Goal: Navigation & Orientation: Find specific page/section

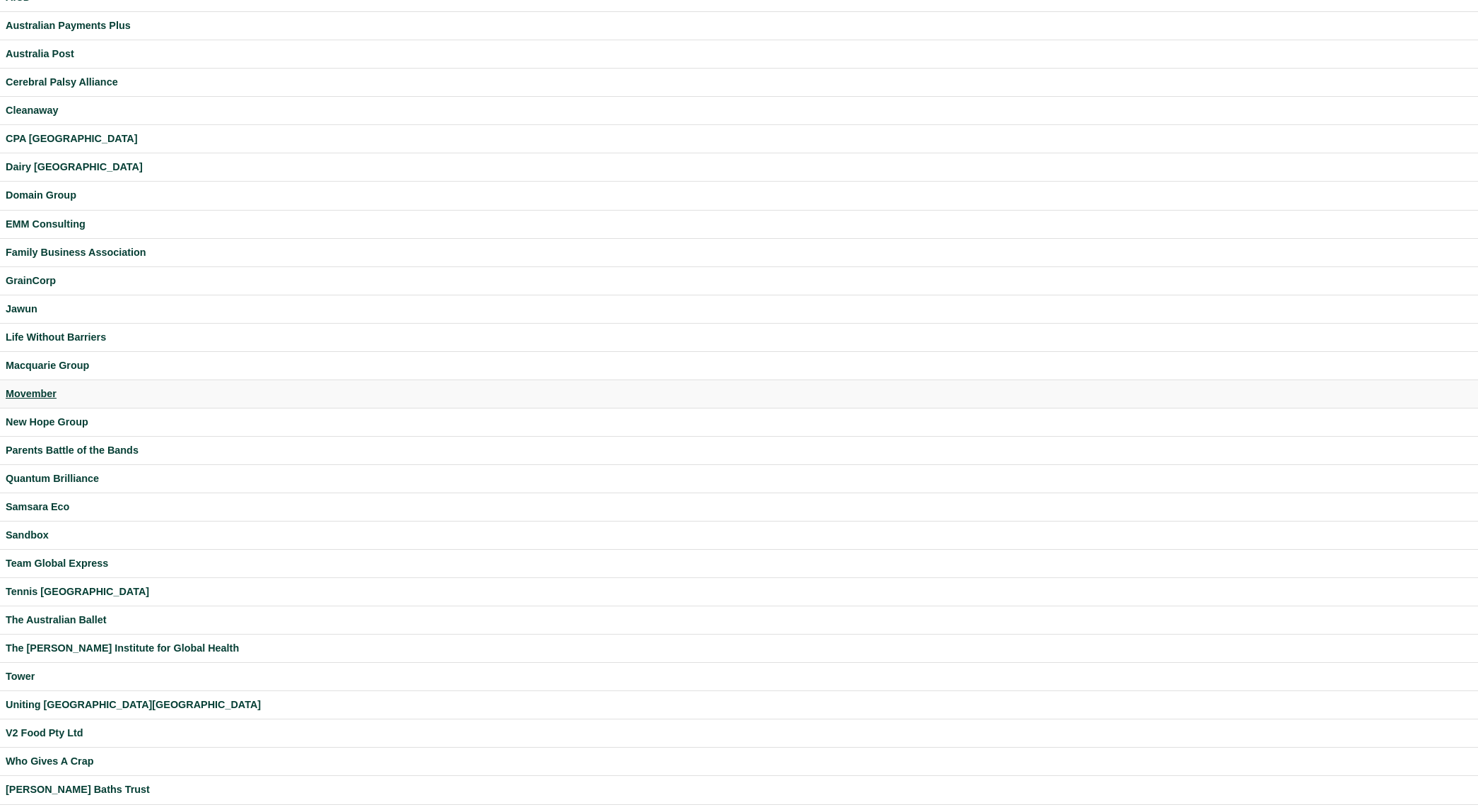
scroll to position [89, 0]
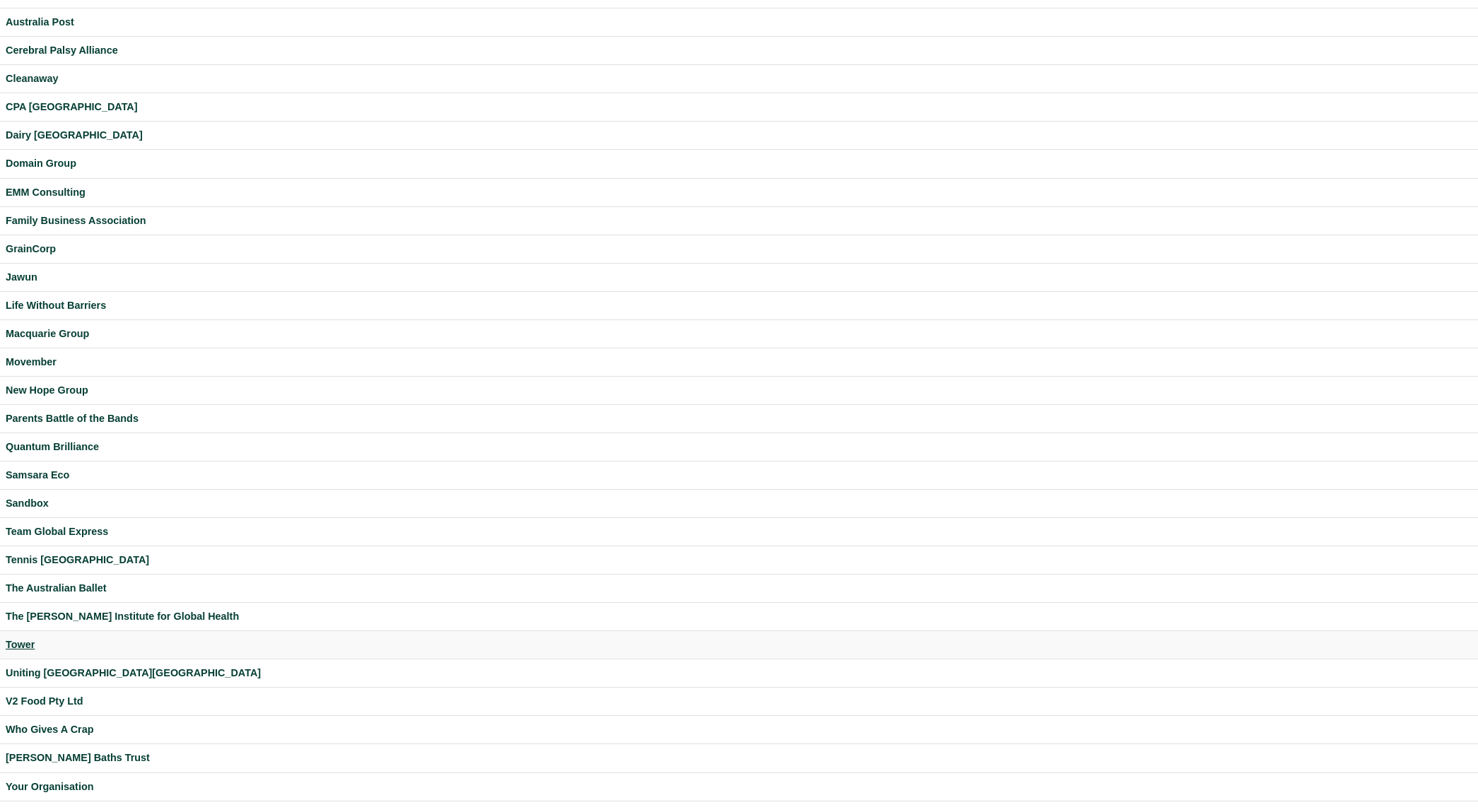
click at [22, 645] on div "Tower" at bounding box center [739, 645] width 1467 height 16
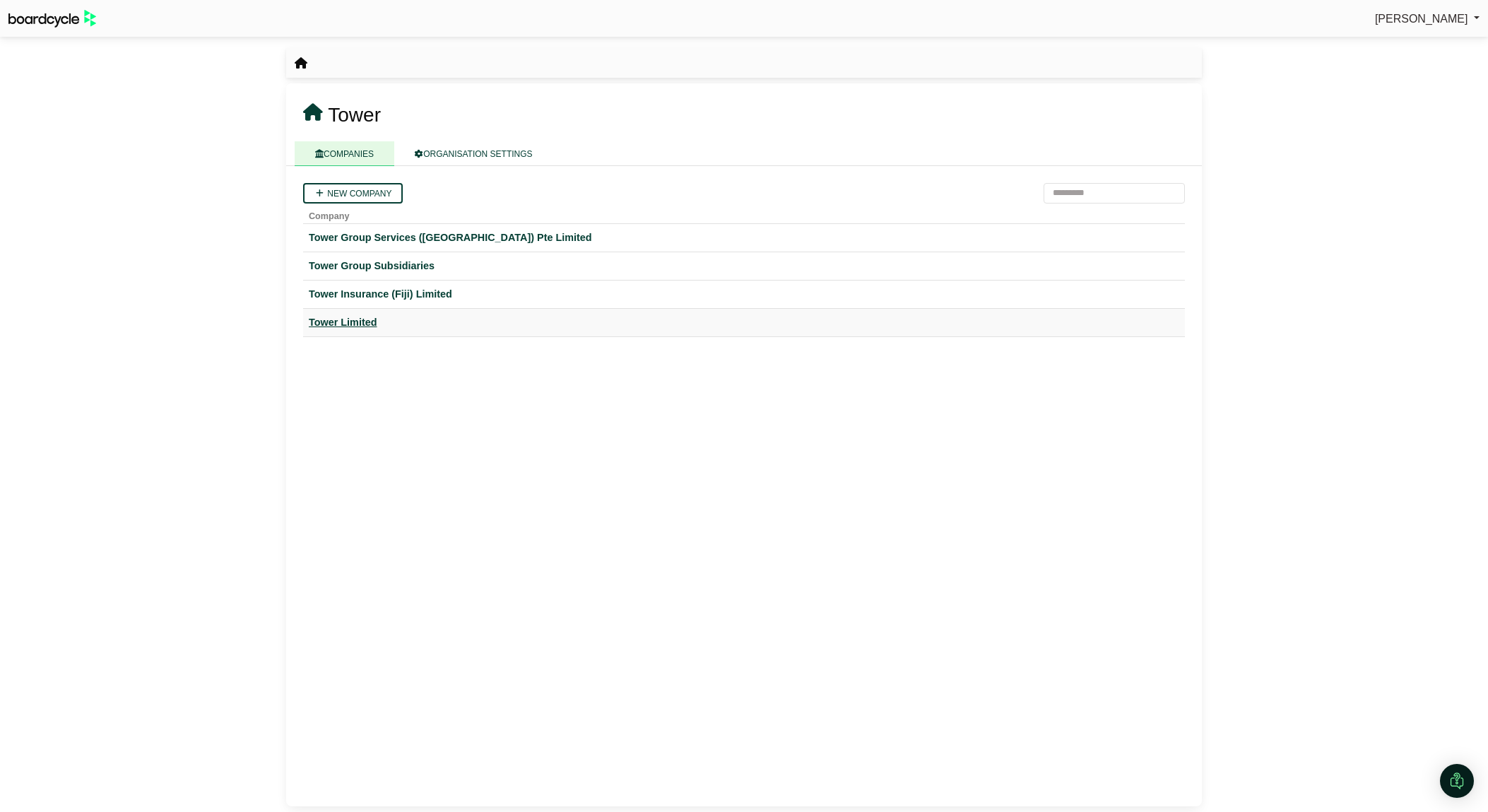
click at [364, 328] on div "Tower Limited" at bounding box center [744, 322] width 871 height 16
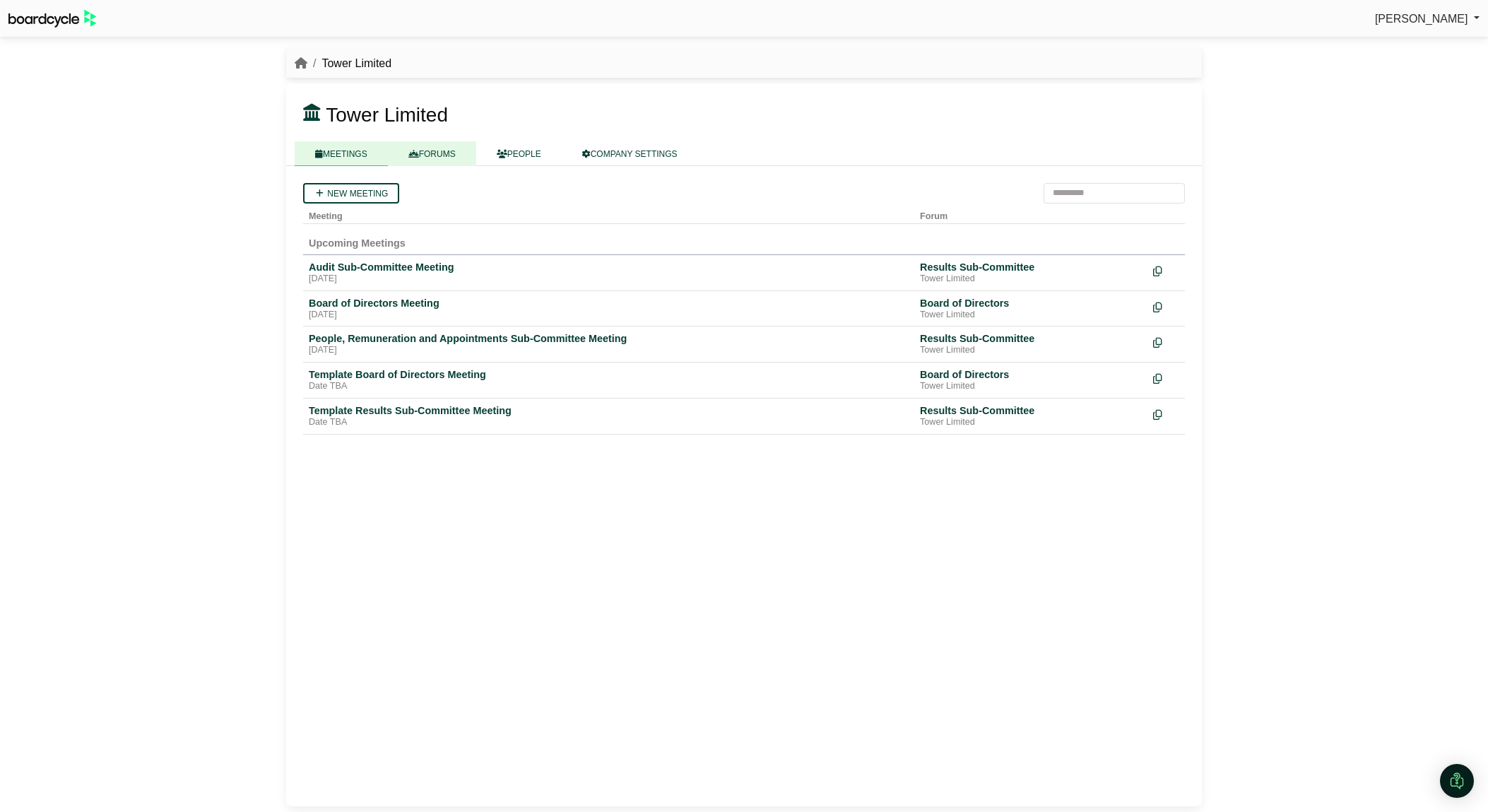
click at [414, 159] on link "FORUMS" at bounding box center [432, 153] width 88 height 25
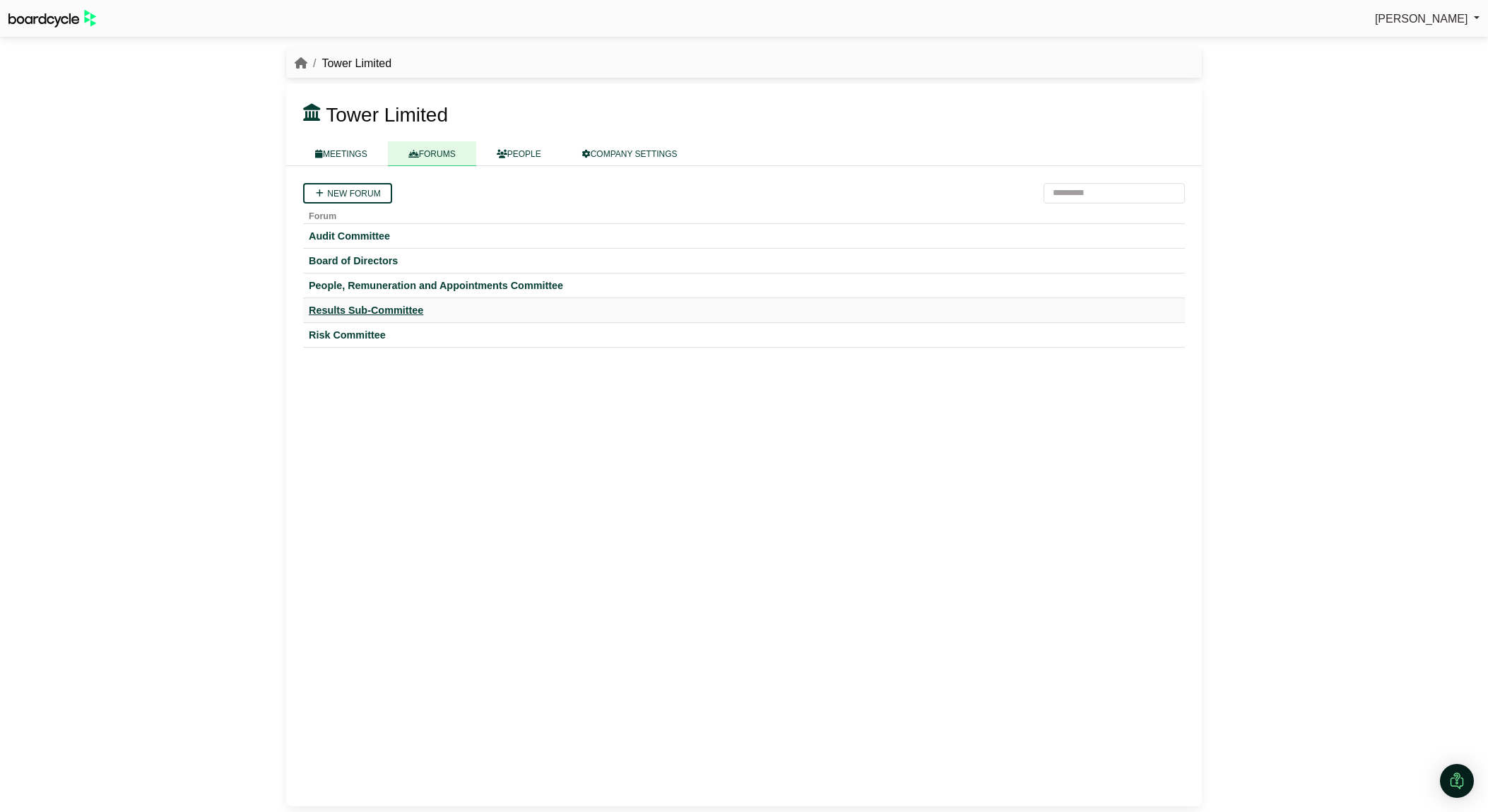
click at [376, 311] on div "Results Sub-Committee" at bounding box center [744, 309] width 871 height 13
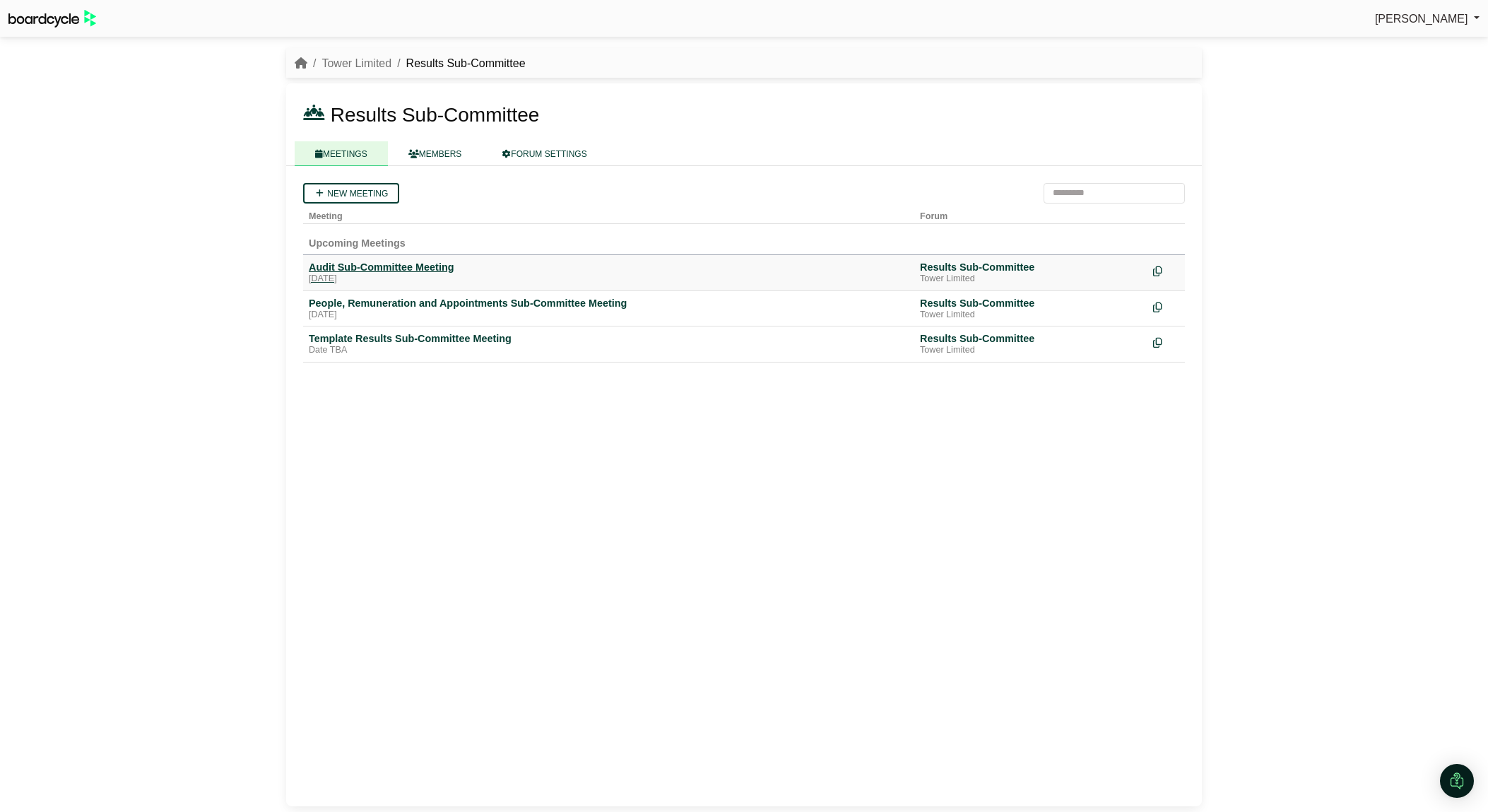
click at [400, 265] on div "Audit Sub-Committee Meeting" at bounding box center [609, 266] width 600 height 13
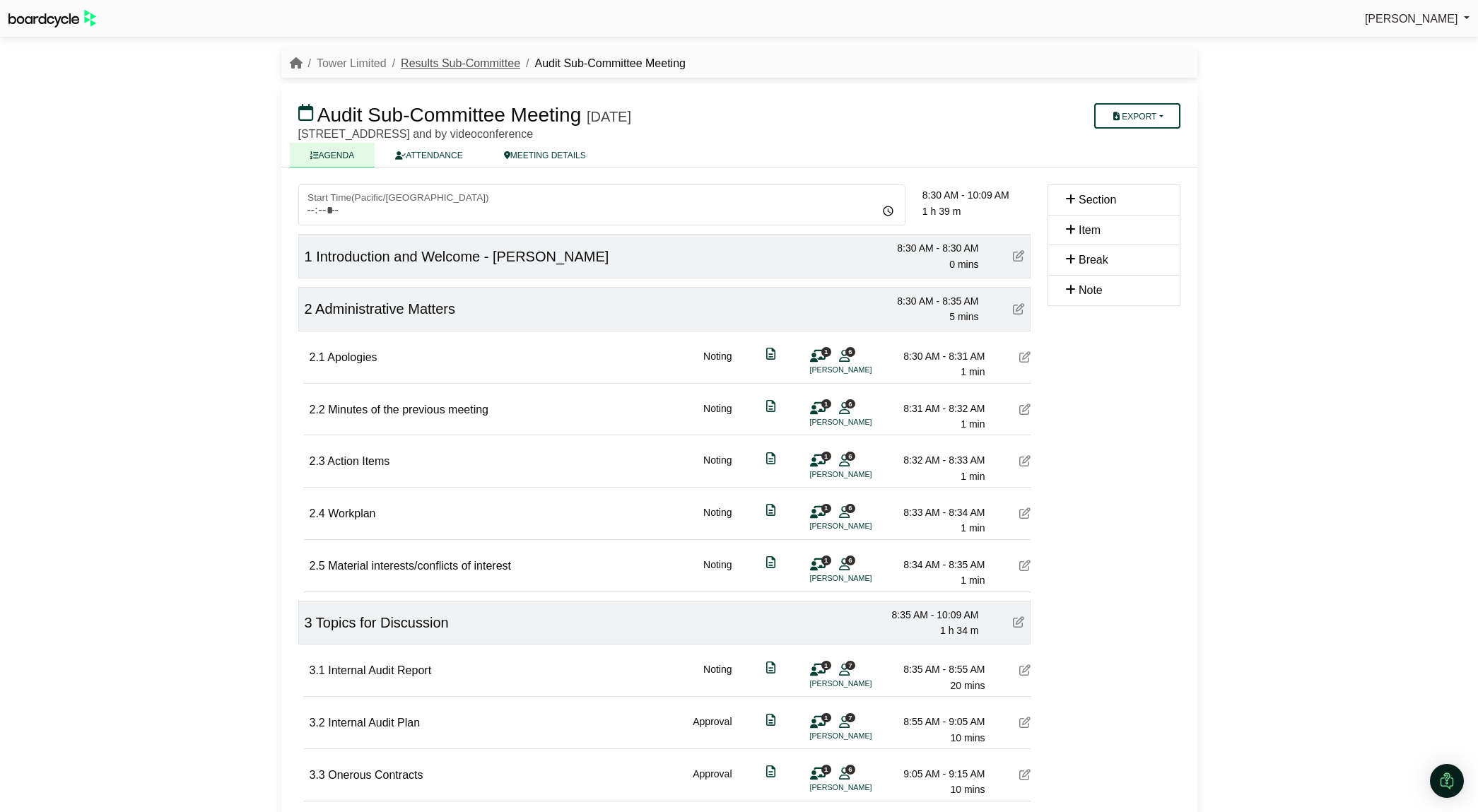
click at [463, 61] on link "Results Sub-Committee" at bounding box center [460, 63] width 120 height 12
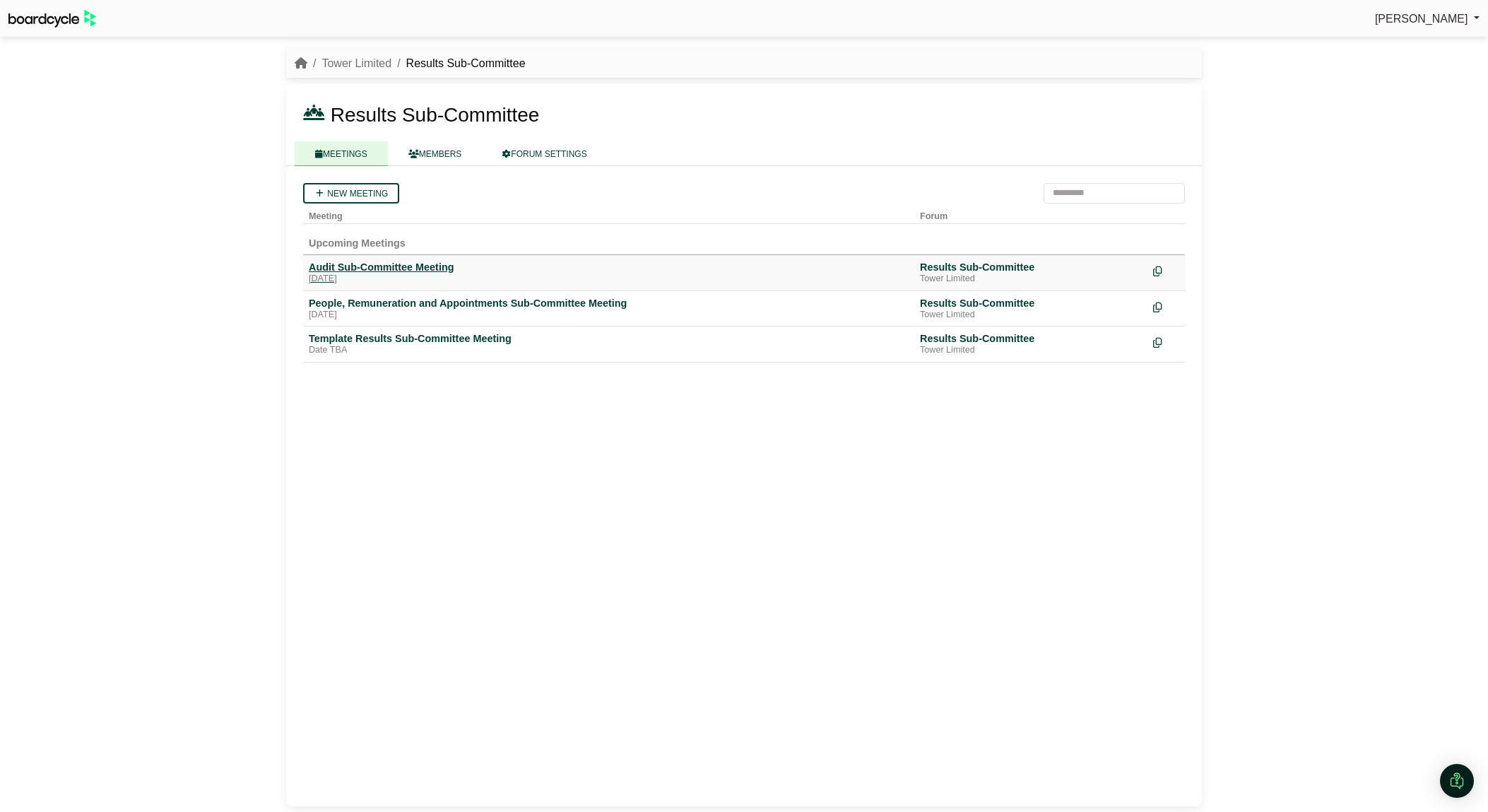
click at [343, 267] on div "Audit Sub-Committee Meeting" at bounding box center [609, 266] width 600 height 13
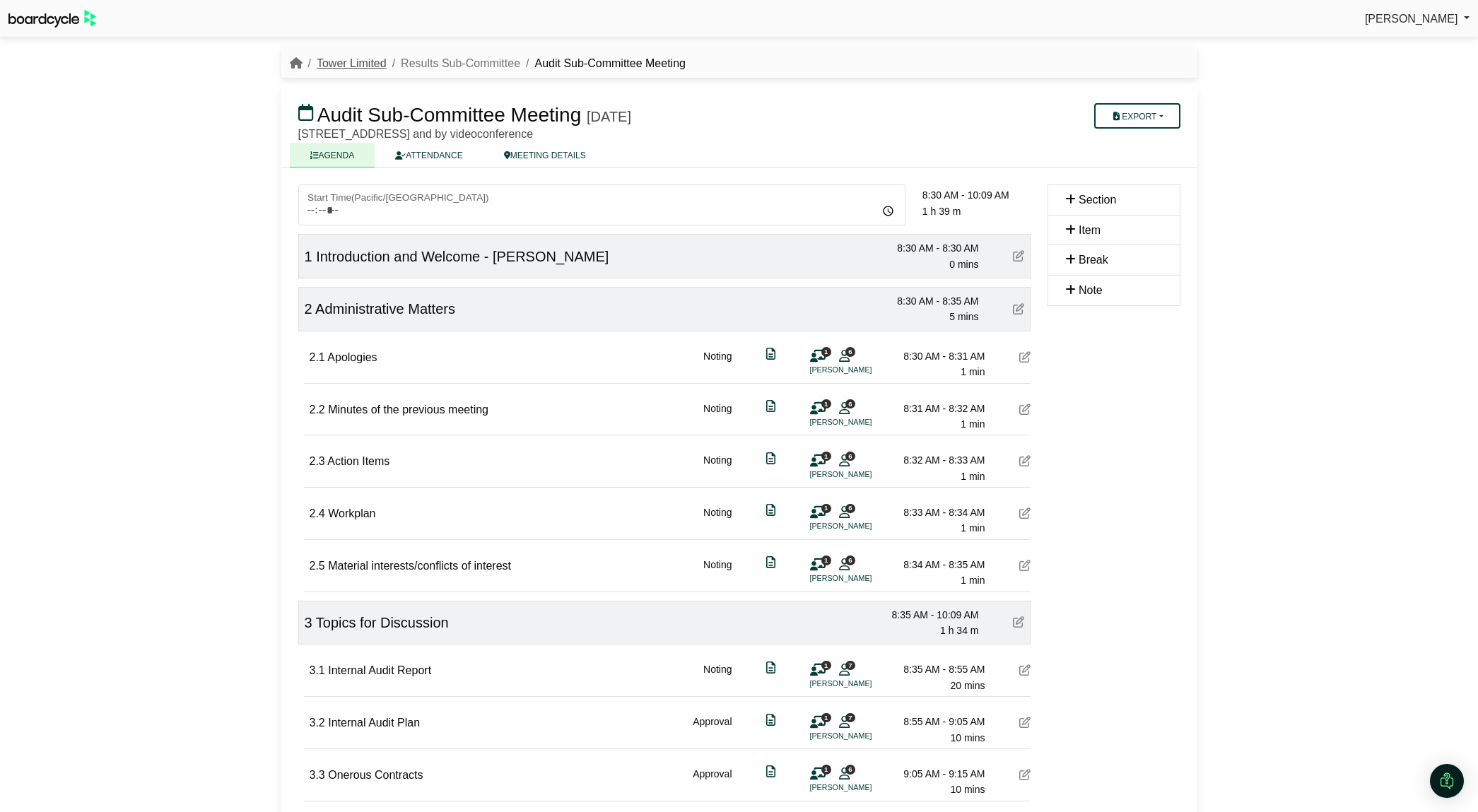
click at [336, 62] on link "Tower Limited" at bounding box center [351, 63] width 70 height 12
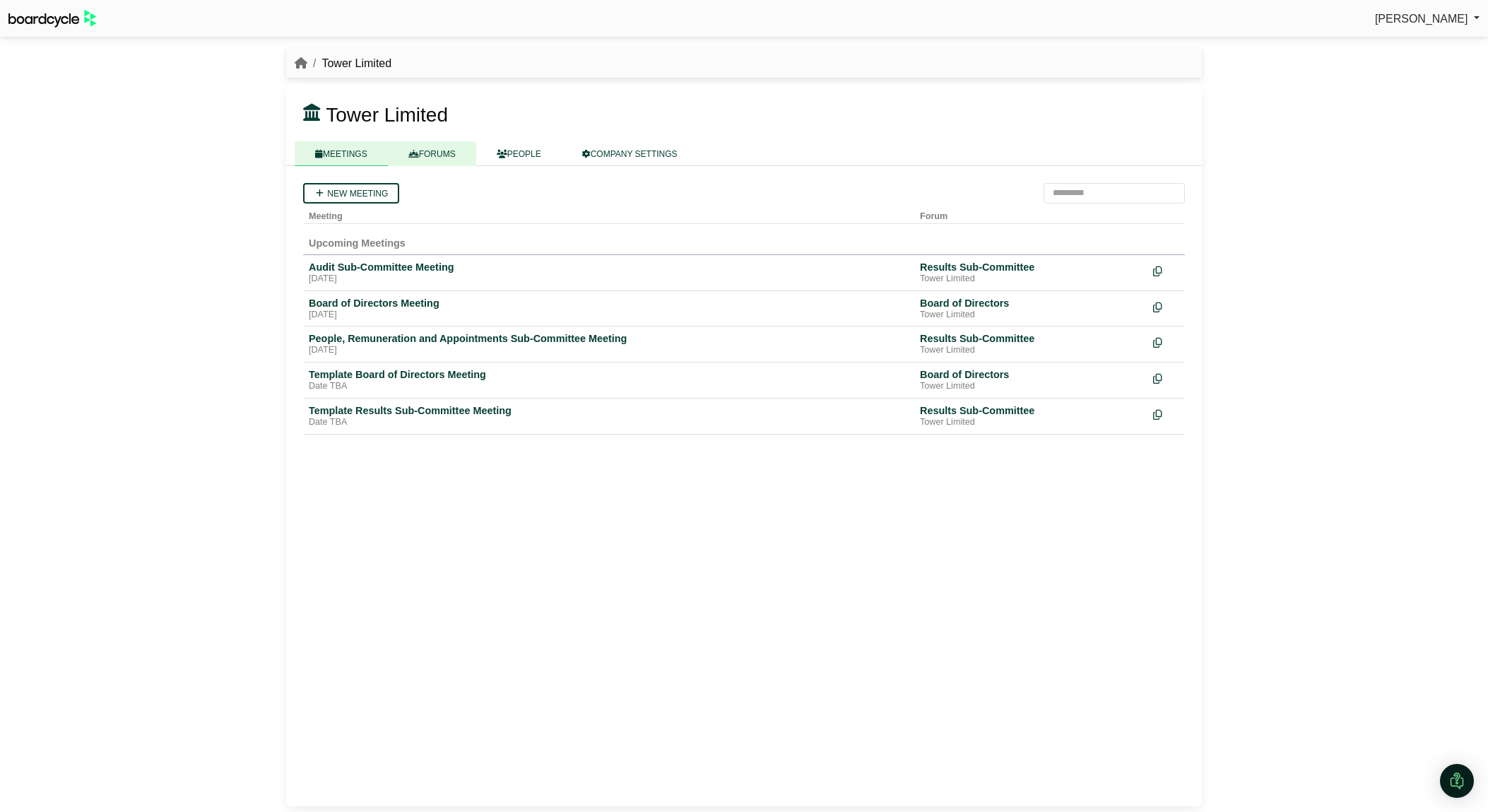
click at [456, 147] on link "FORUMS" at bounding box center [432, 153] width 88 height 25
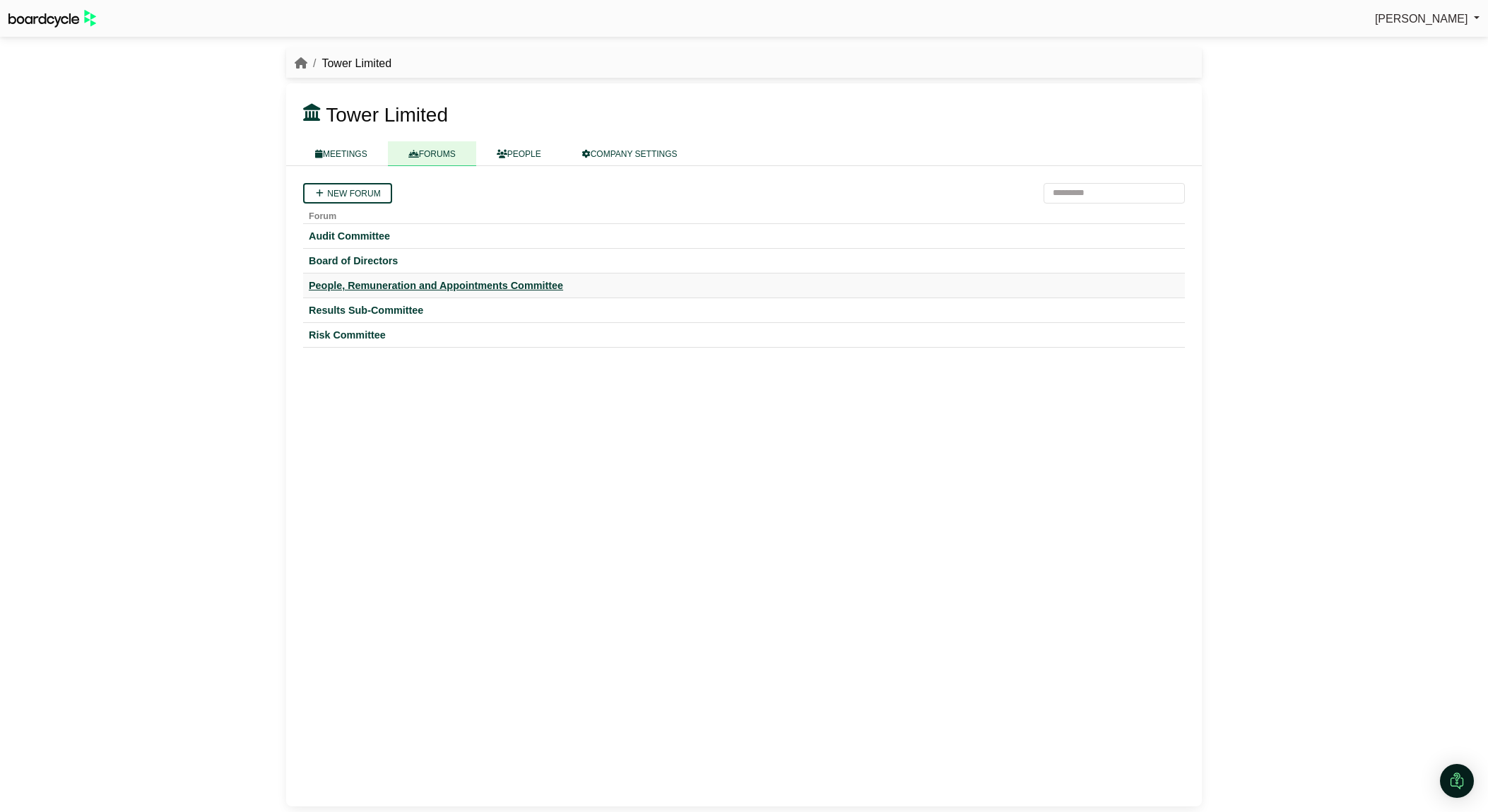
click at [359, 288] on div "People, Remuneration and Appointments Committee" at bounding box center [744, 285] width 871 height 13
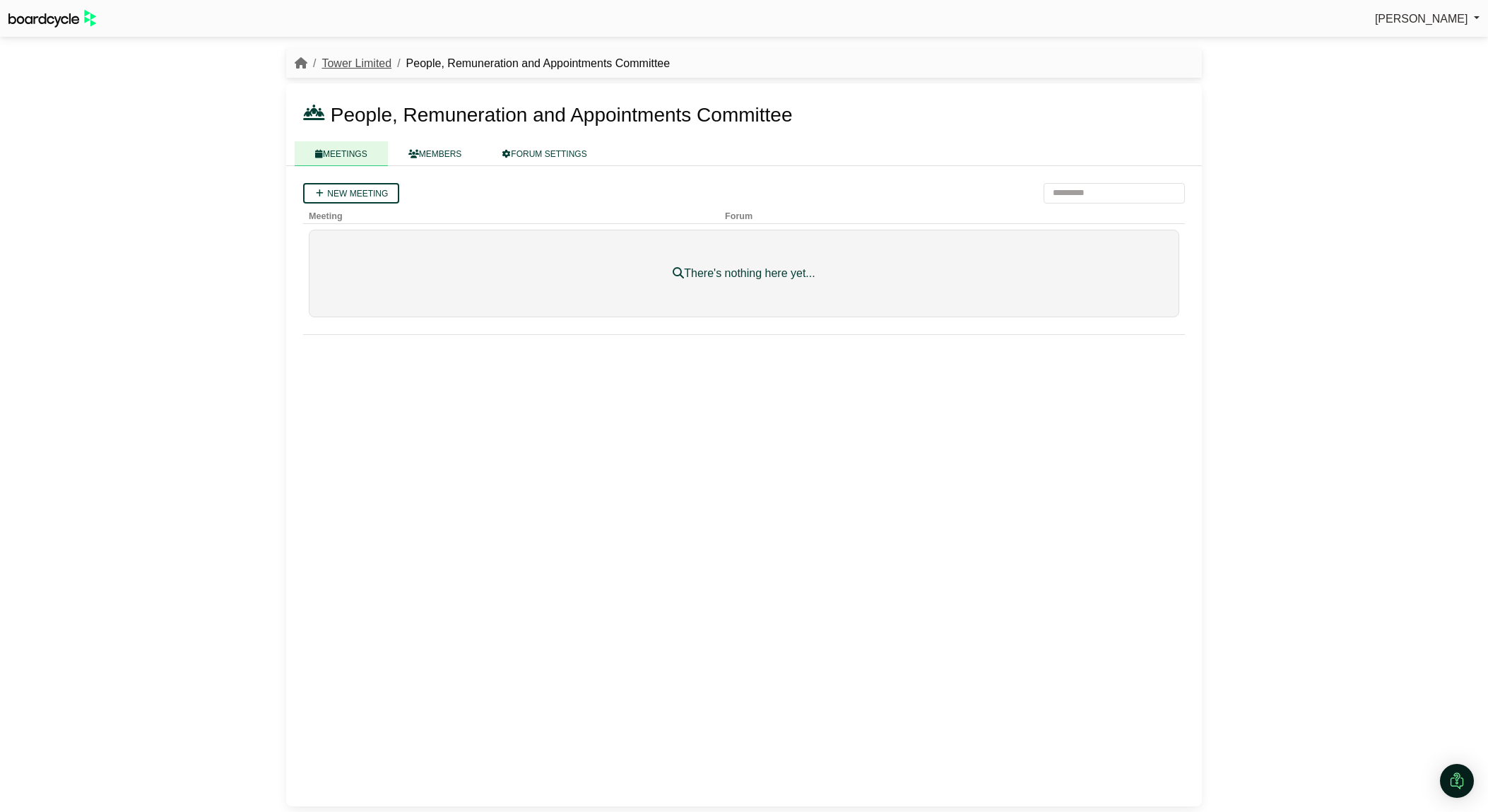
click at [373, 64] on link "Tower Limited" at bounding box center [356, 63] width 70 height 12
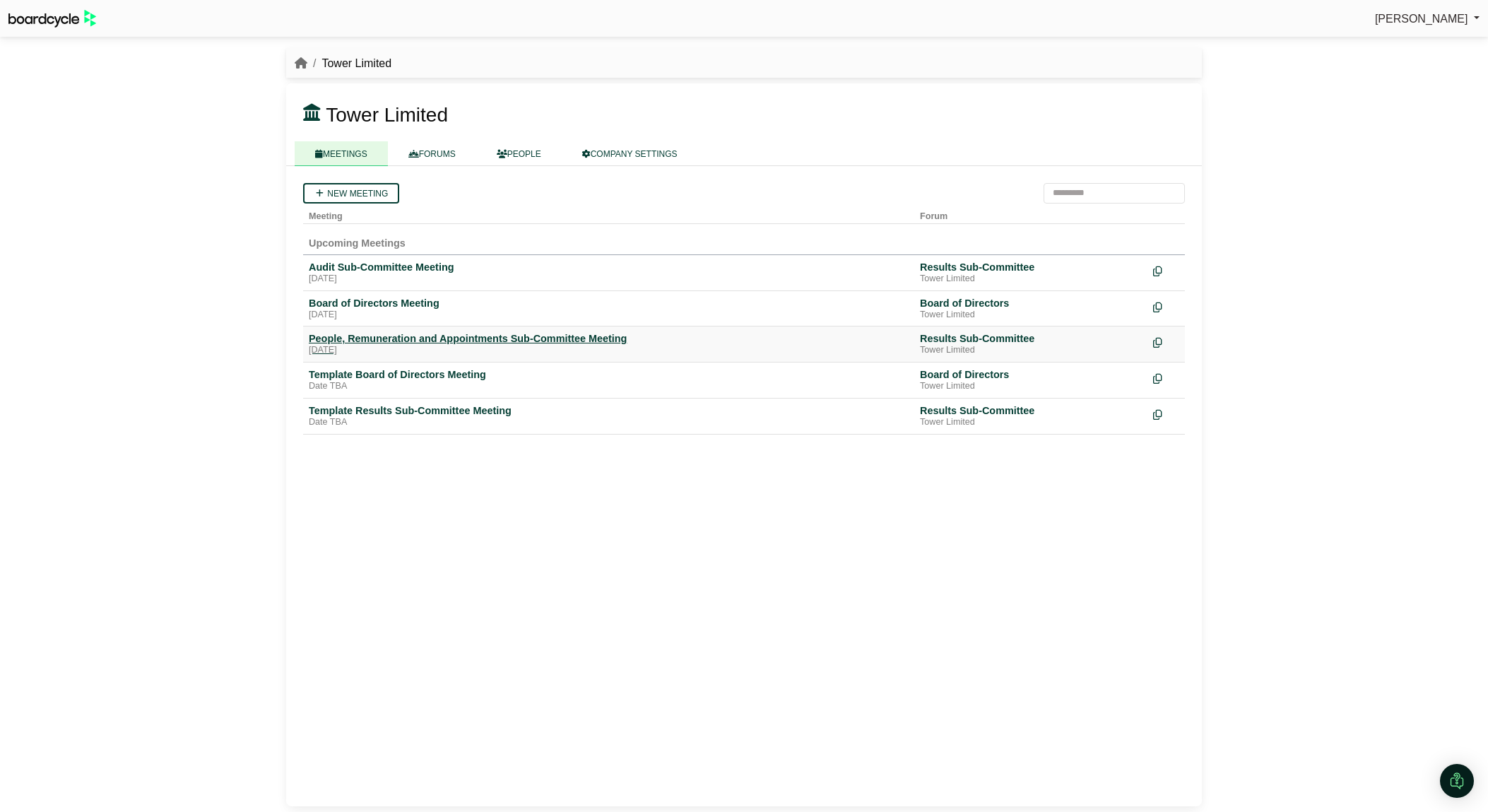
click at [397, 347] on div "[DATE]" at bounding box center [609, 350] width 600 height 11
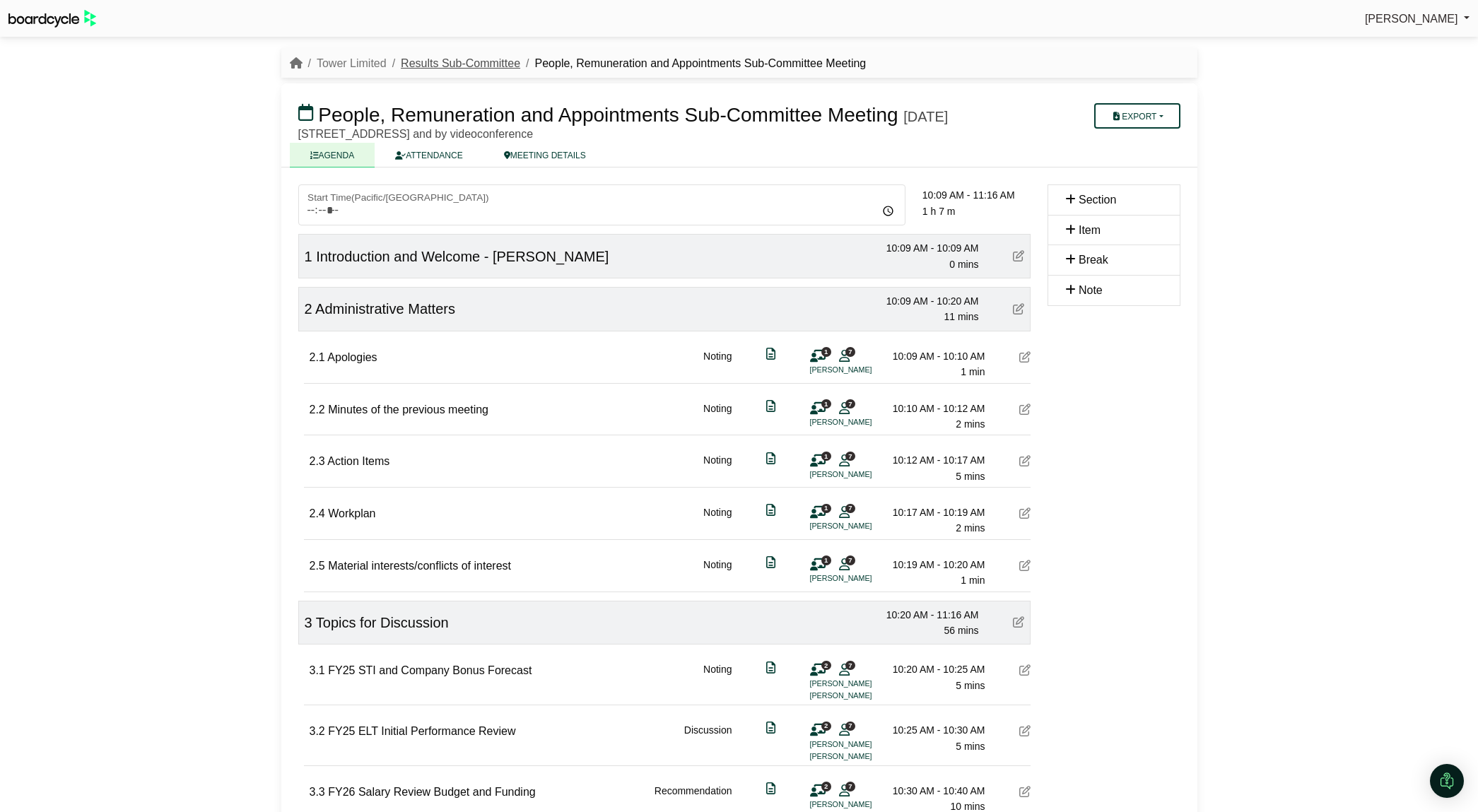
click at [479, 65] on link "Results Sub-Committee" at bounding box center [460, 63] width 120 height 12
click at [409, 167] on link "ATTENDANCE" at bounding box center [428, 155] width 108 height 25
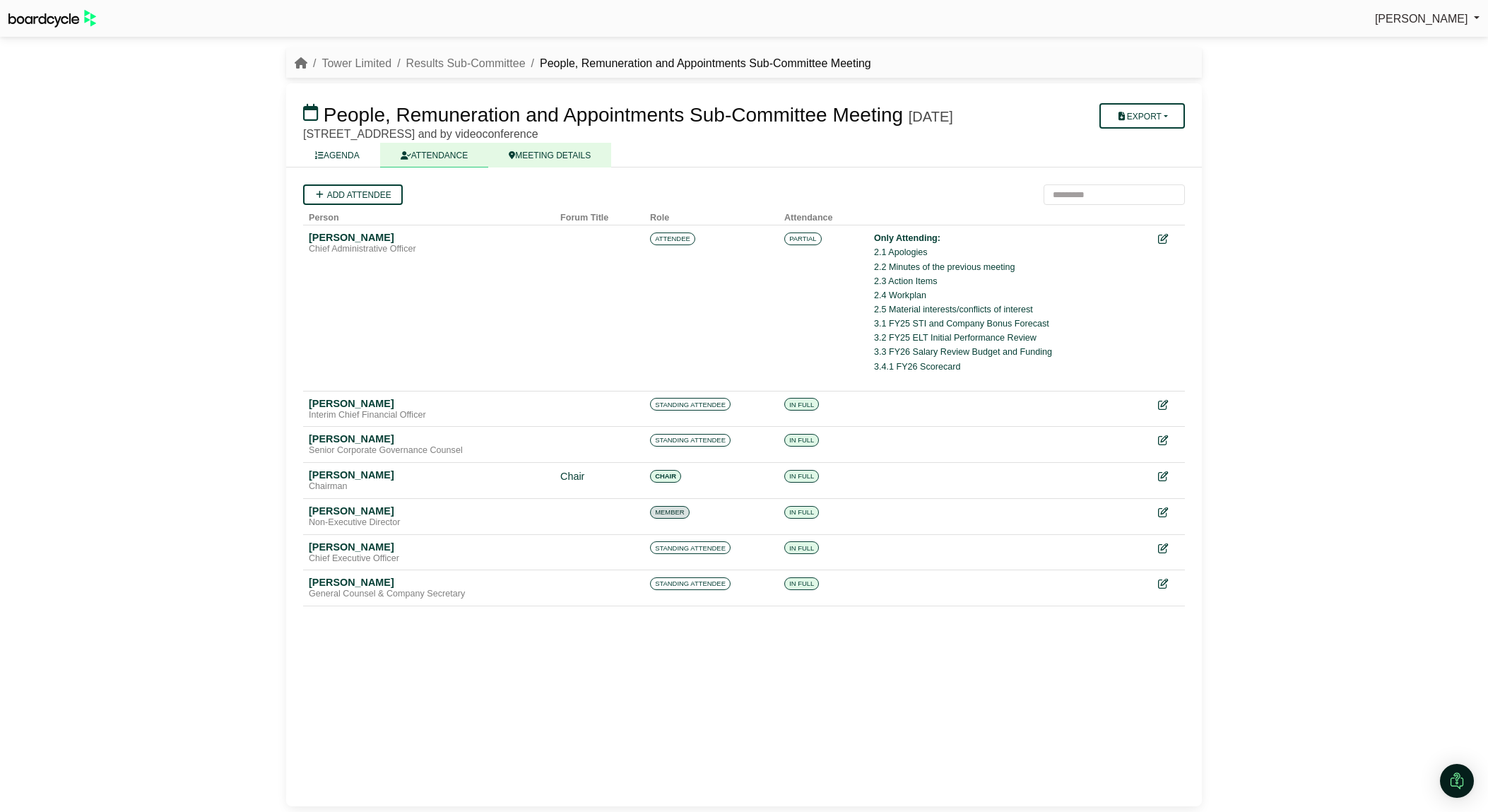
click at [541, 167] on link "MEETING DETAILS" at bounding box center [549, 155] width 123 height 25
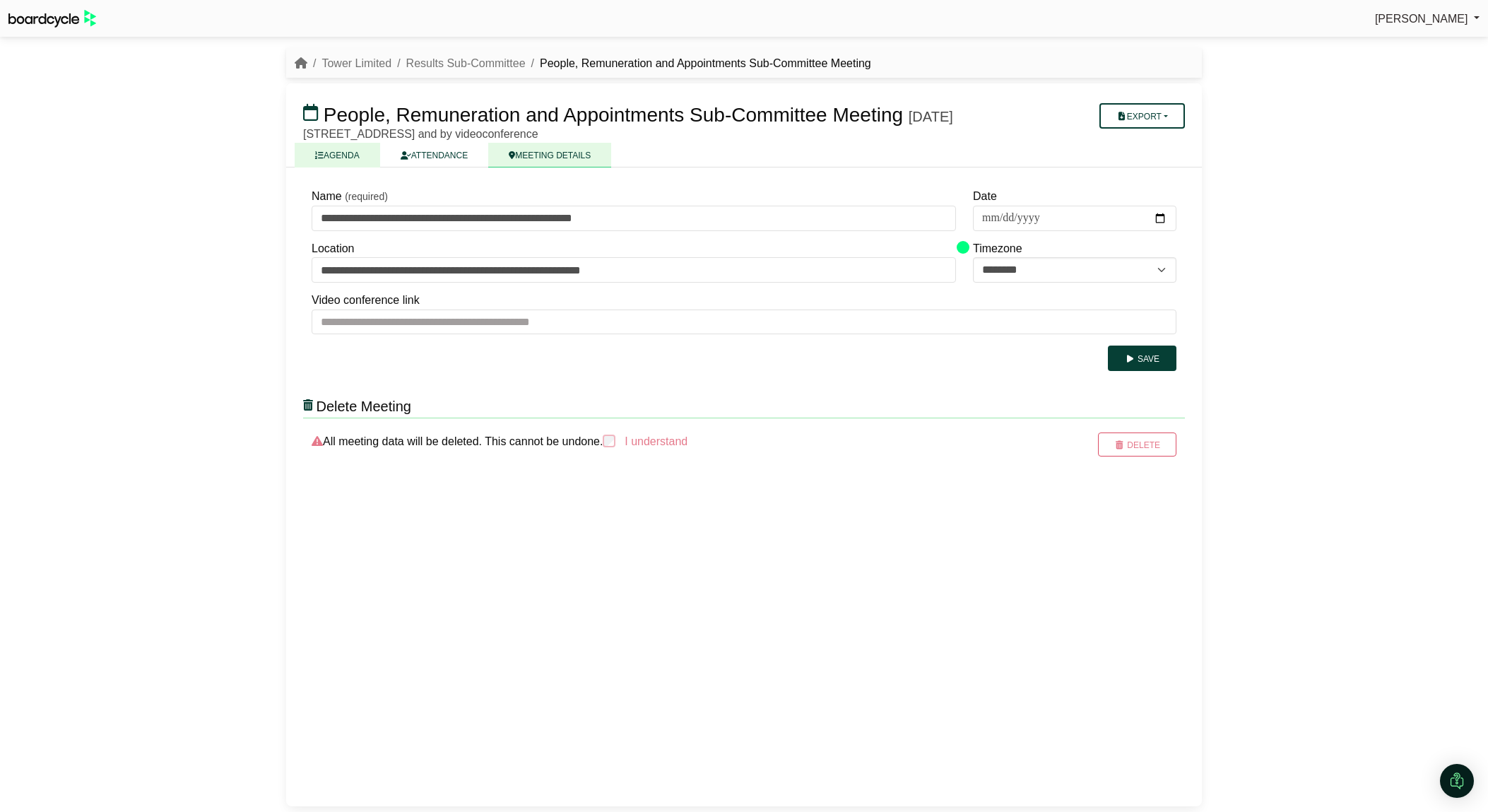
click at [347, 167] on link "AGENDA" at bounding box center [337, 155] width 85 height 25
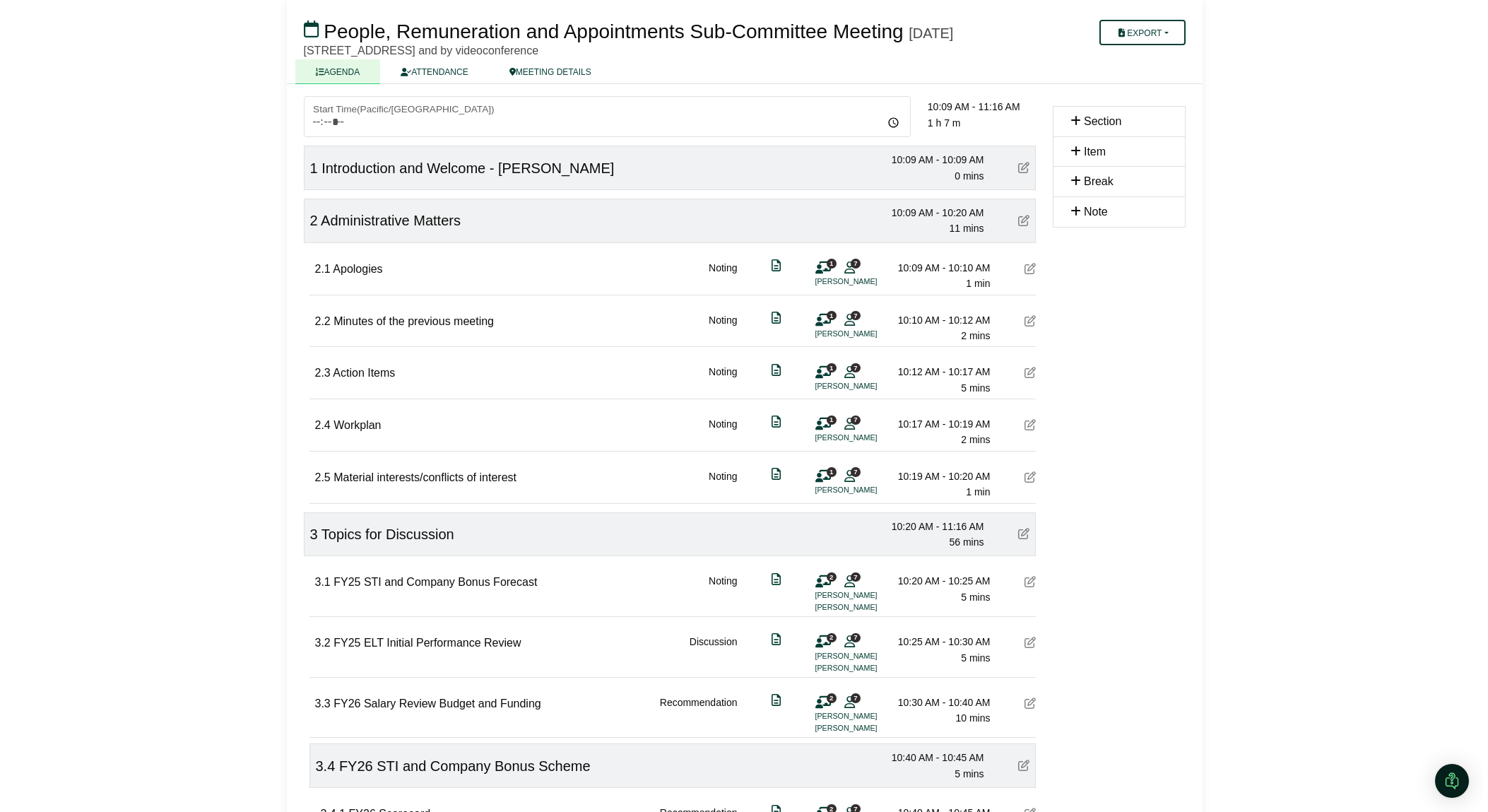
scroll to position [282, 0]
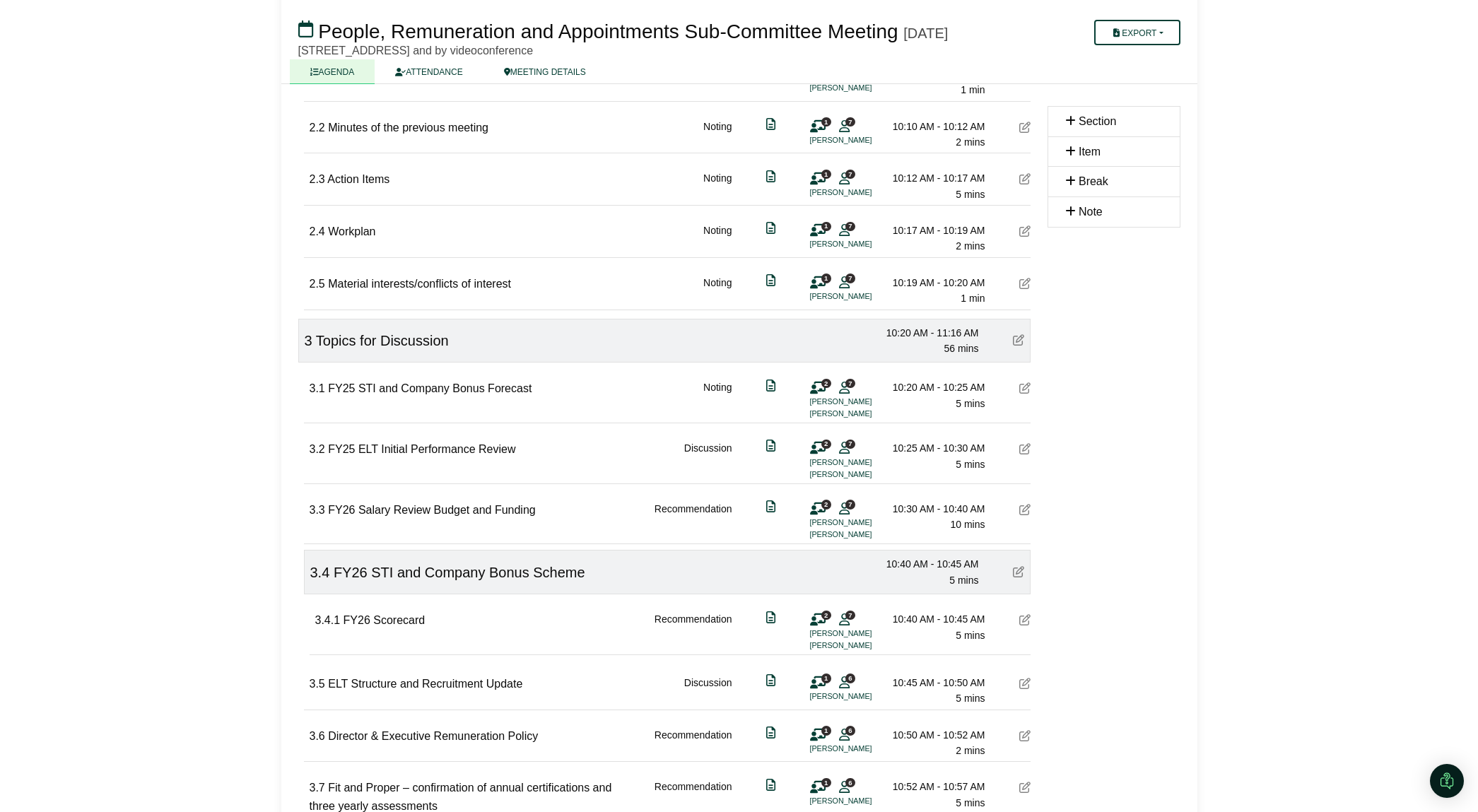
click at [840, 540] on li "[PERSON_NAME]" at bounding box center [862, 534] width 106 height 12
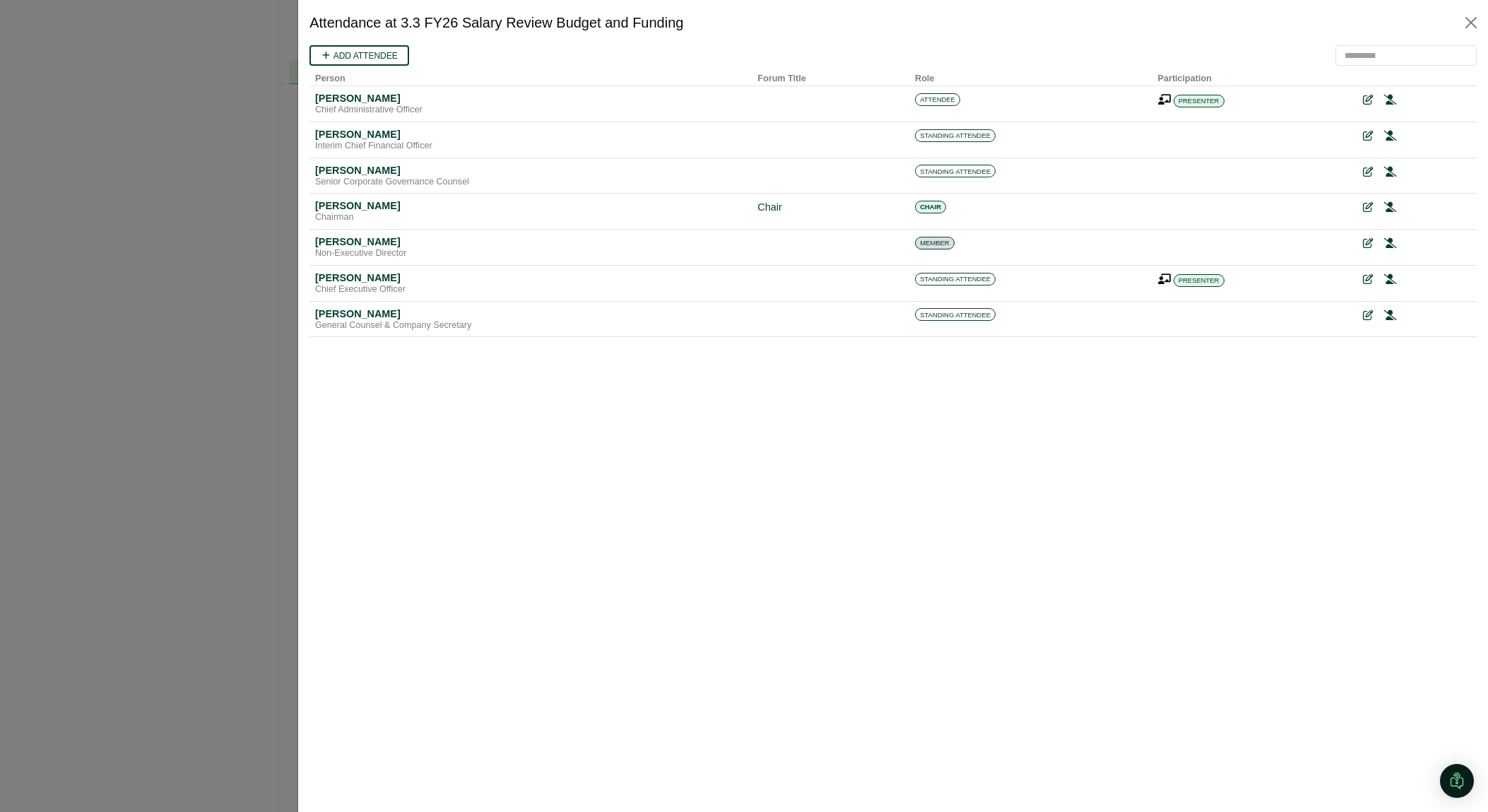
scroll to position [0, 0]
click at [1475, 14] on button "Close" at bounding box center [1472, 22] width 22 height 22
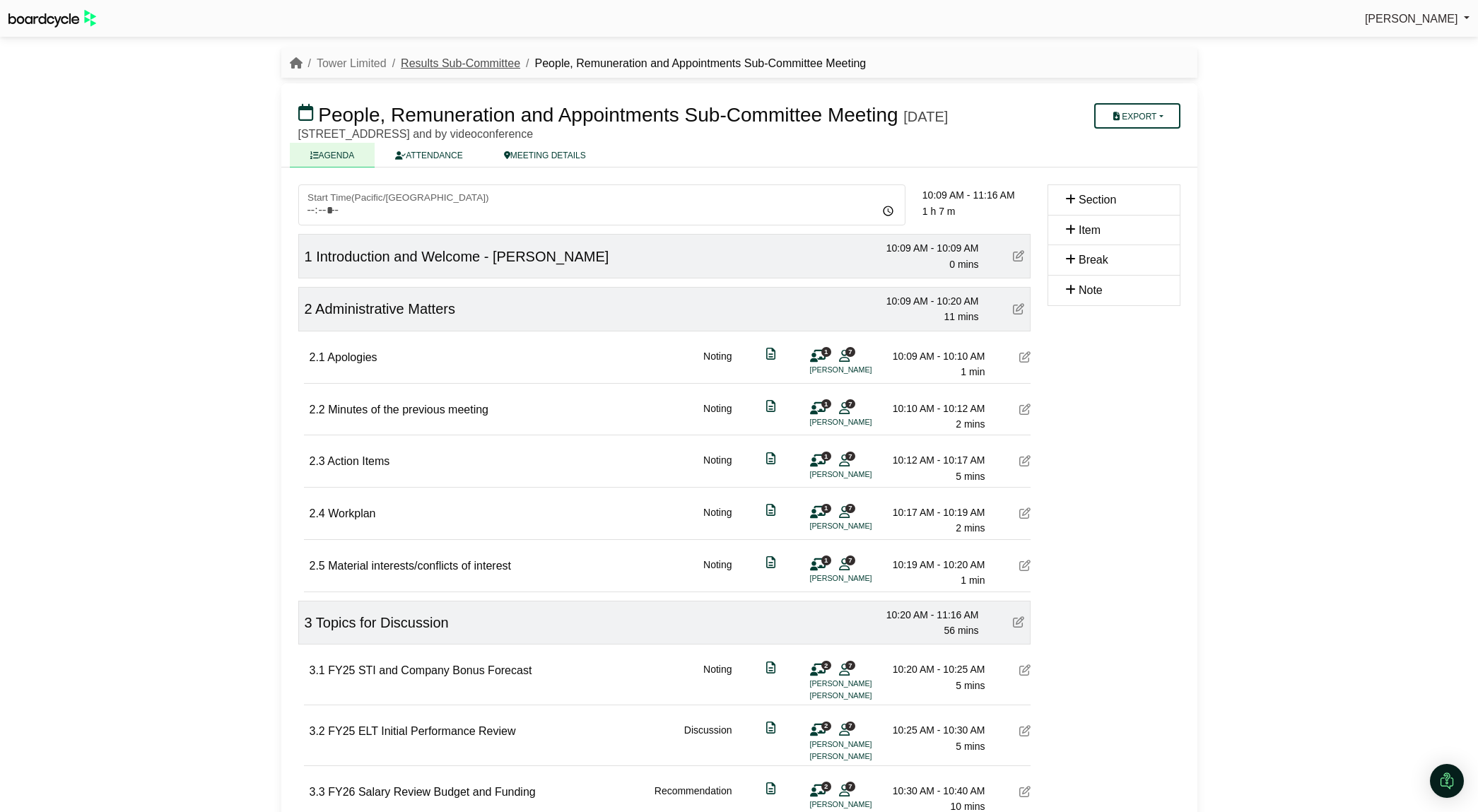
click at [492, 65] on link "Results Sub-Committee" at bounding box center [460, 63] width 120 height 12
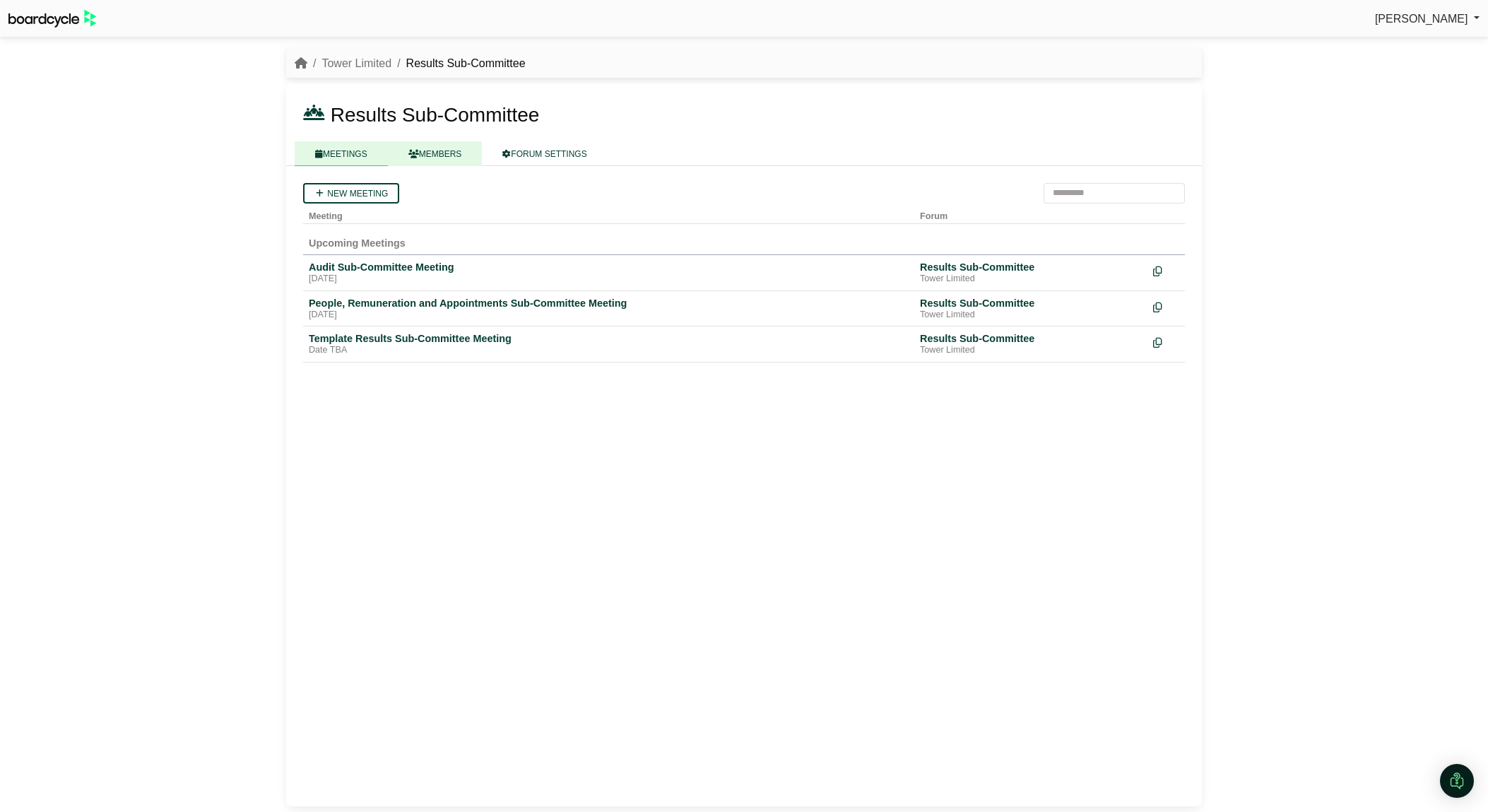
click at [460, 152] on link "MEMBERS" at bounding box center [435, 153] width 95 height 25
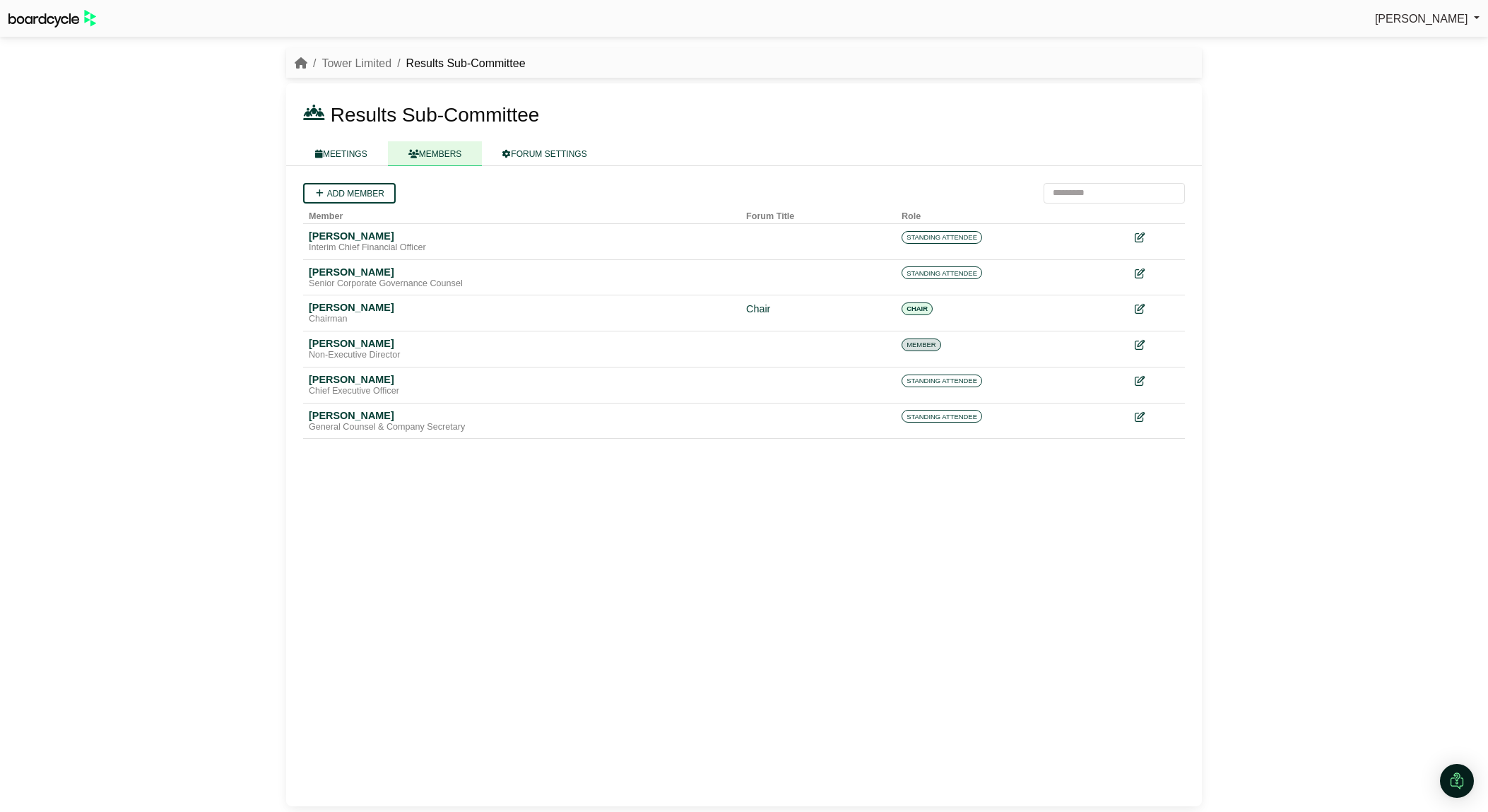
click at [371, 51] on nav "Tower Limited Results Sub-Committee" at bounding box center [744, 63] width 916 height 30
click at [371, 66] on link "Tower Limited" at bounding box center [356, 63] width 70 height 12
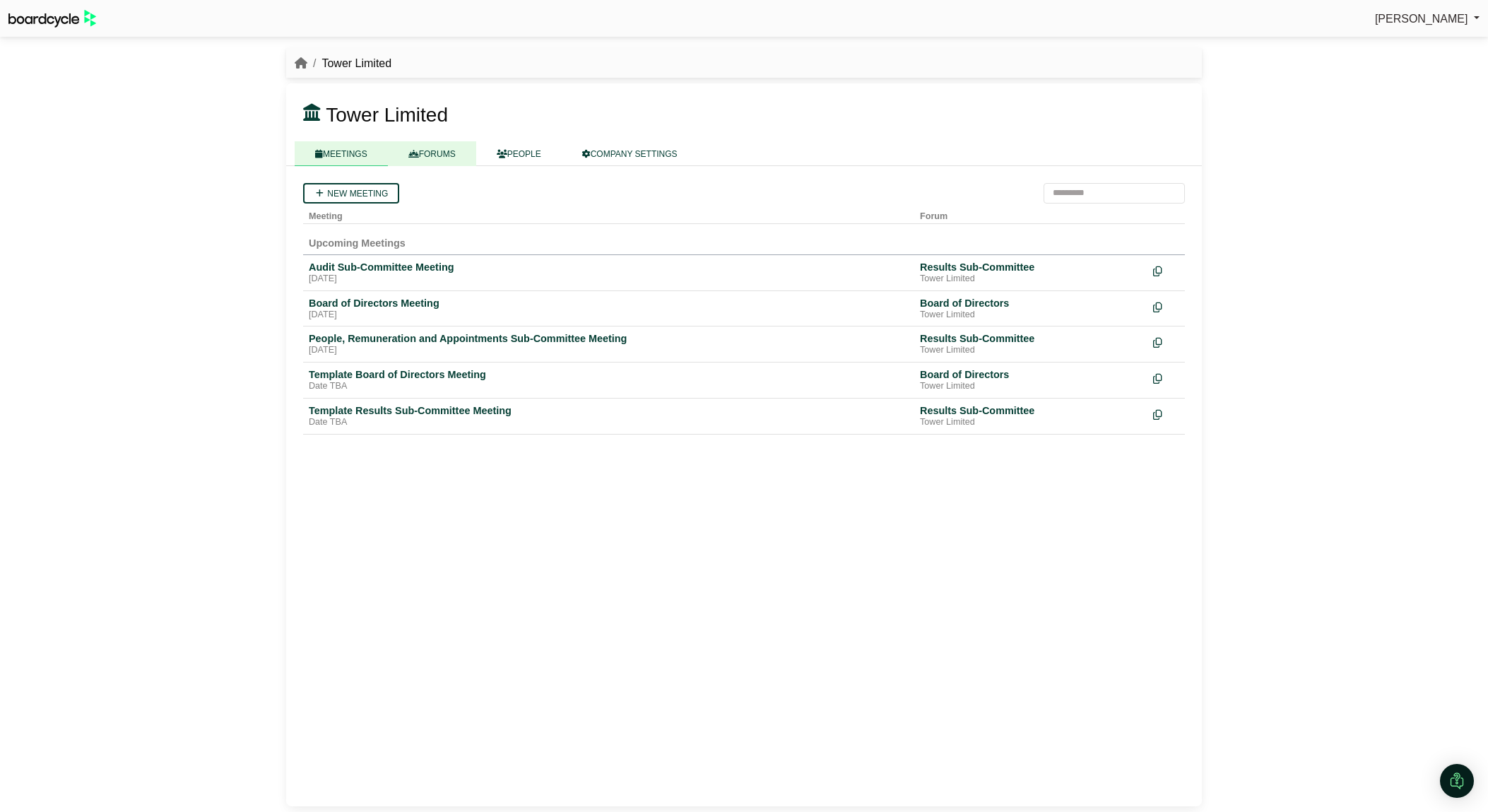
click at [435, 162] on link "FORUMS" at bounding box center [432, 153] width 88 height 25
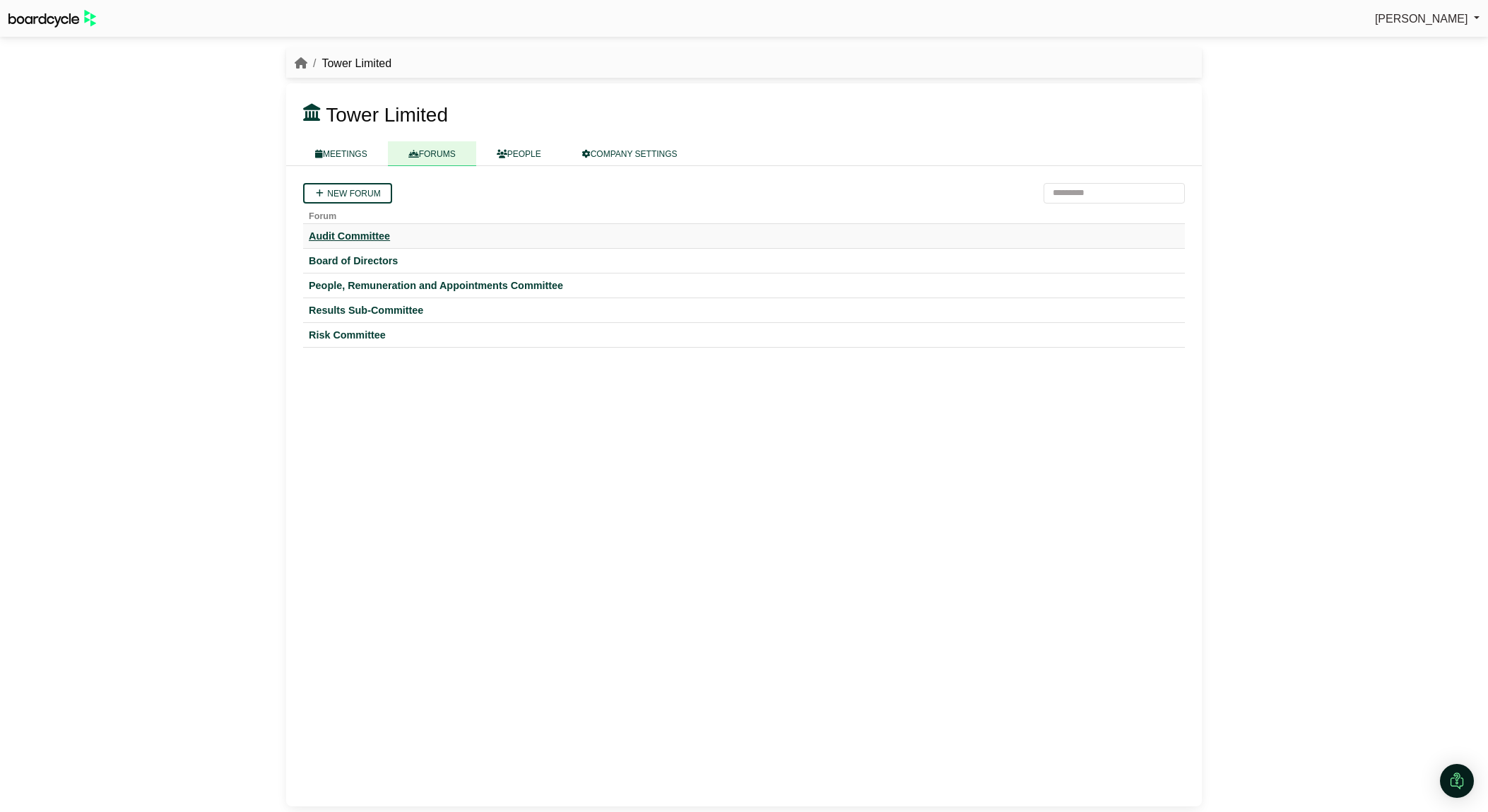
click at [360, 229] on div "Audit Committee" at bounding box center [744, 235] width 871 height 13
click at [316, 310] on div "Results Sub-Committee" at bounding box center [744, 309] width 871 height 13
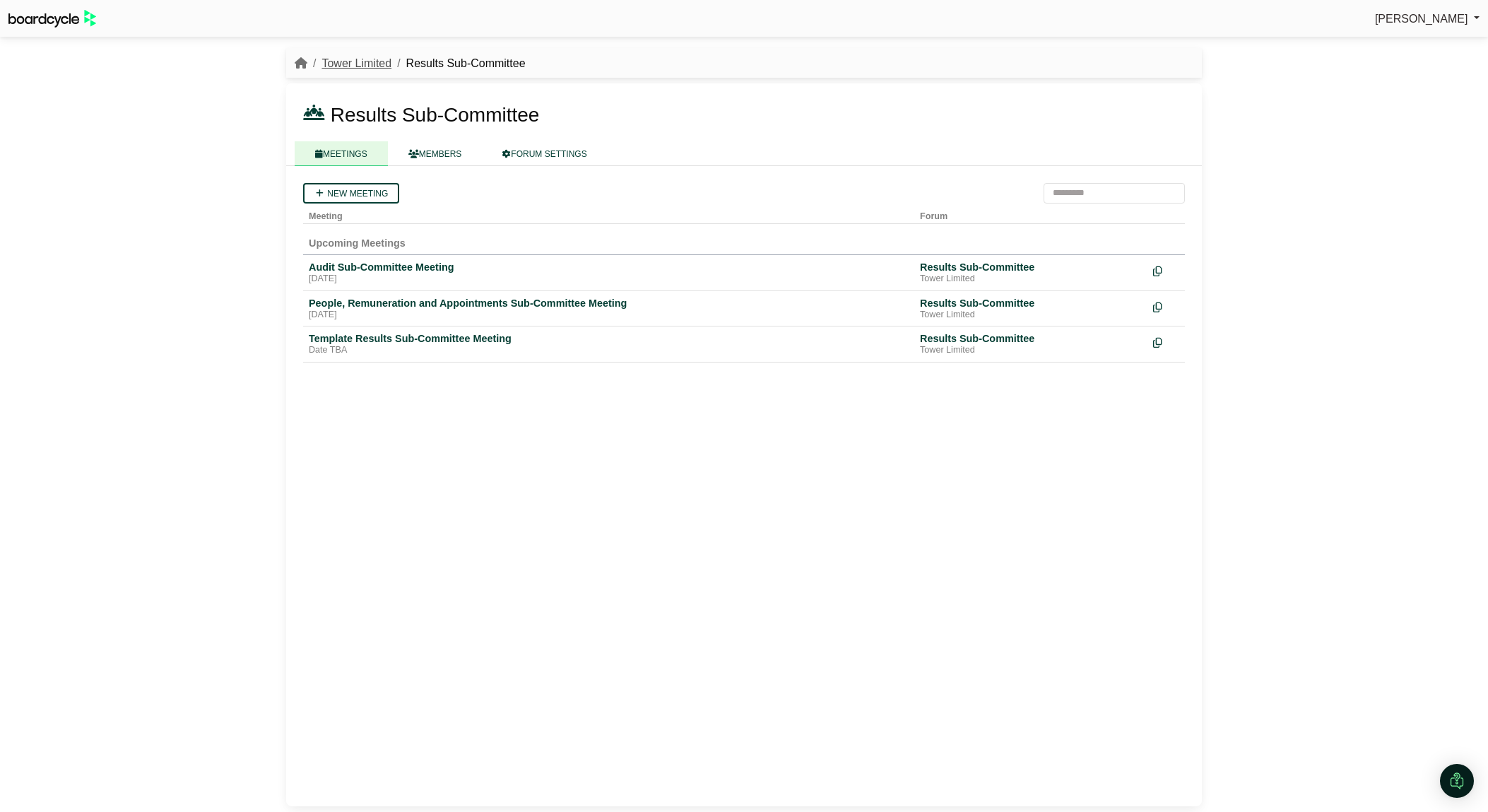
click at [384, 59] on link "Tower Limited" at bounding box center [356, 63] width 70 height 12
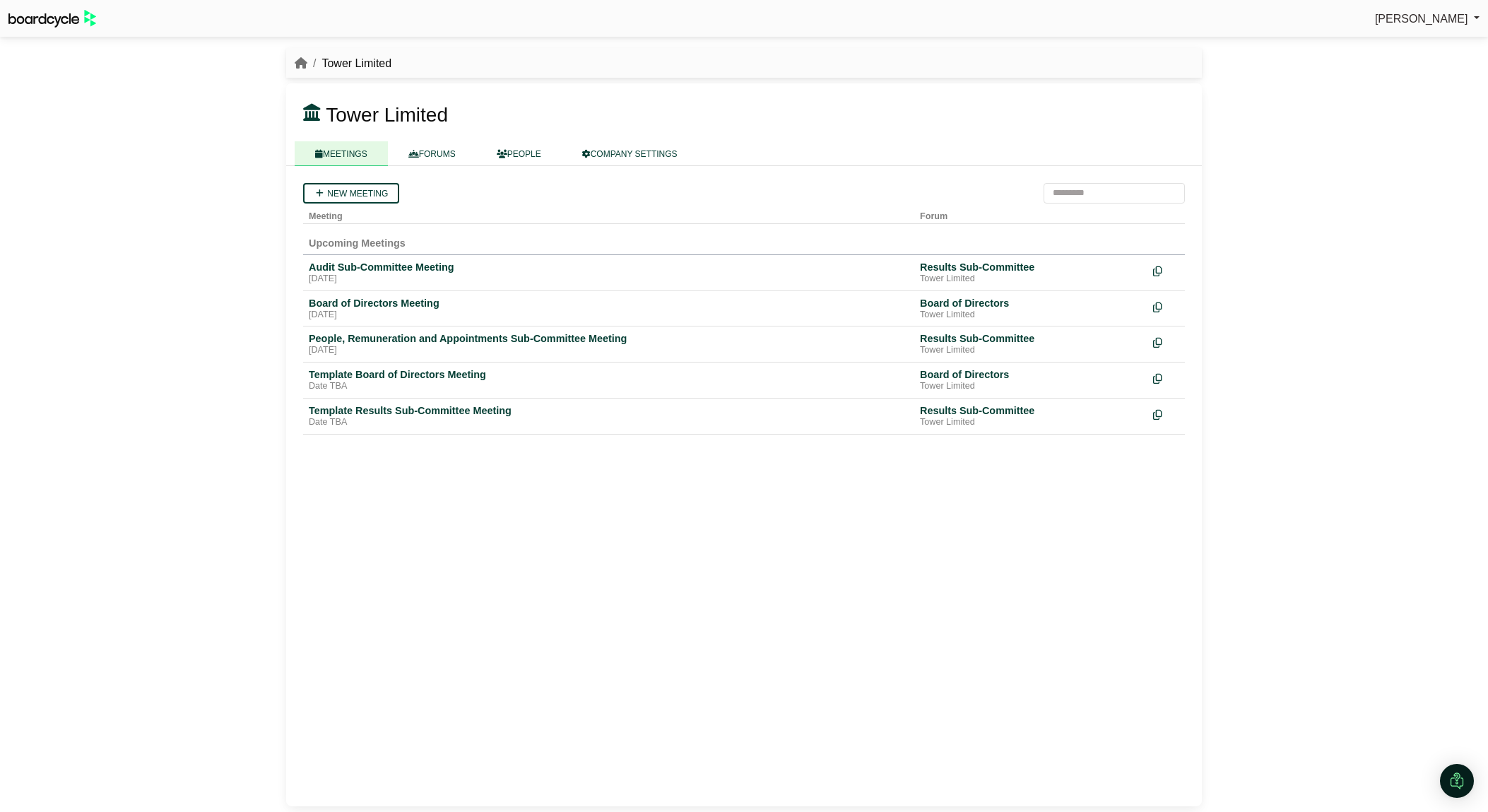
click at [441, 150] on link "FORUMS" at bounding box center [432, 153] width 88 height 25
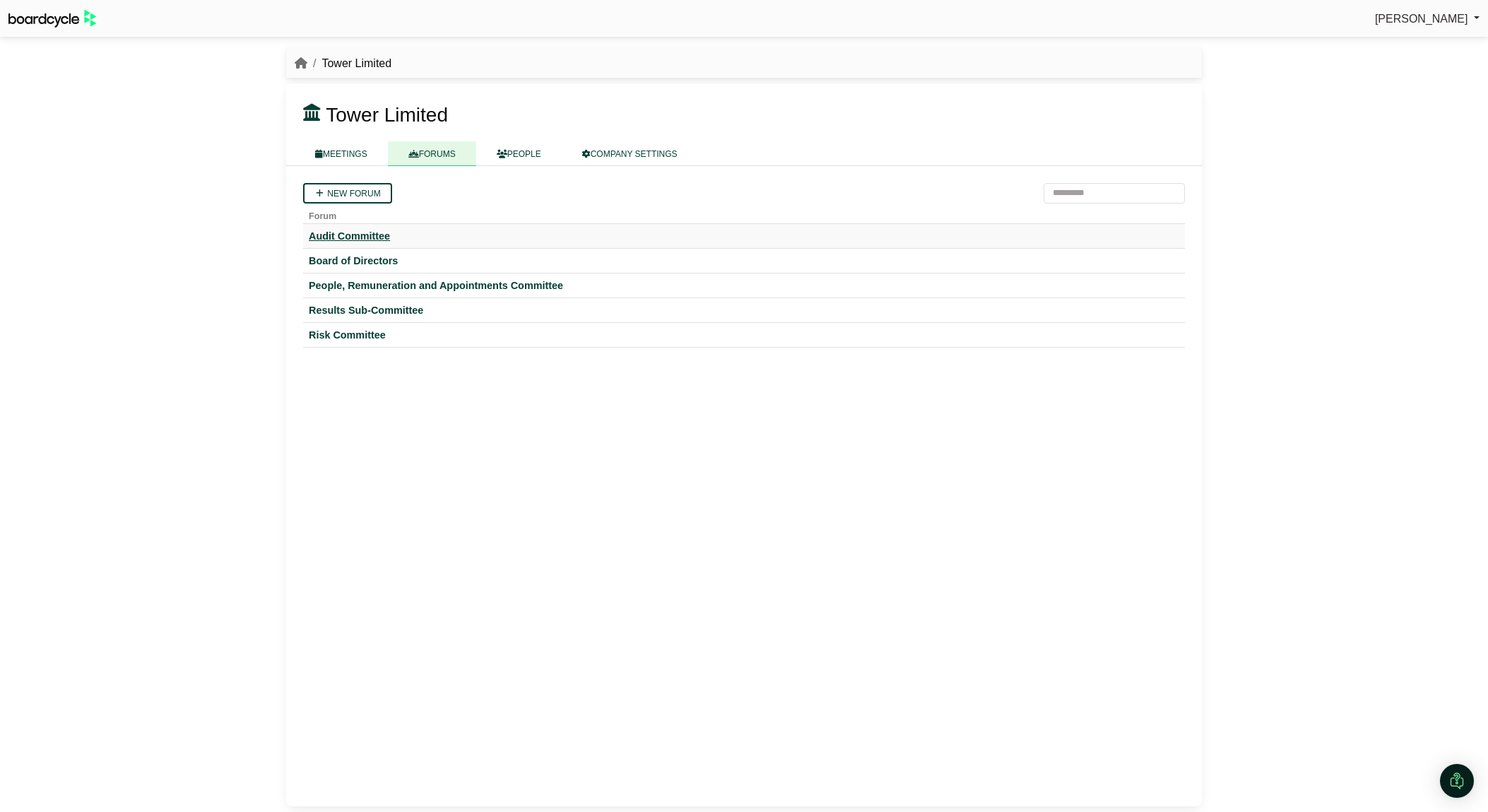
click at [359, 237] on div "Audit Committee" at bounding box center [744, 235] width 871 height 13
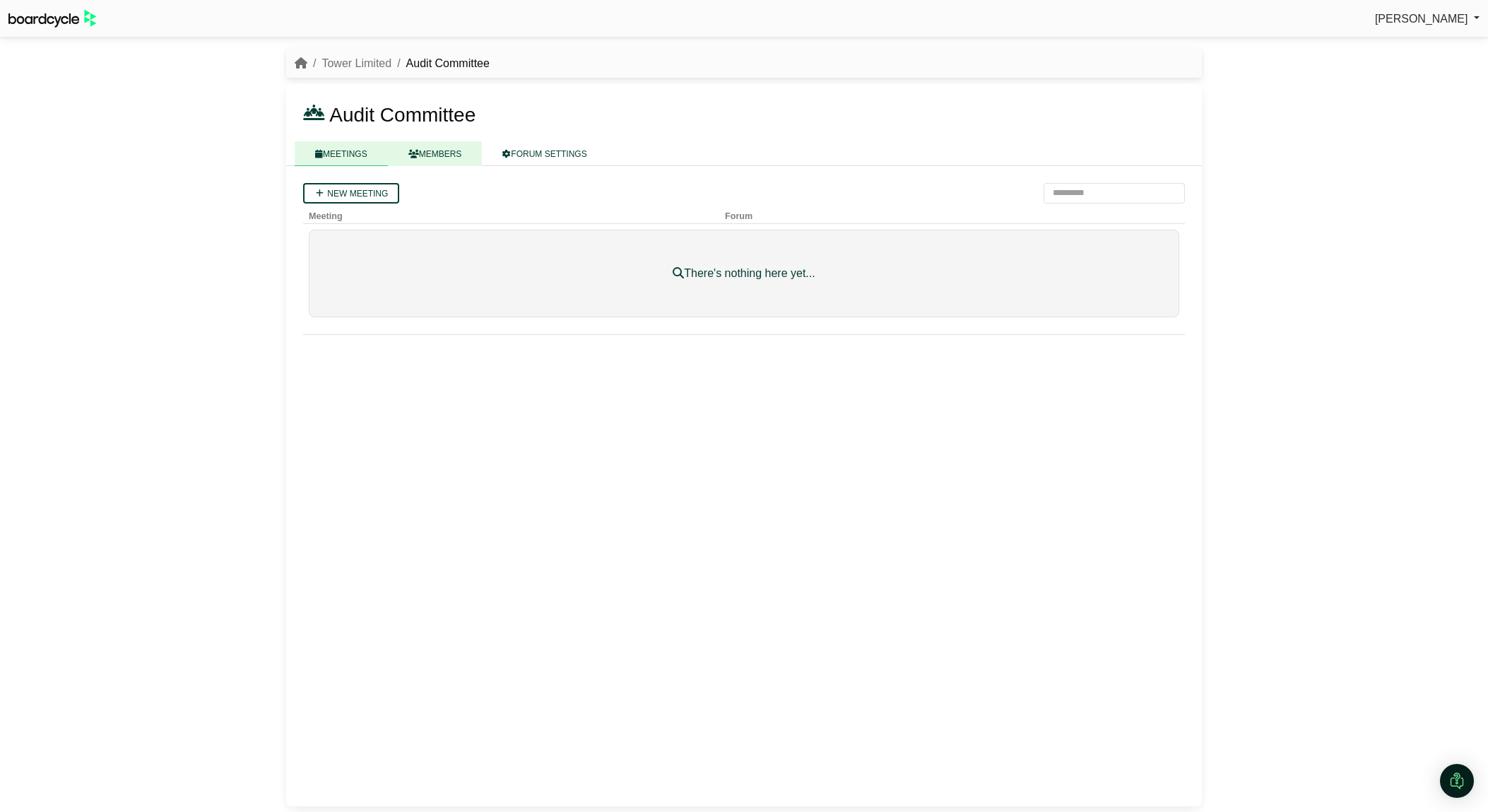
click at [428, 158] on link "MEMBERS" at bounding box center [435, 153] width 95 height 25
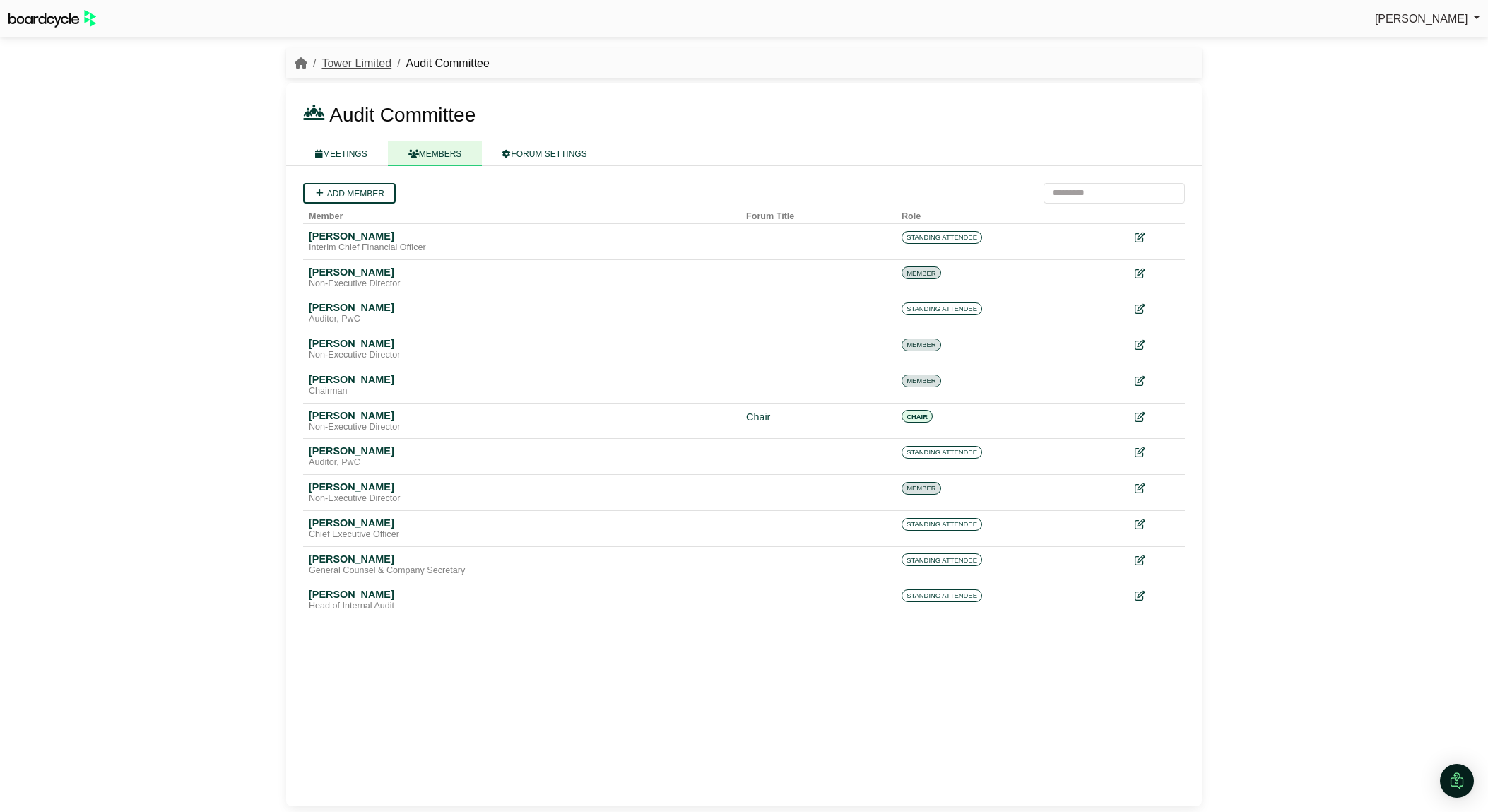
click at [324, 64] on link "Tower Limited" at bounding box center [356, 63] width 70 height 12
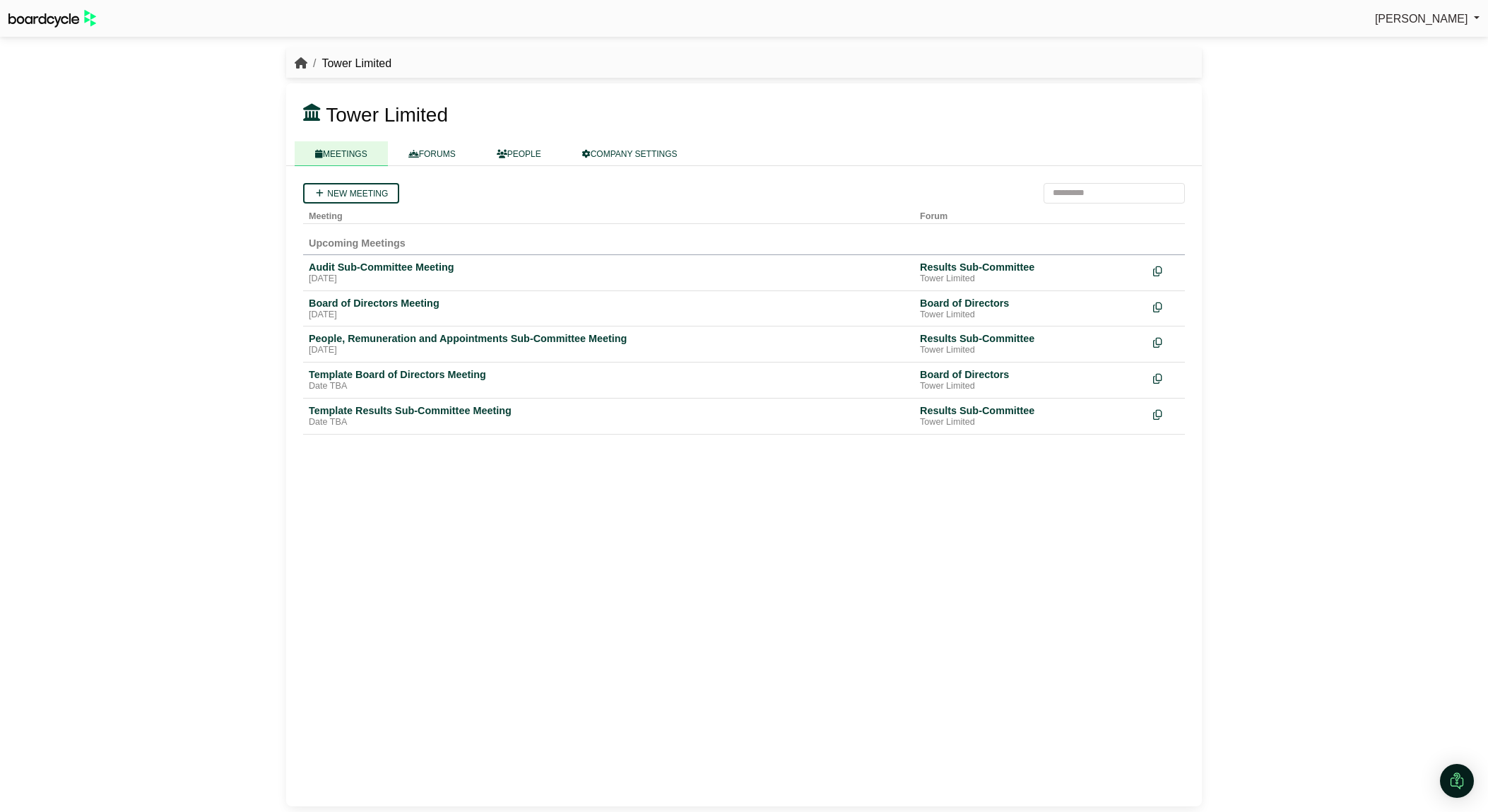
click at [301, 57] on icon "breadcrumb" at bounding box center [301, 62] width 13 height 11
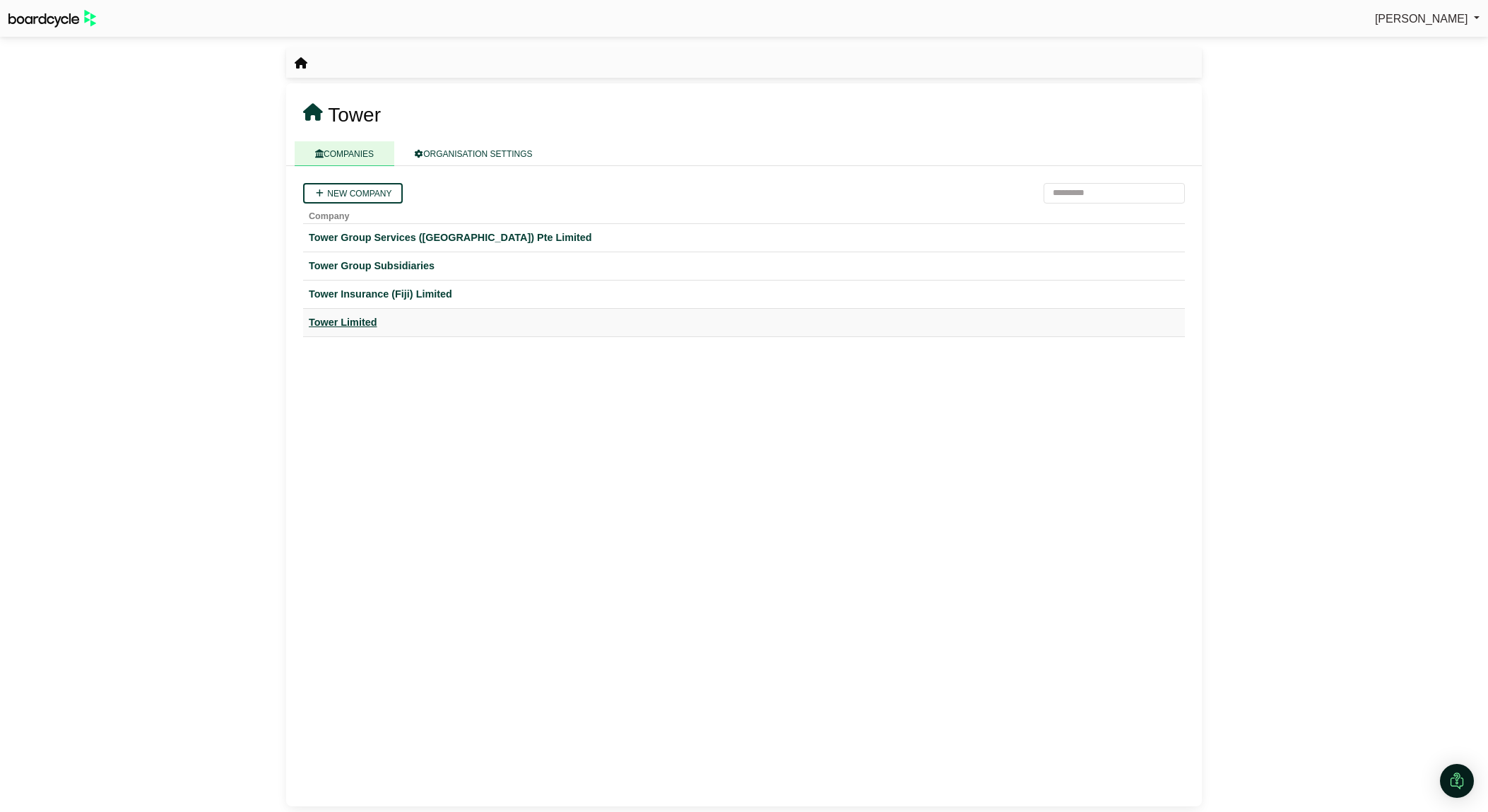
click at [358, 320] on div "Tower Limited" at bounding box center [744, 322] width 871 height 16
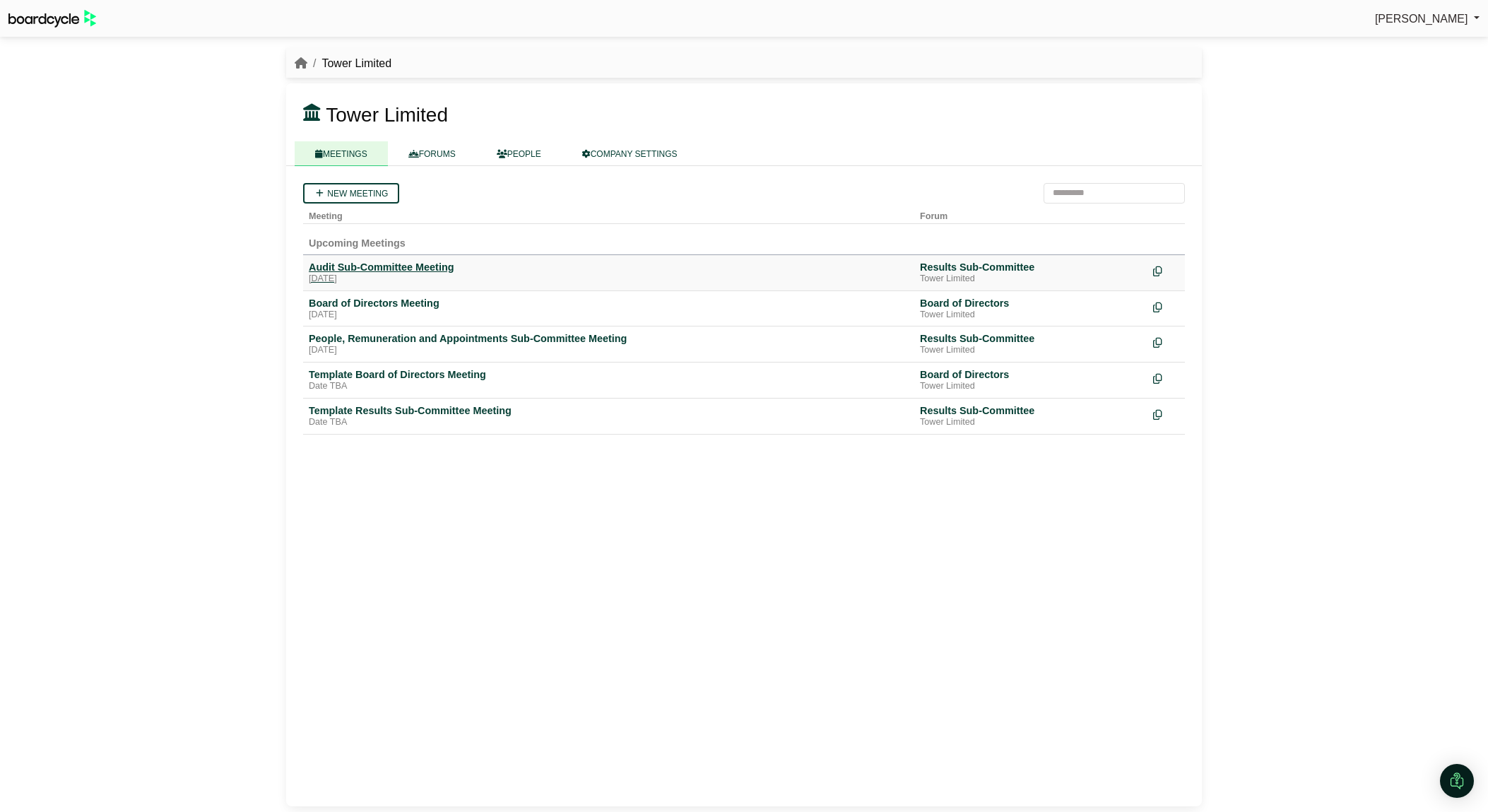
click at [361, 268] on div "Audit Sub-Committee Meeting" at bounding box center [609, 266] width 600 height 13
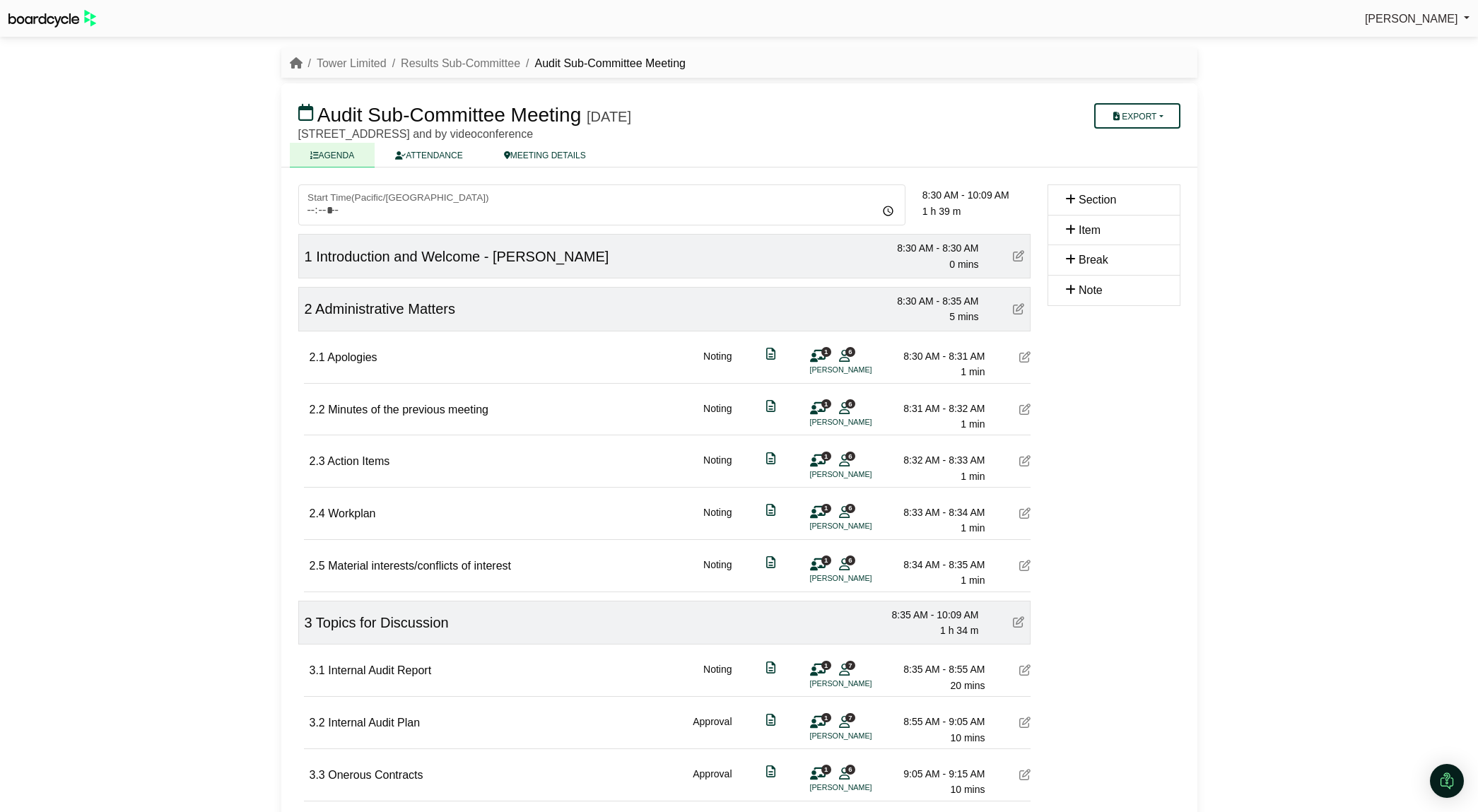
click at [357, 70] on li "Tower Limited" at bounding box center [345, 63] width 85 height 18
click at [356, 67] on link "Tower Limited" at bounding box center [351, 63] width 70 height 12
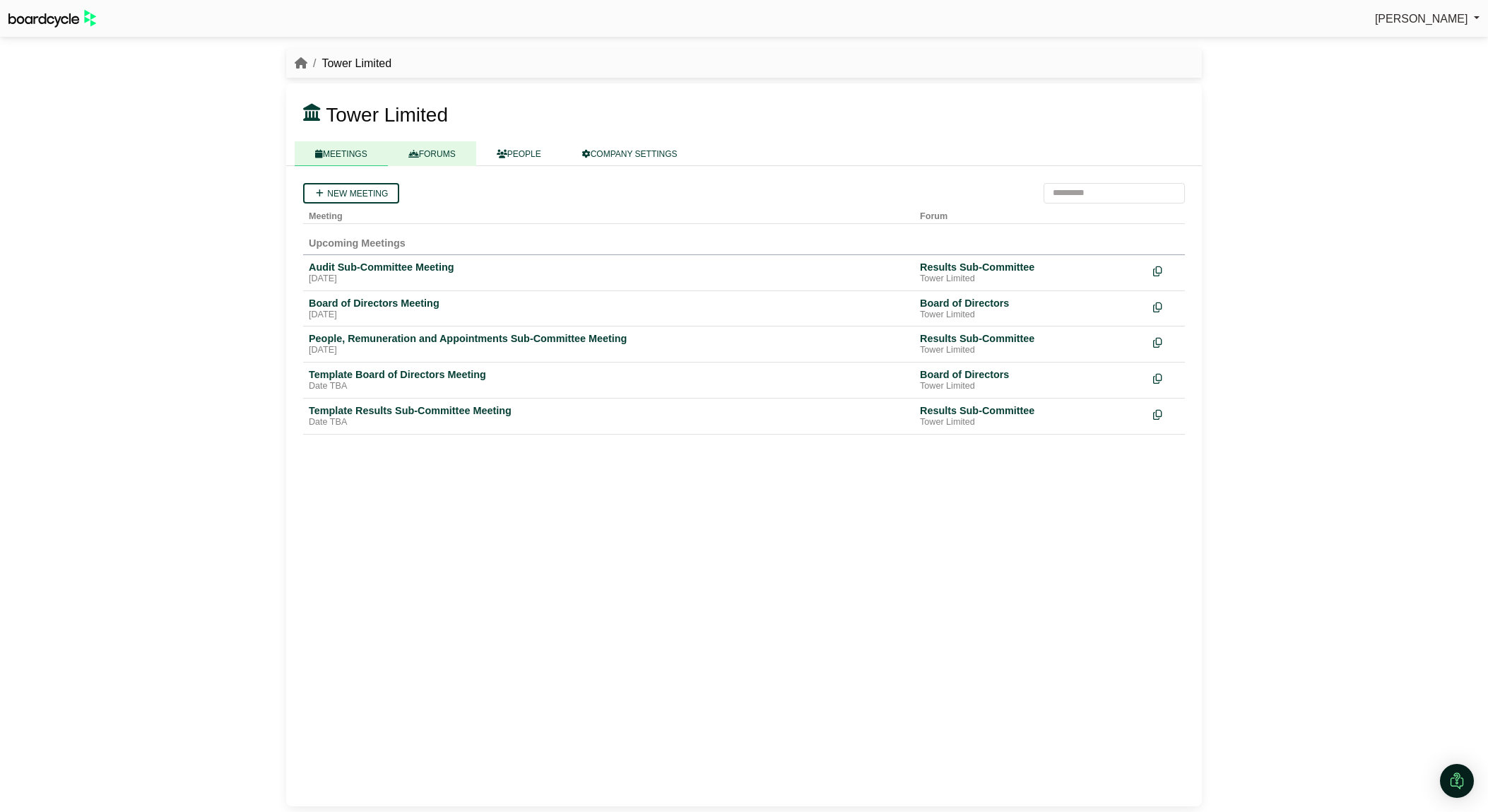
click at [453, 144] on link "FORUMS" at bounding box center [432, 153] width 88 height 25
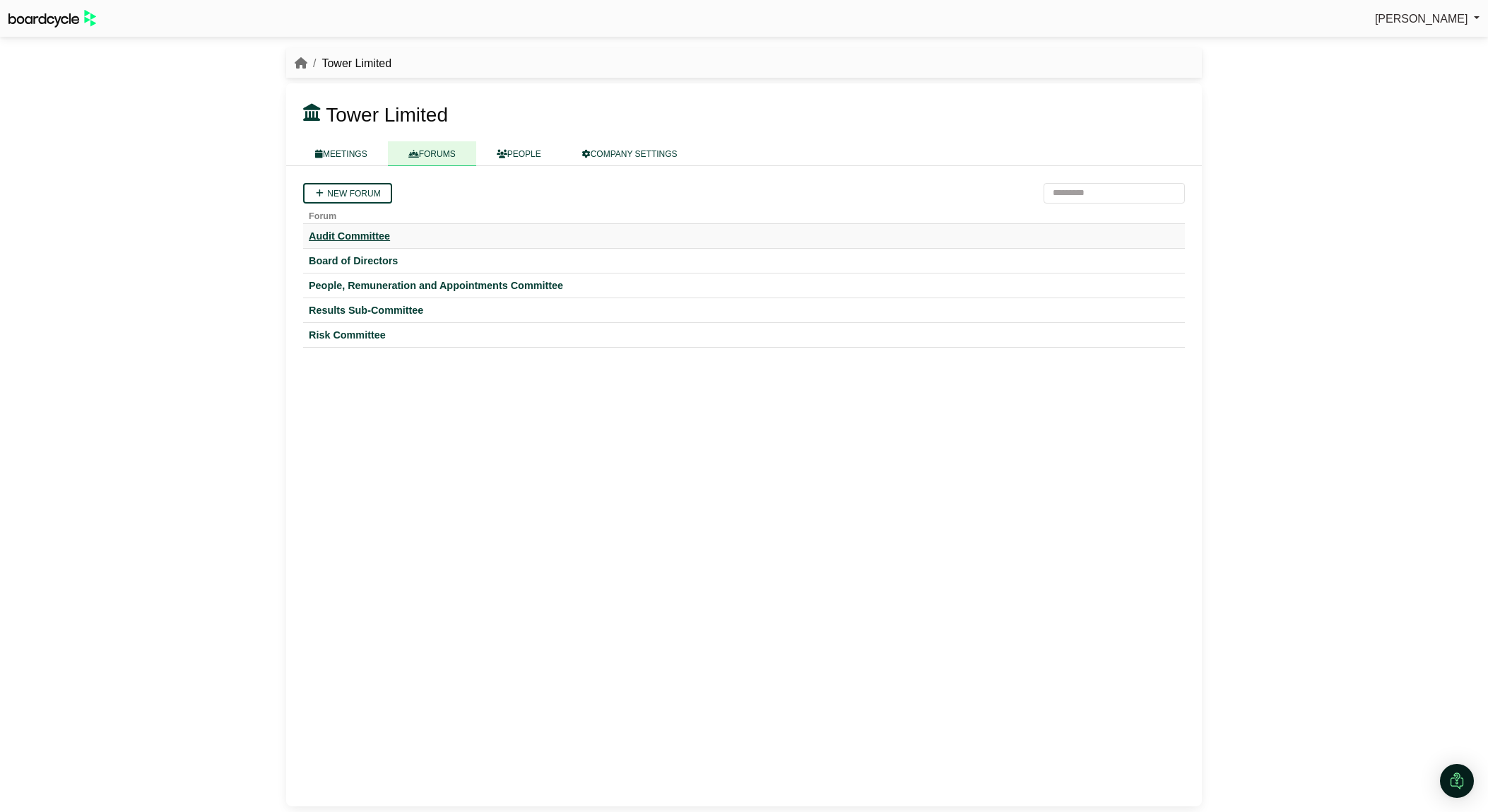
click at [366, 236] on div "Audit Committee" at bounding box center [744, 235] width 871 height 13
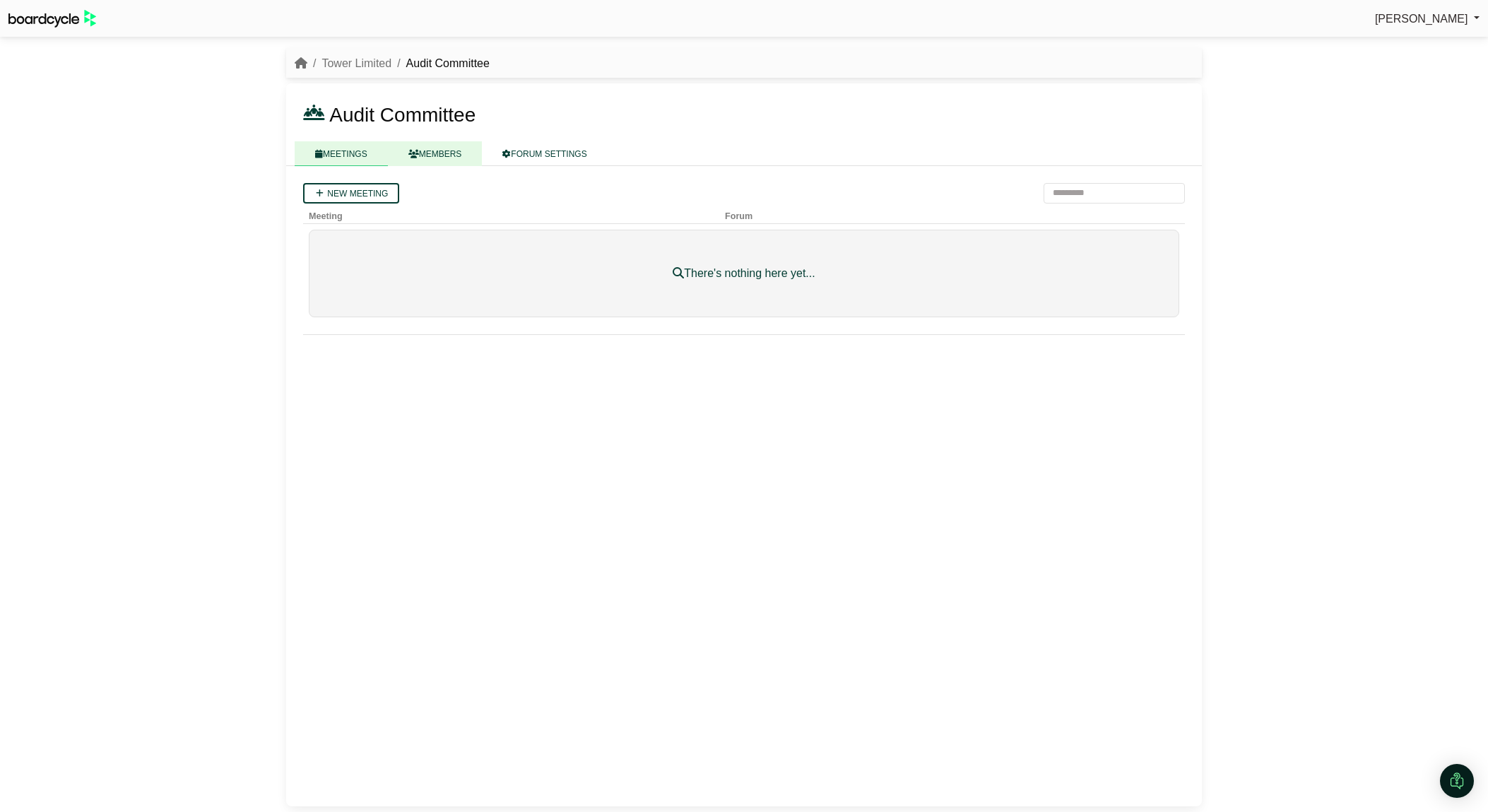
click at [437, 151] on link "MEMBERS" at bounding box center [435, 153] width 95 height 25
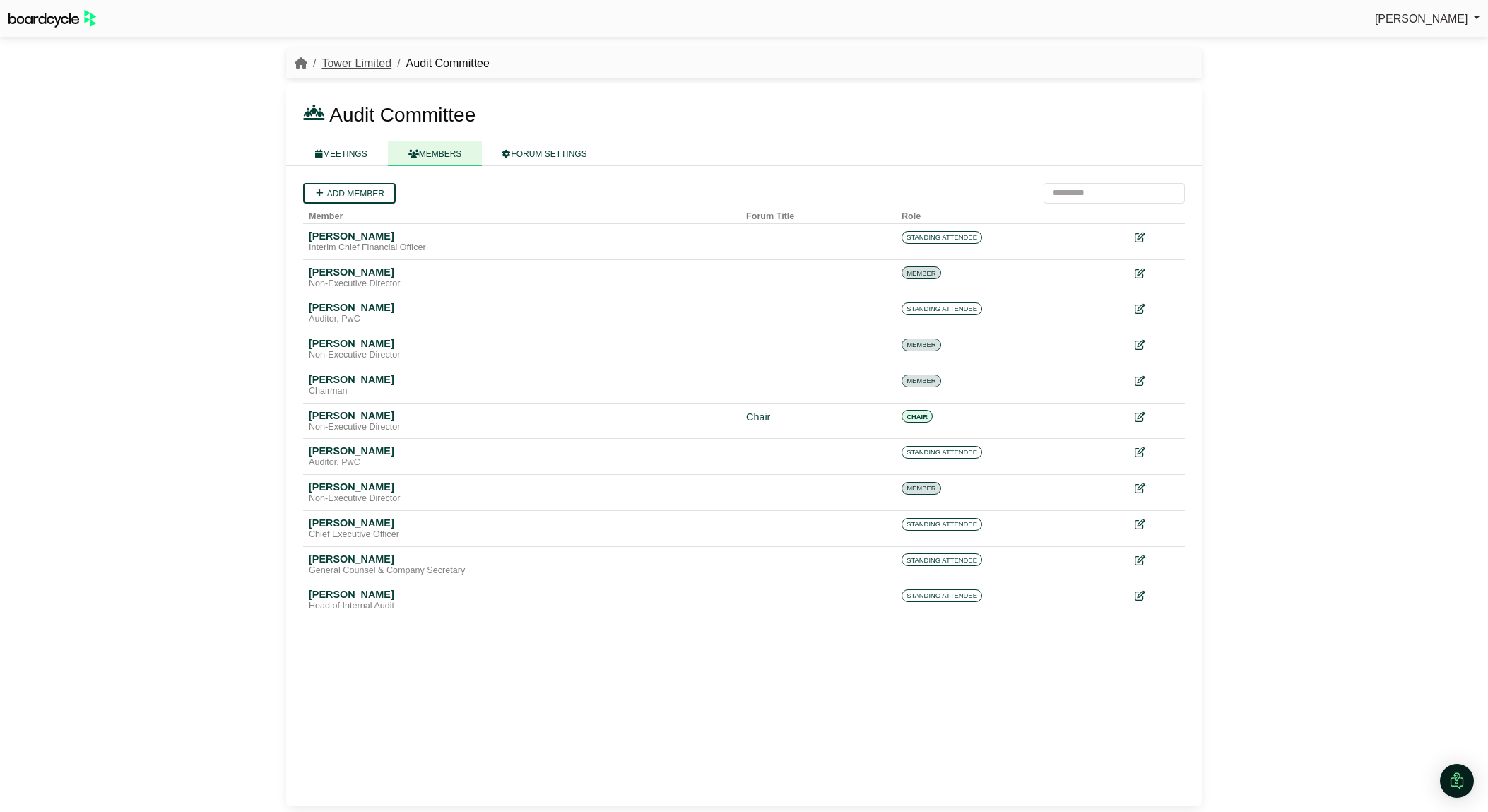
click at [367, 69] on link "Tower Limited" at bounding box center [356, 63] width 70 height 12
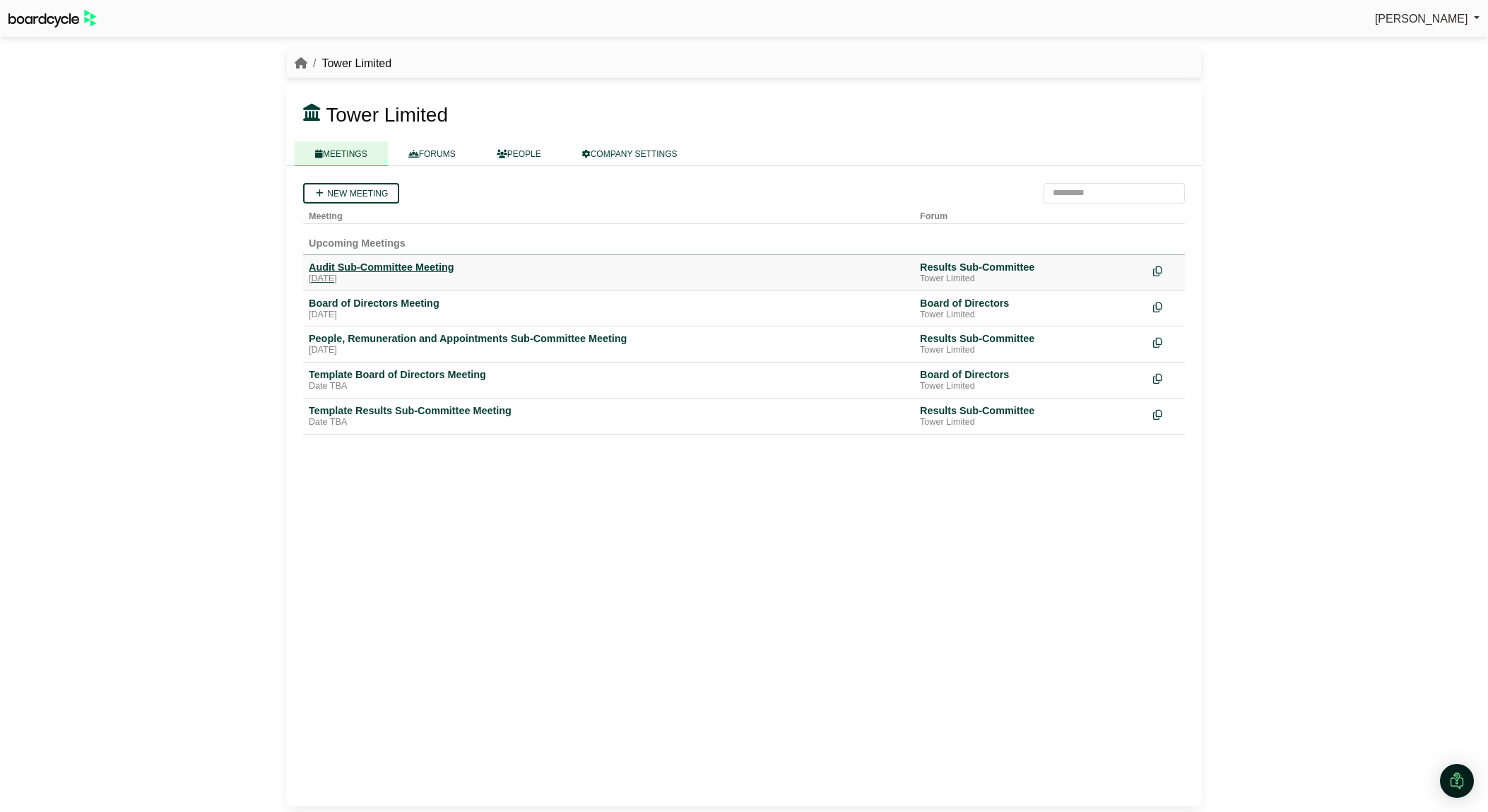
click at [385, 278] on div "[DATE]" at bounding box center [609, 278] width 600 height 11
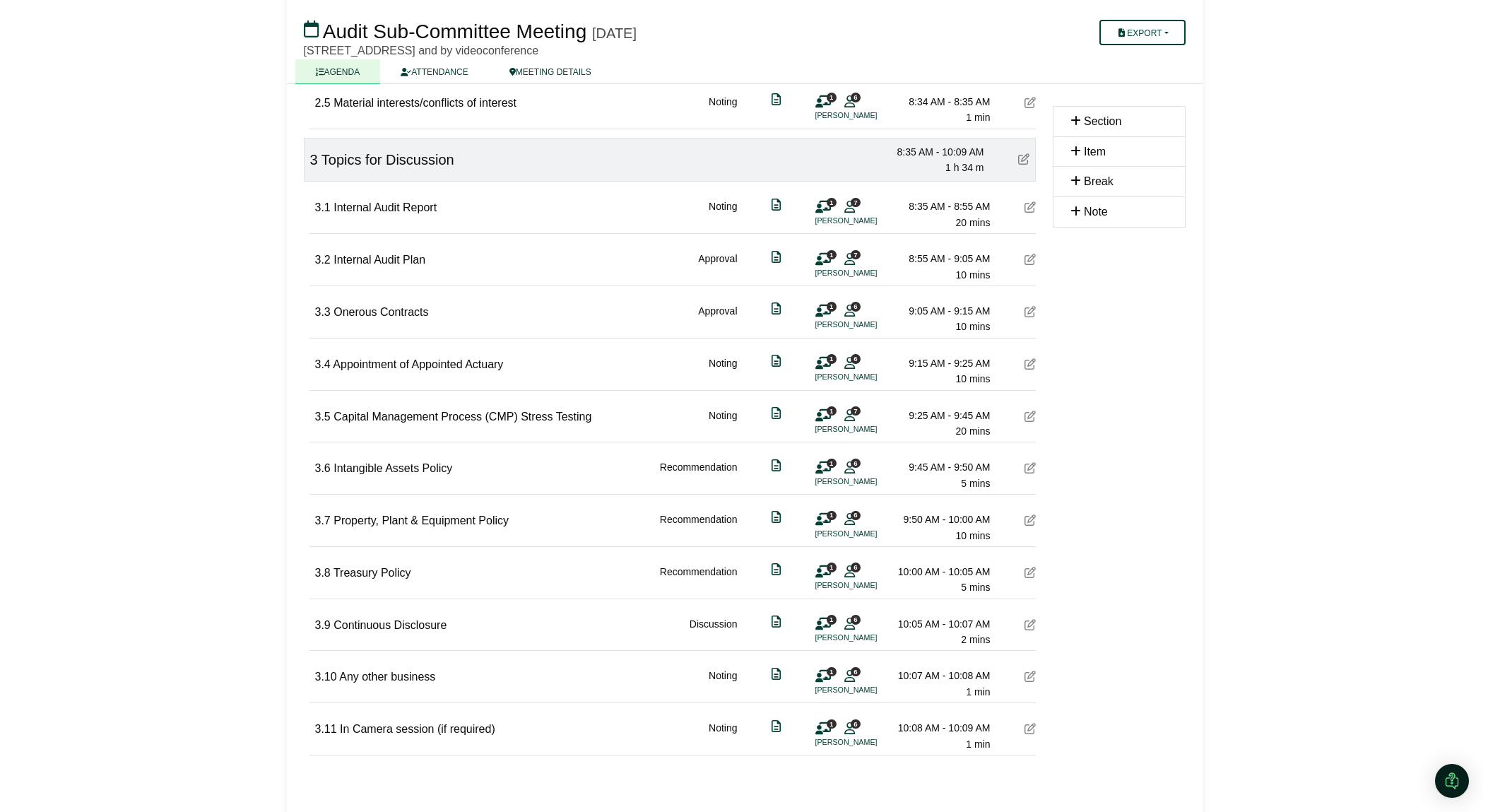
scroll to position [487, 0]
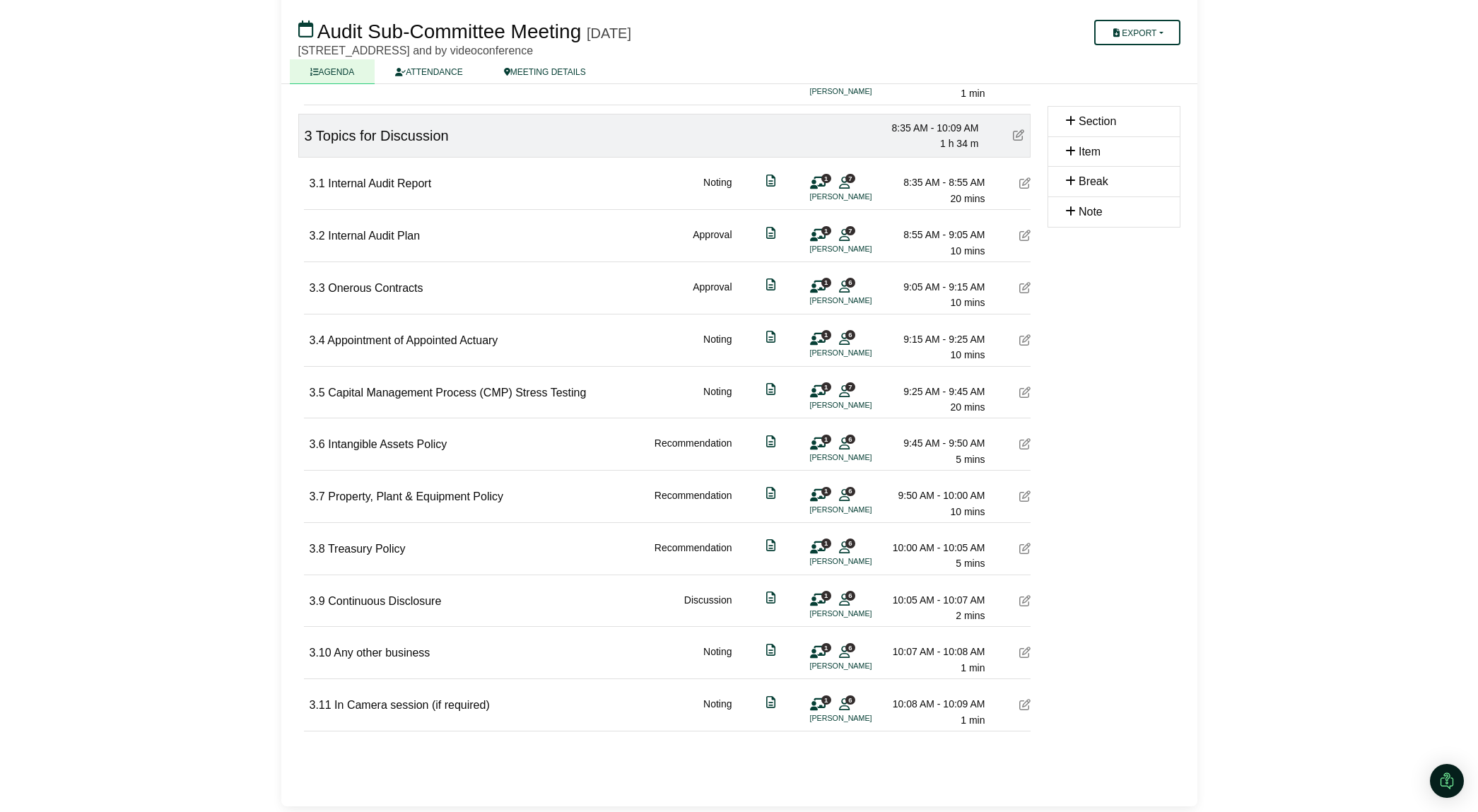
click at [848, 704] on icon at bounding box center [844, 703] width 10 height 1
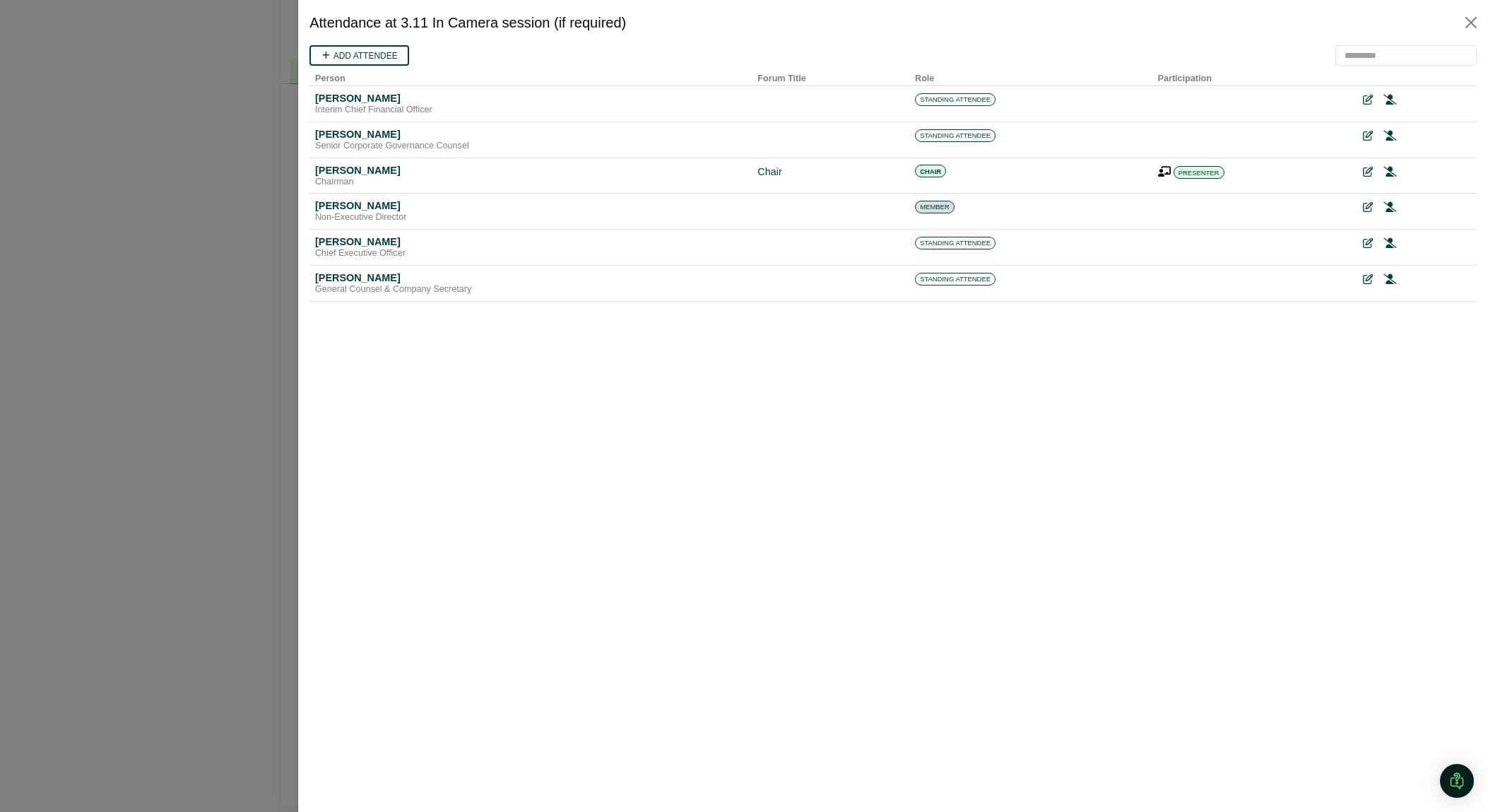
scroll to position [0, 0]
click at [1468, 25] on button "Close" at bounding box center [1472, 22] width 22 height 22
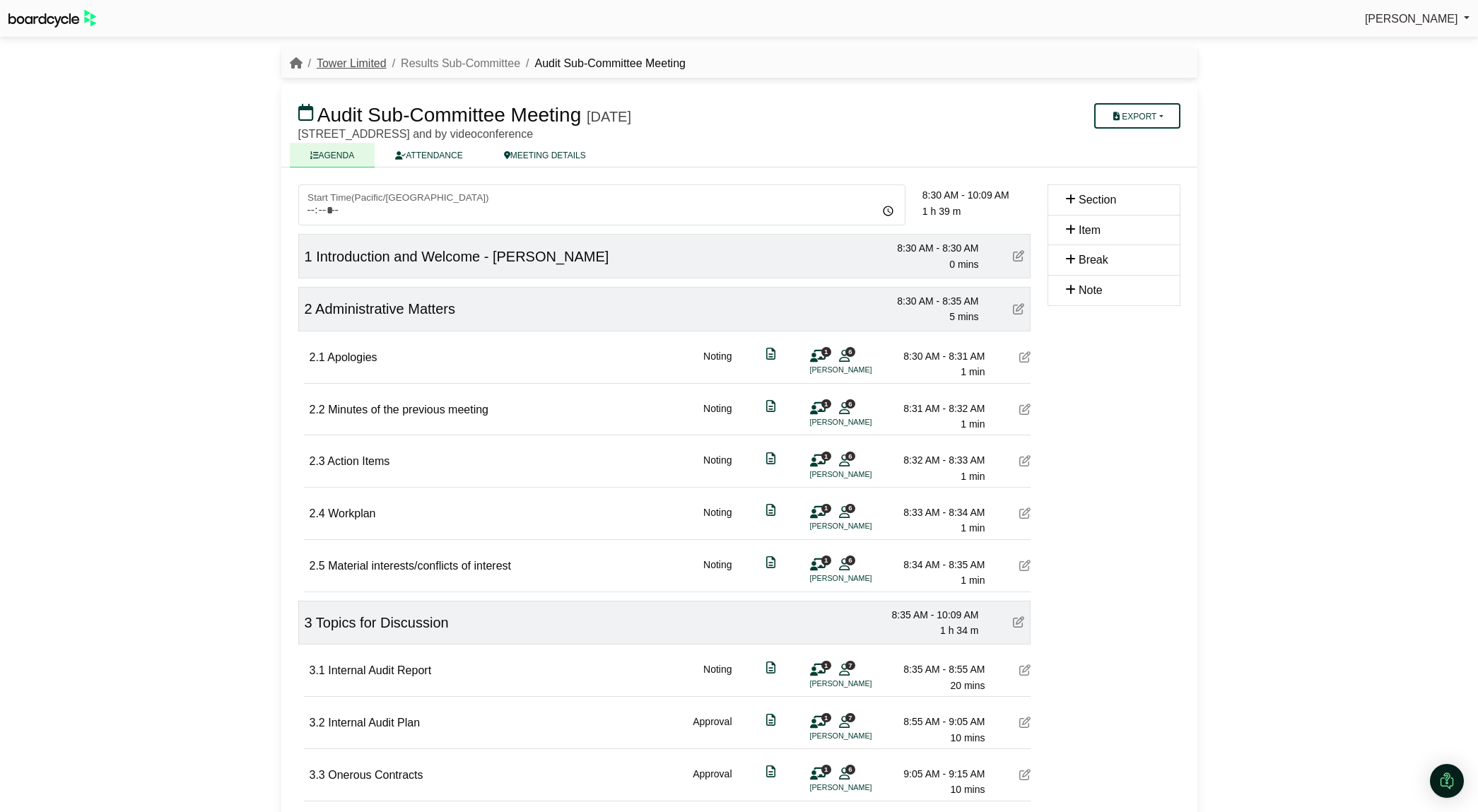
click at [366, 65] on link "Tower Limited" at bounding box center [351, 63] width 70 height 12
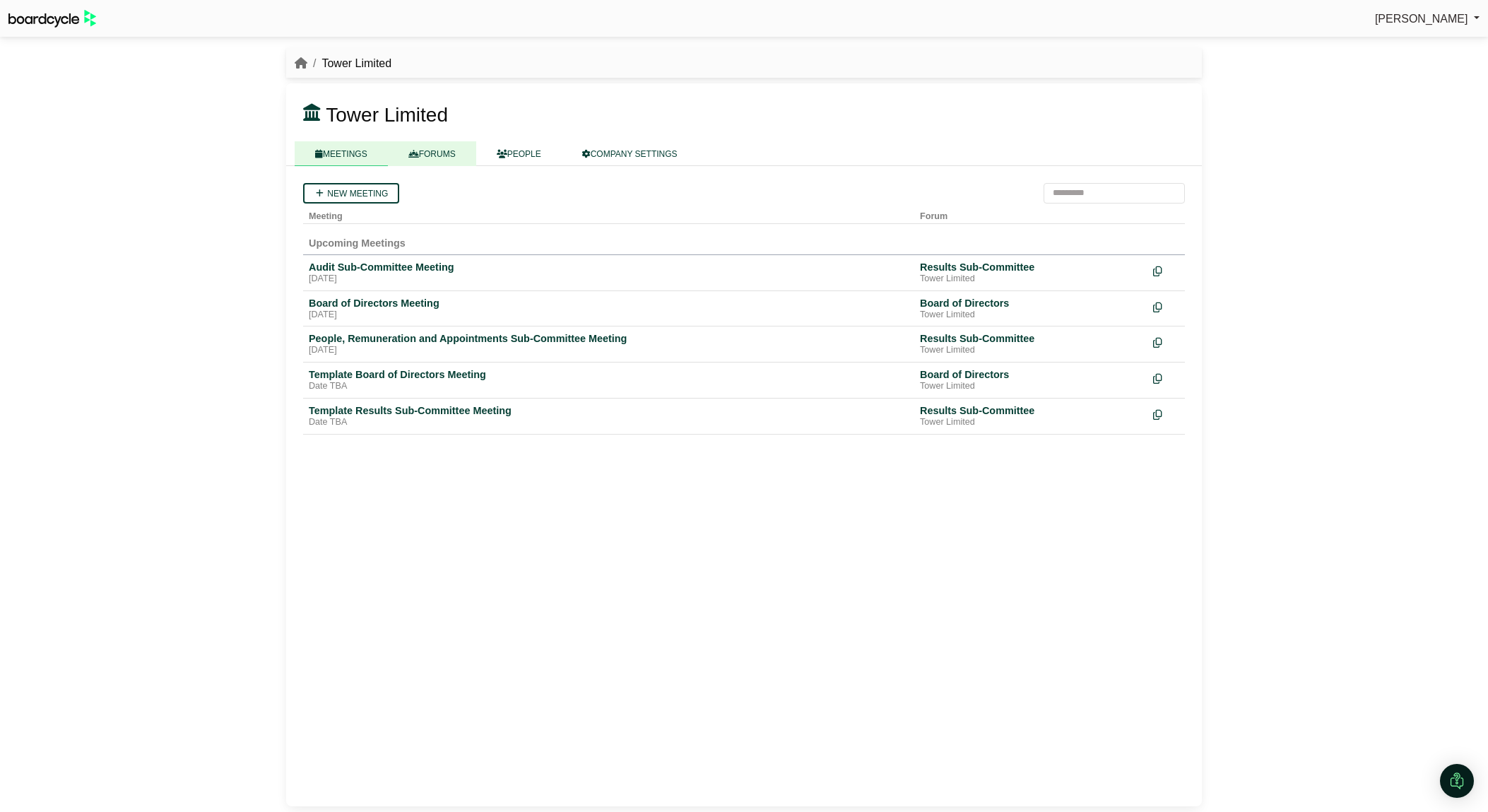
click at [435, 155] on link "FORUMS" at bounding box center [432, 153] width 88 height 25
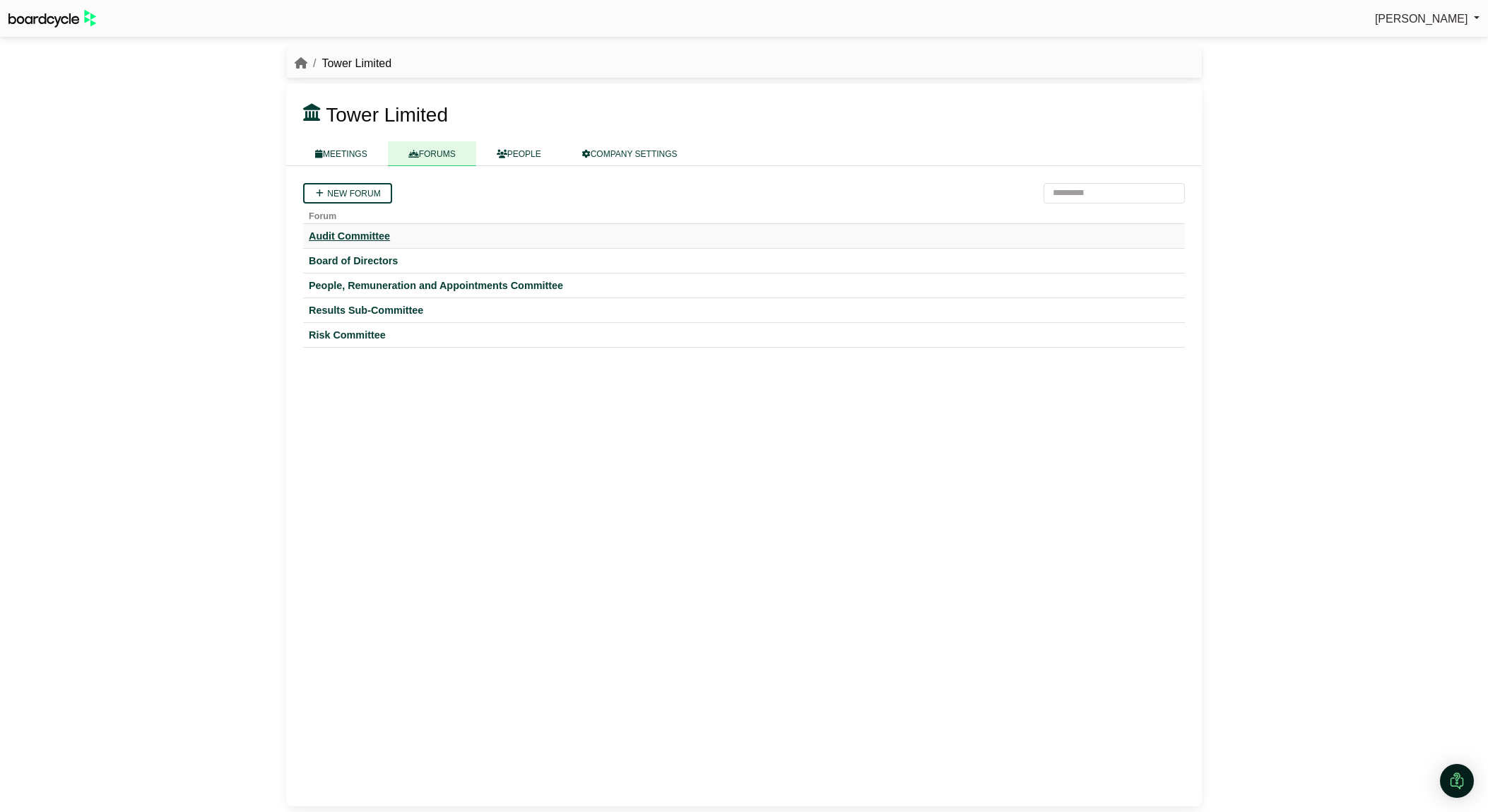
click at [371, 233] on div "Audit Committee" at bounding box center [744, 235] width 871 height 13
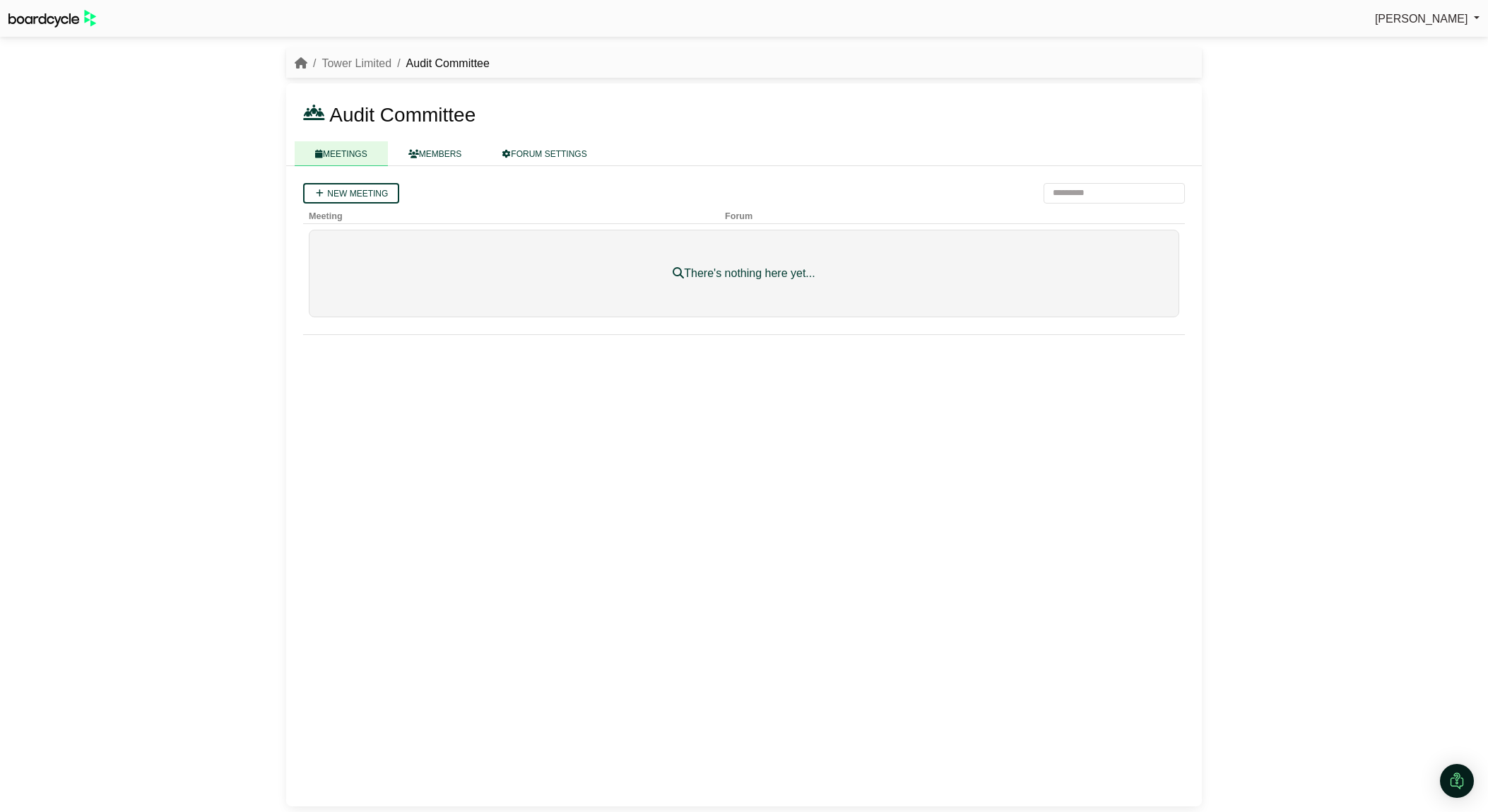
click at [371, 55] on li "Tower Limited" at bounding box center [350, 63] width 84 height 18
click at [373, 60] on link "Tower Limited" at bounding box center [356, 63] width 70 height 12
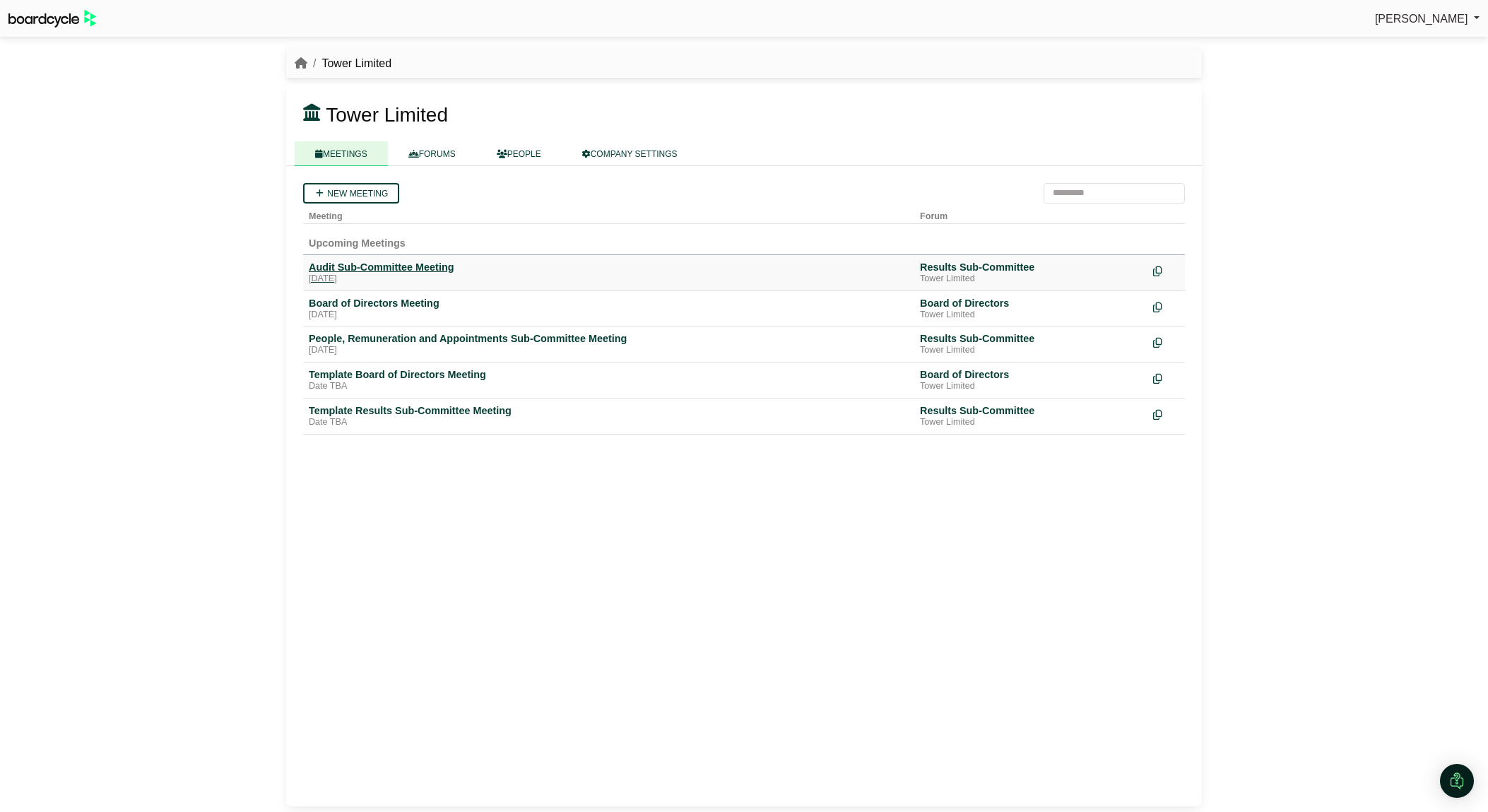
click at [397, 265] on div "Audit Sub-Committee Meeting" at bounding box center [609, 266] width 600 height 13
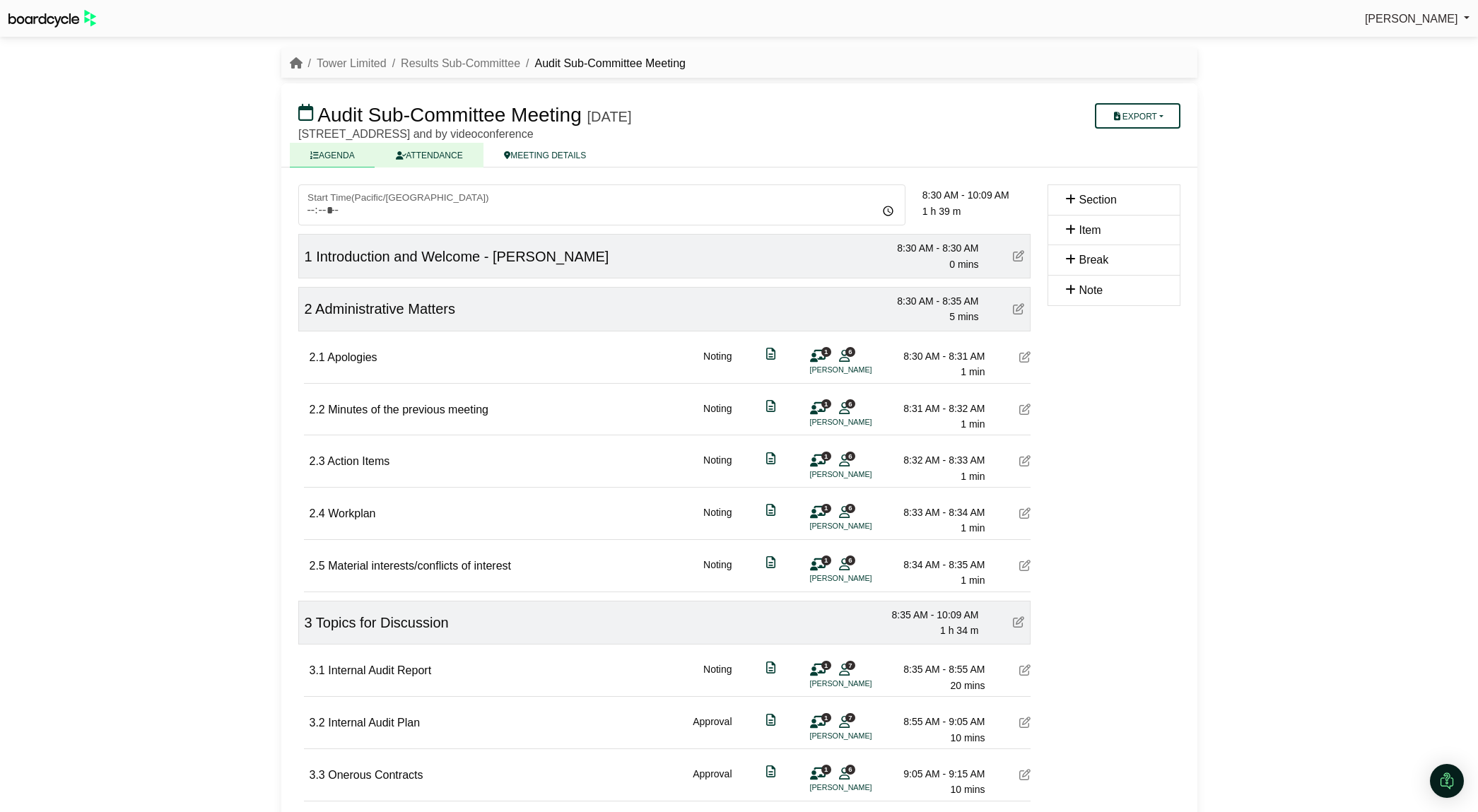
click at [440, 159] on link "ATTENDANCE" at bounding box center [428, 155] width 108 height 25
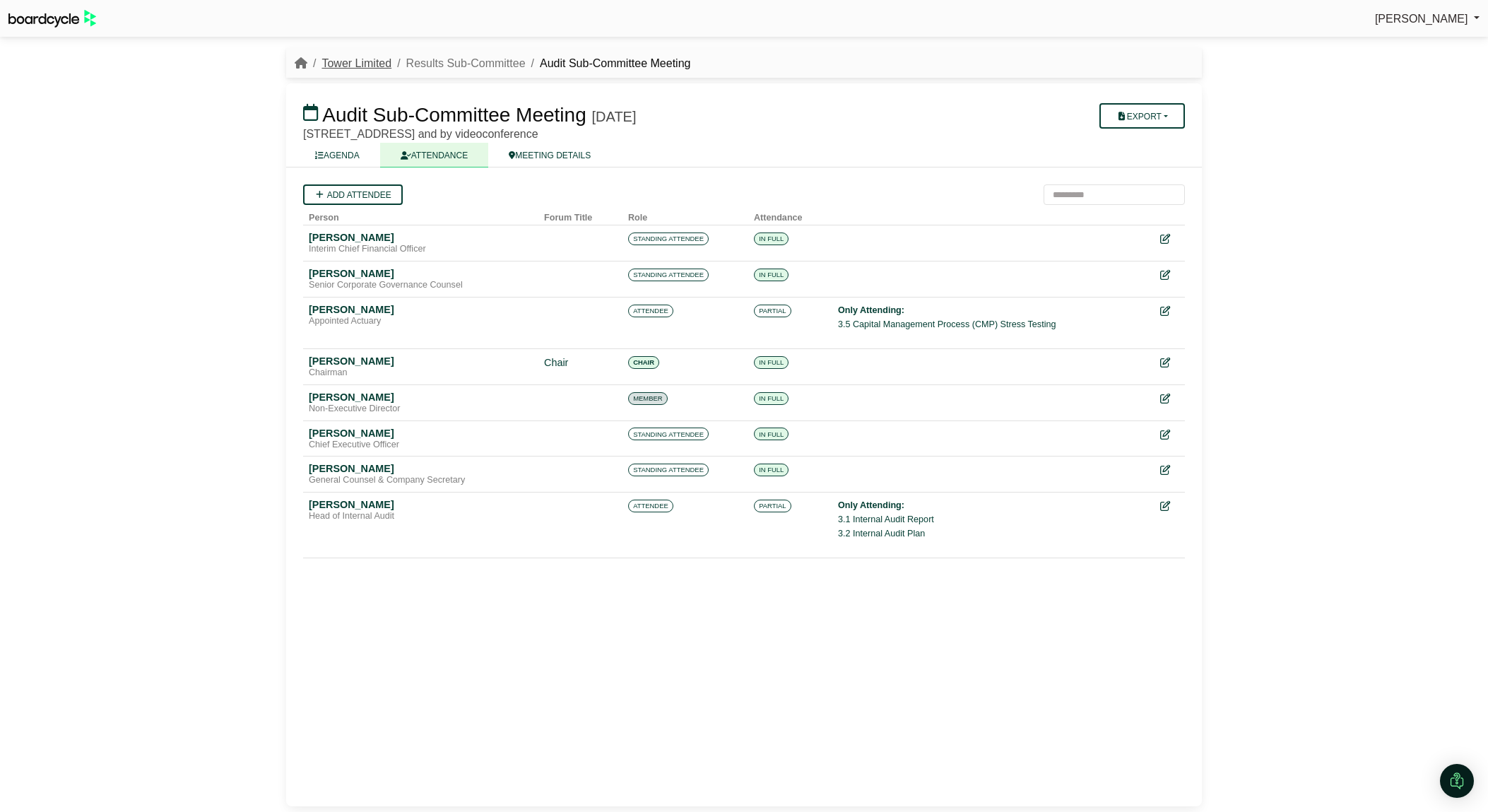
click at [369, 68] on link "Tower Limited" at bounding box center [356, 63] width 70 height 12
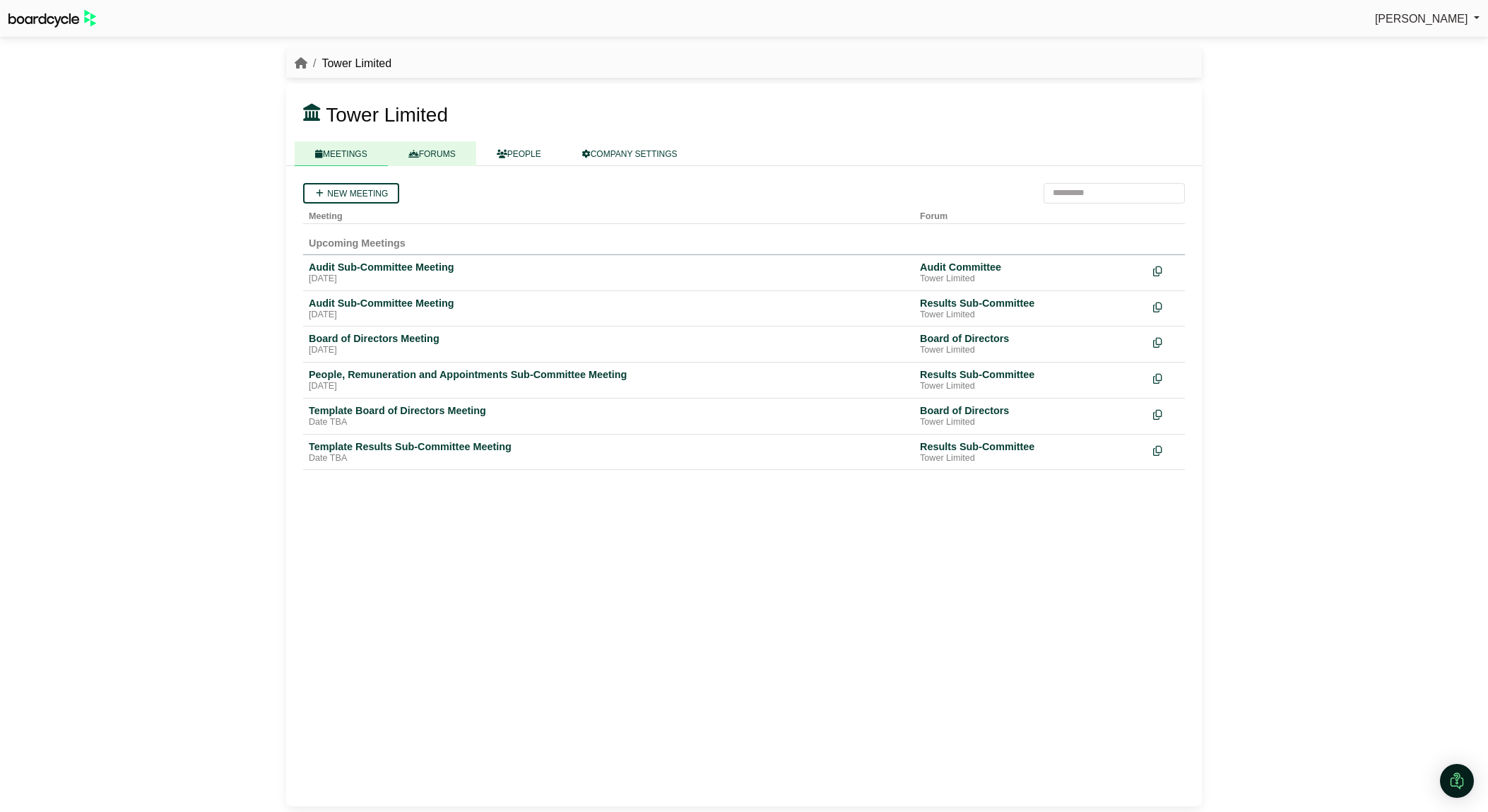
click at [449, 151] on link "FORUMS" at bounding box center [432, 153] width 88 height 25
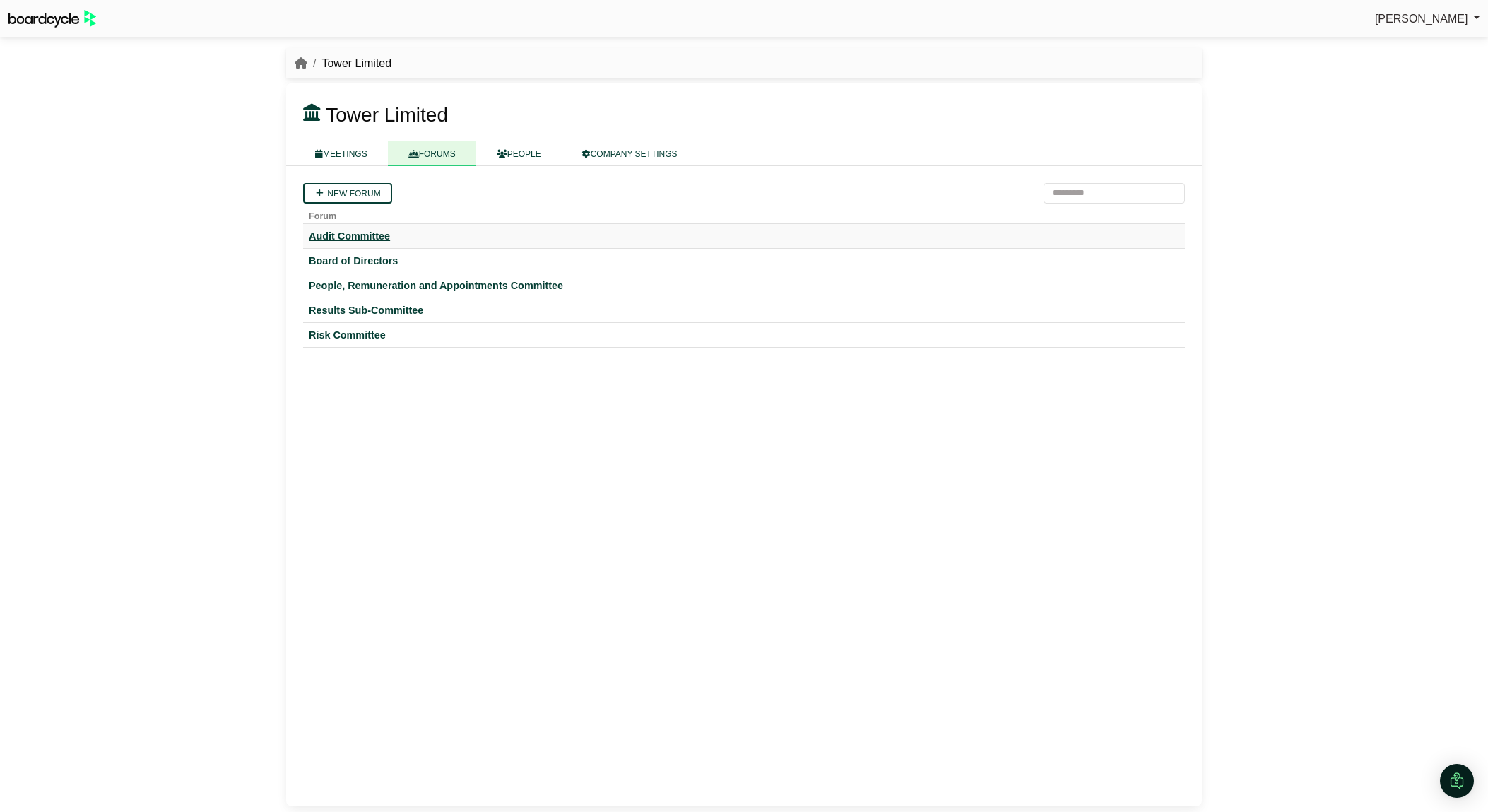
click at [368, 238] on div "Audit Committee" at bounding box center [744, 235] width 871 height 13
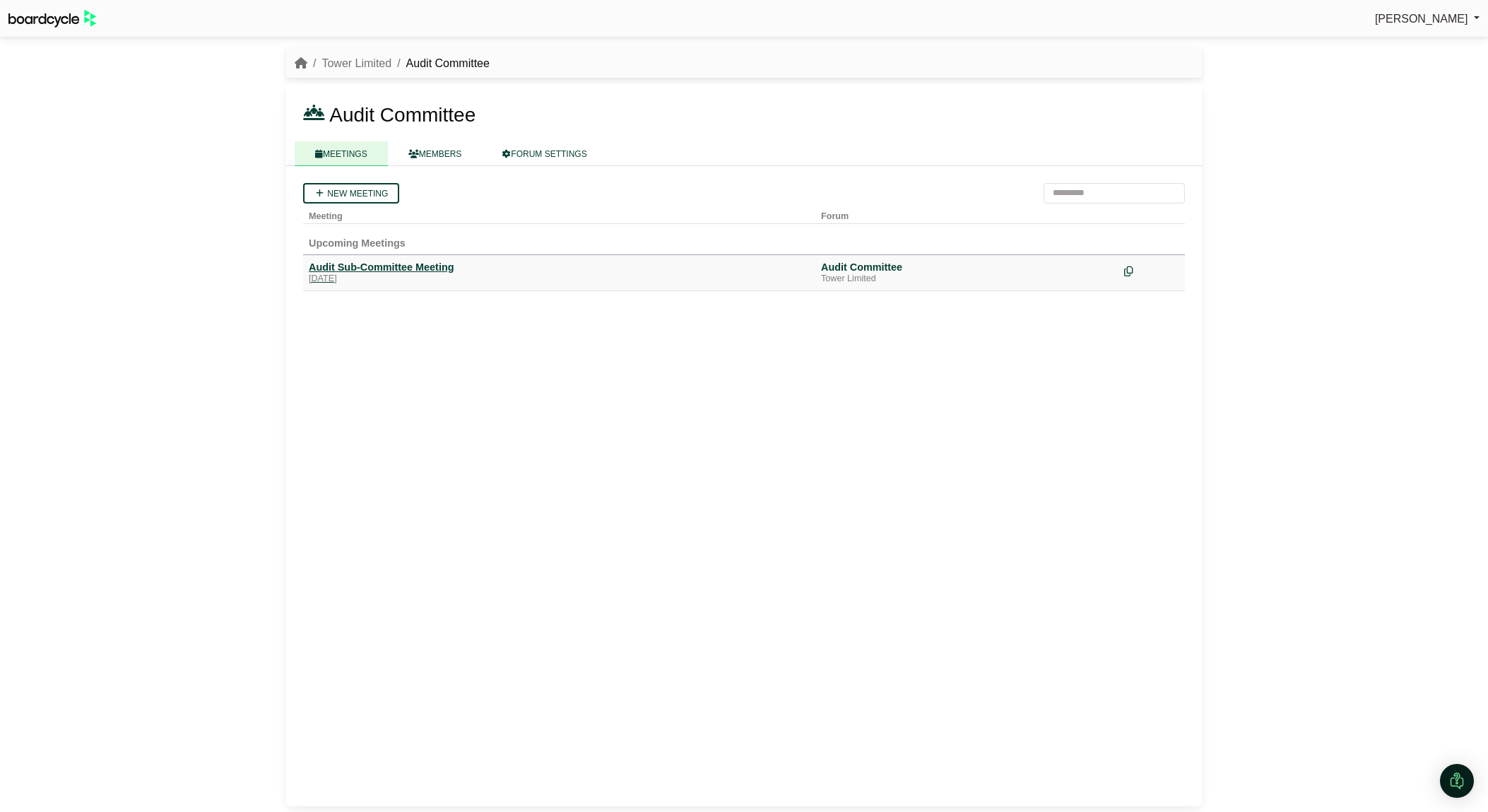
click at [366, 269] on div "Audit Sub-Committee Meeting" at bounding box center [559, 266] width 501 height 13
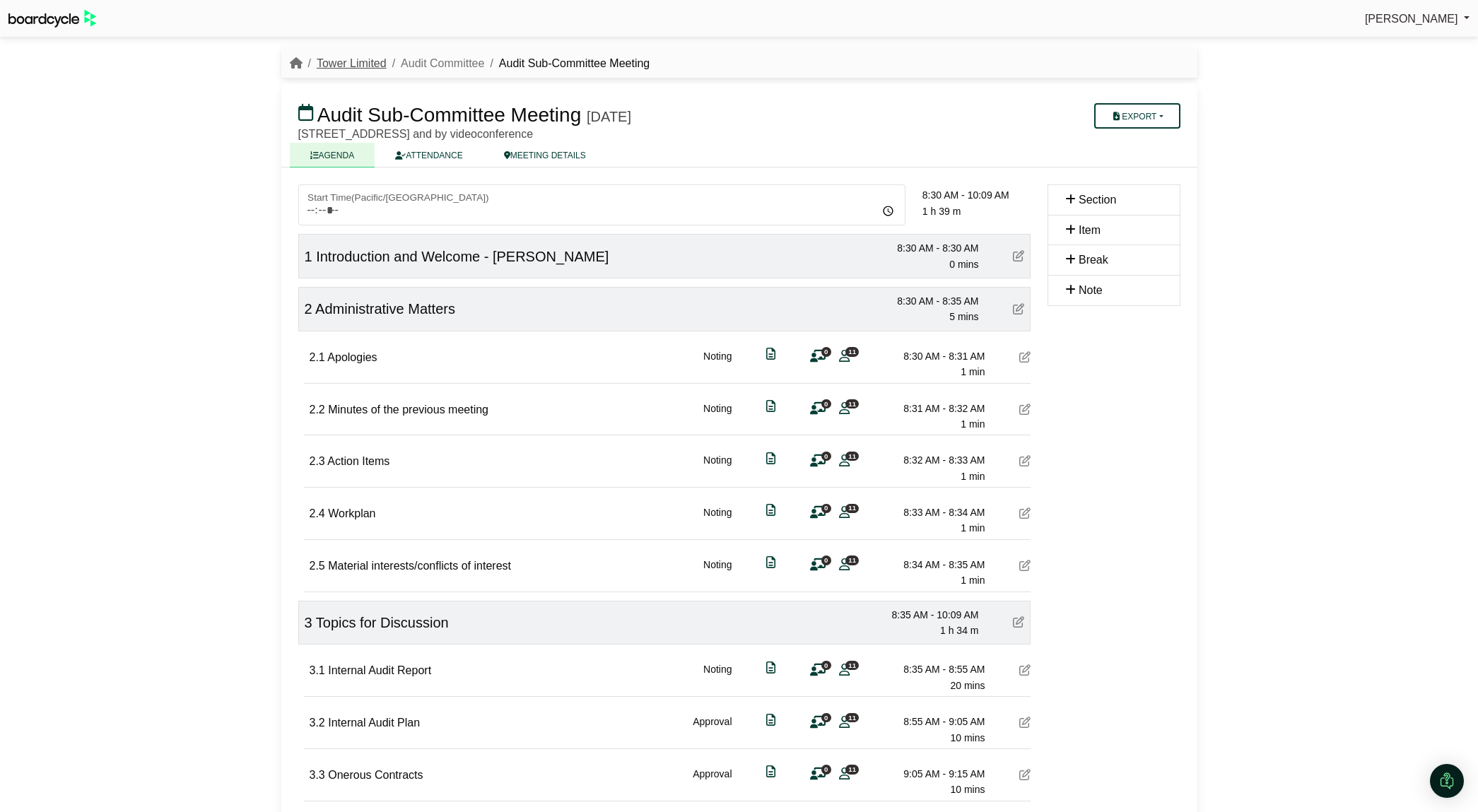
click at [348, 65] on link "Tower Limited" at bounding box center [351, 63] width 70 height 12
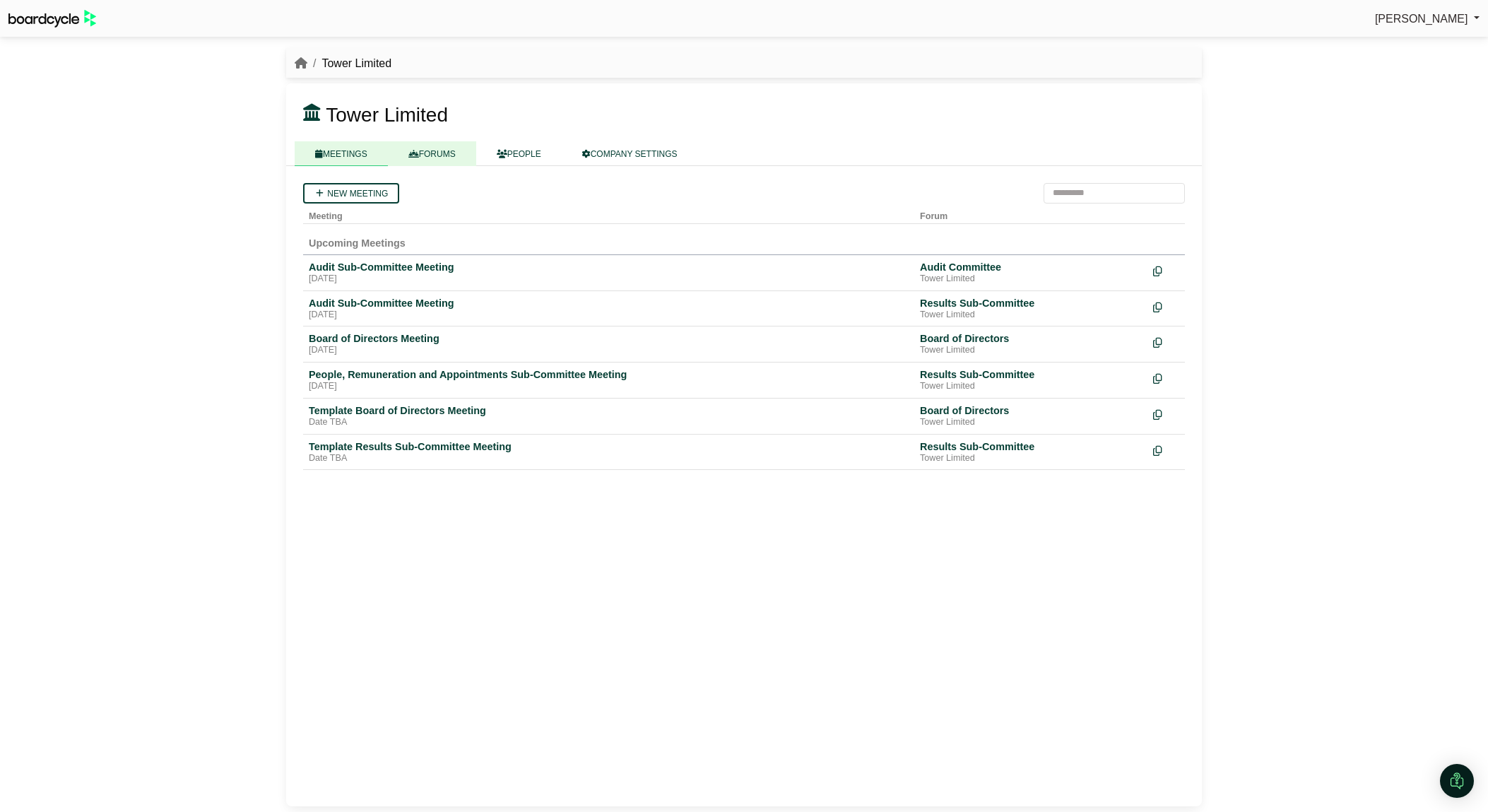
click at [455, 147] on link "FORUMS" at bounding box center [432, 153] width 88 height 25
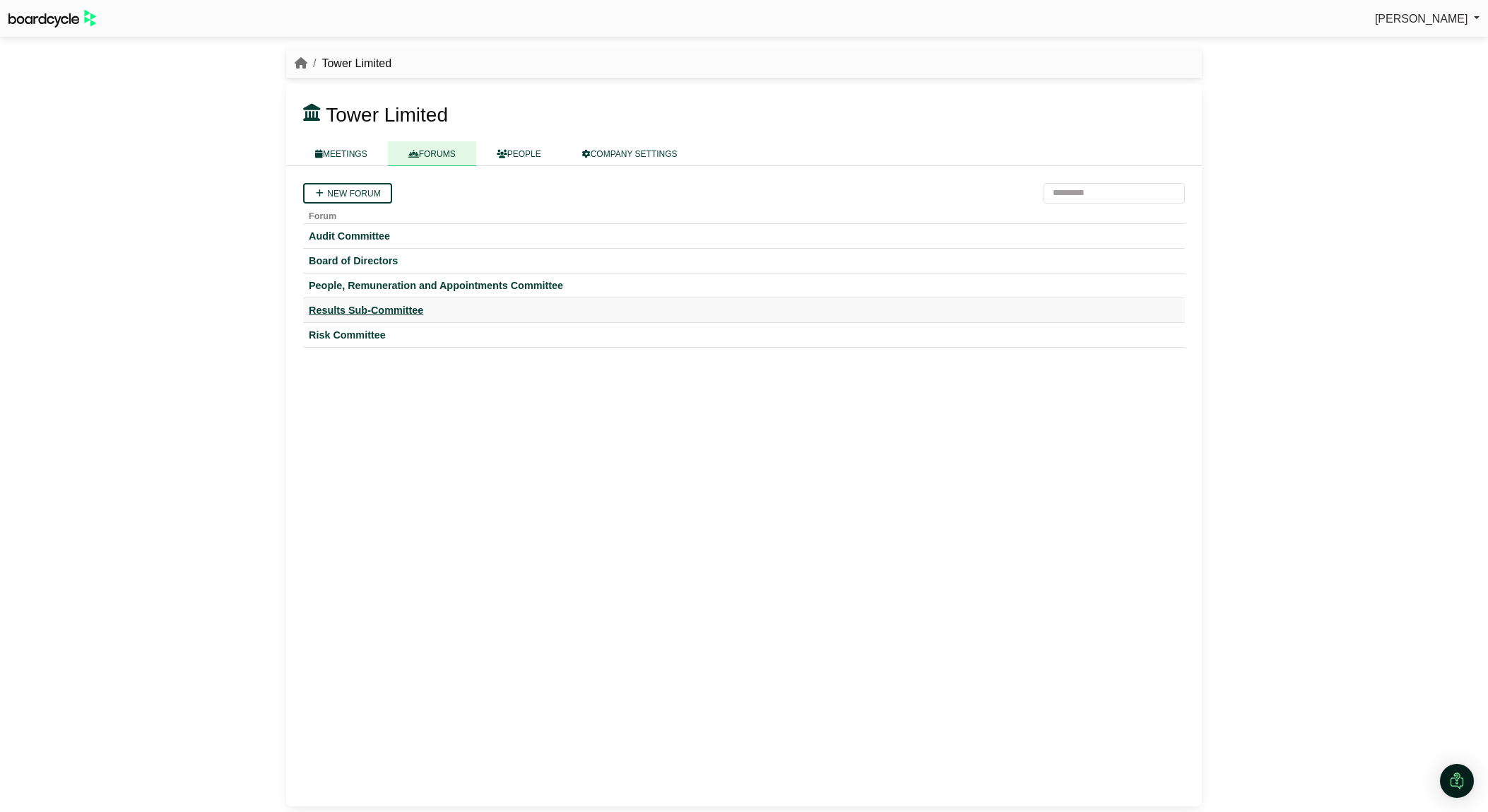
click at [385, 307] on div "Results Sub-Committee" at bounding box center [744, 309] width 871 height 13
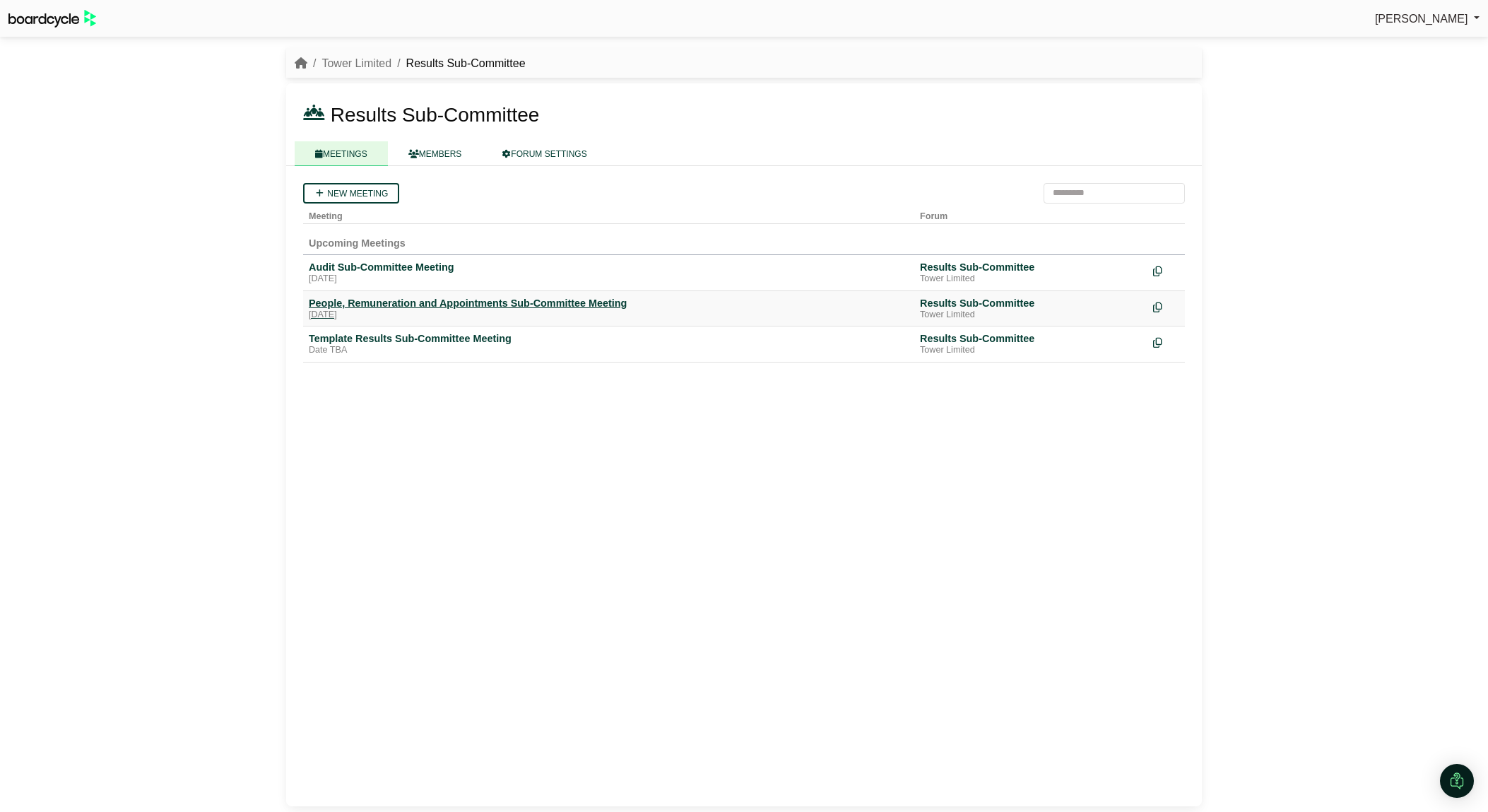
click at [547, 307] on div "People, Remuneration and Appointments Sub-Committee Meeting" at bounding box center [609, 303] width 600 height 13
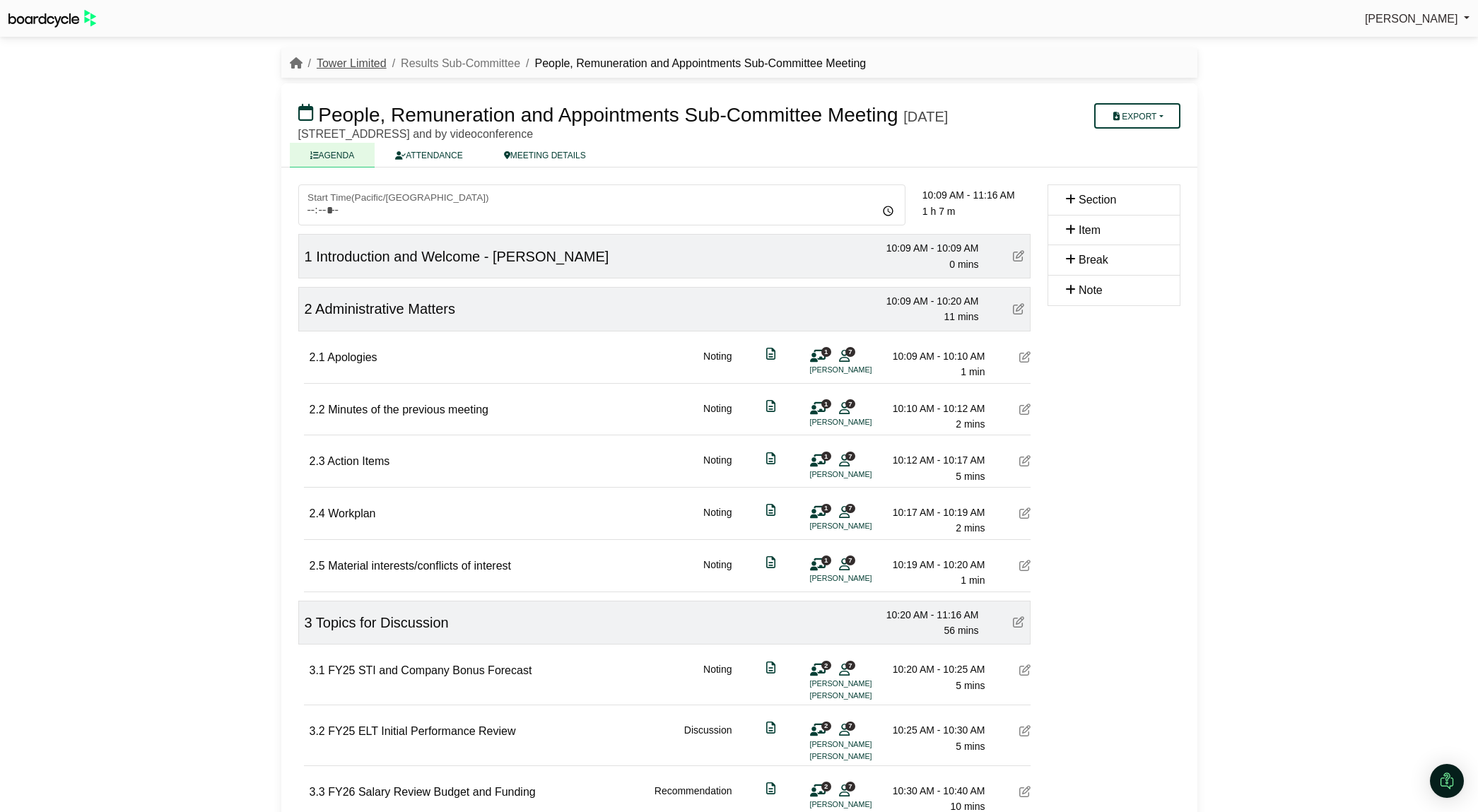
click at [373, 65] on link "Tower Limited" at bounding box center [351, 63] width 70 height 12
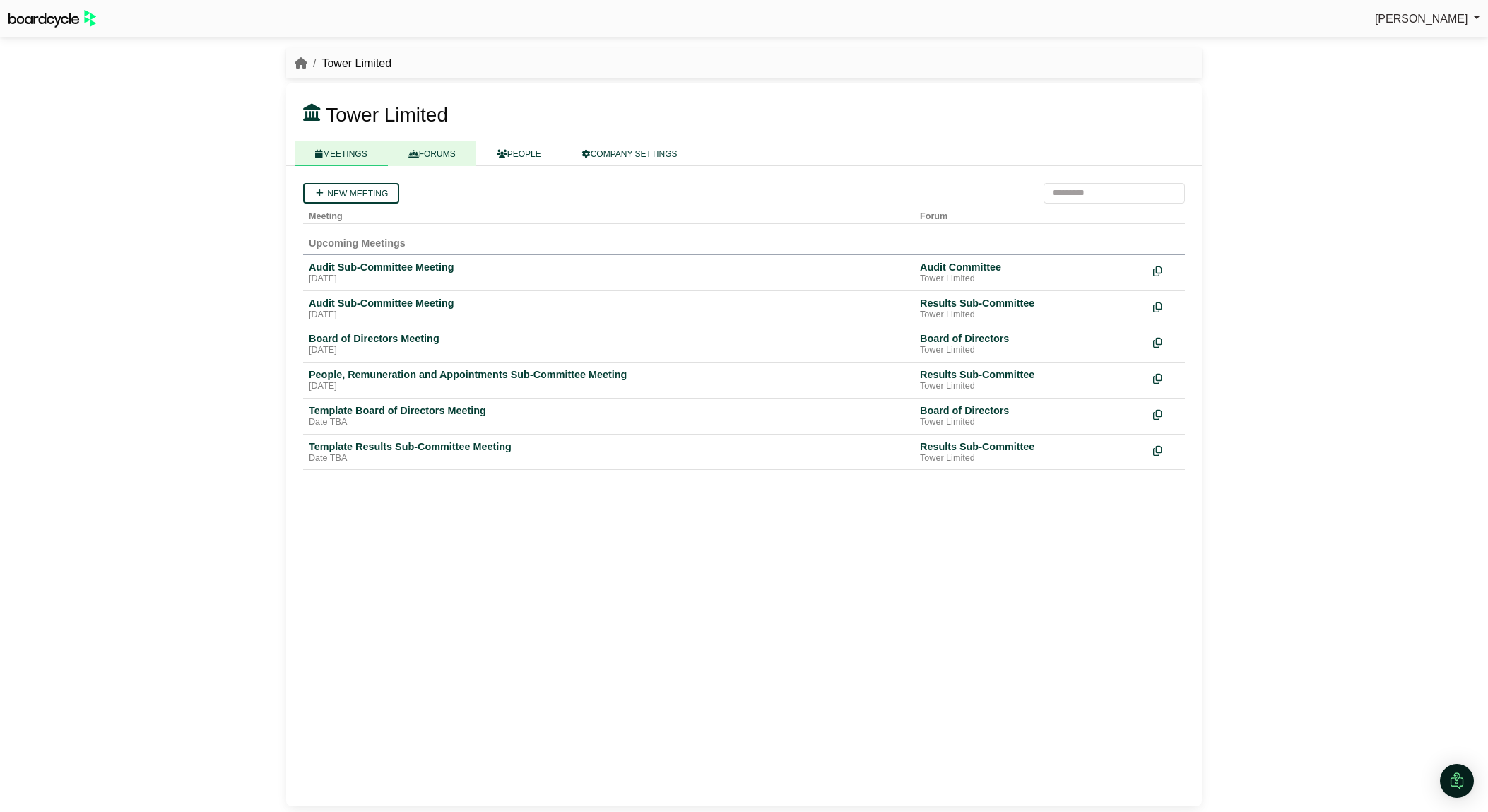
click at [449, 159] on link "FORUMS" at bounding box center [432, 153] width 88 height 25
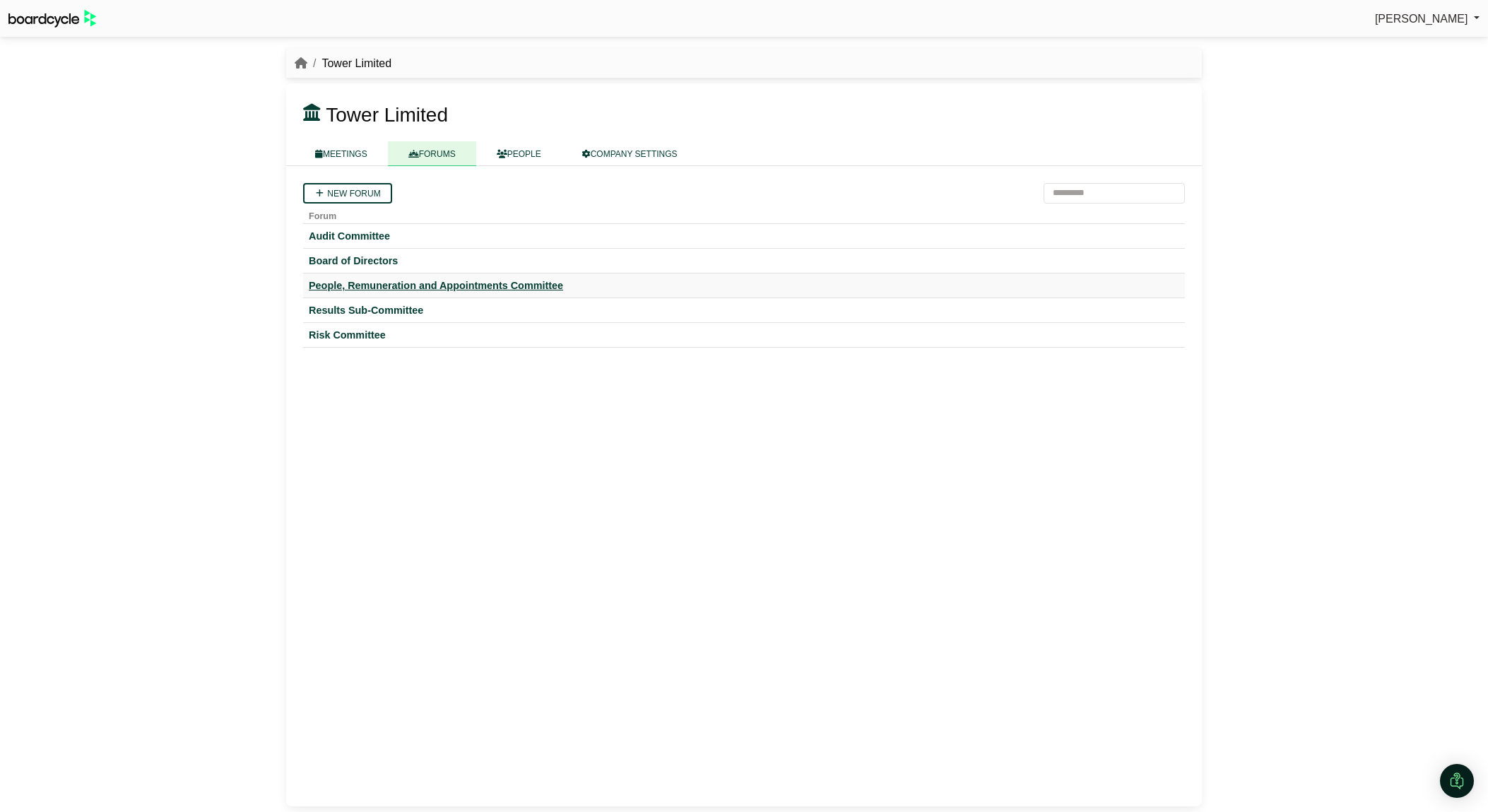
click at [385, 289] on div "People, Remuneration and Appointments Committee" at bounding box center [744, 285] width 871 height 13
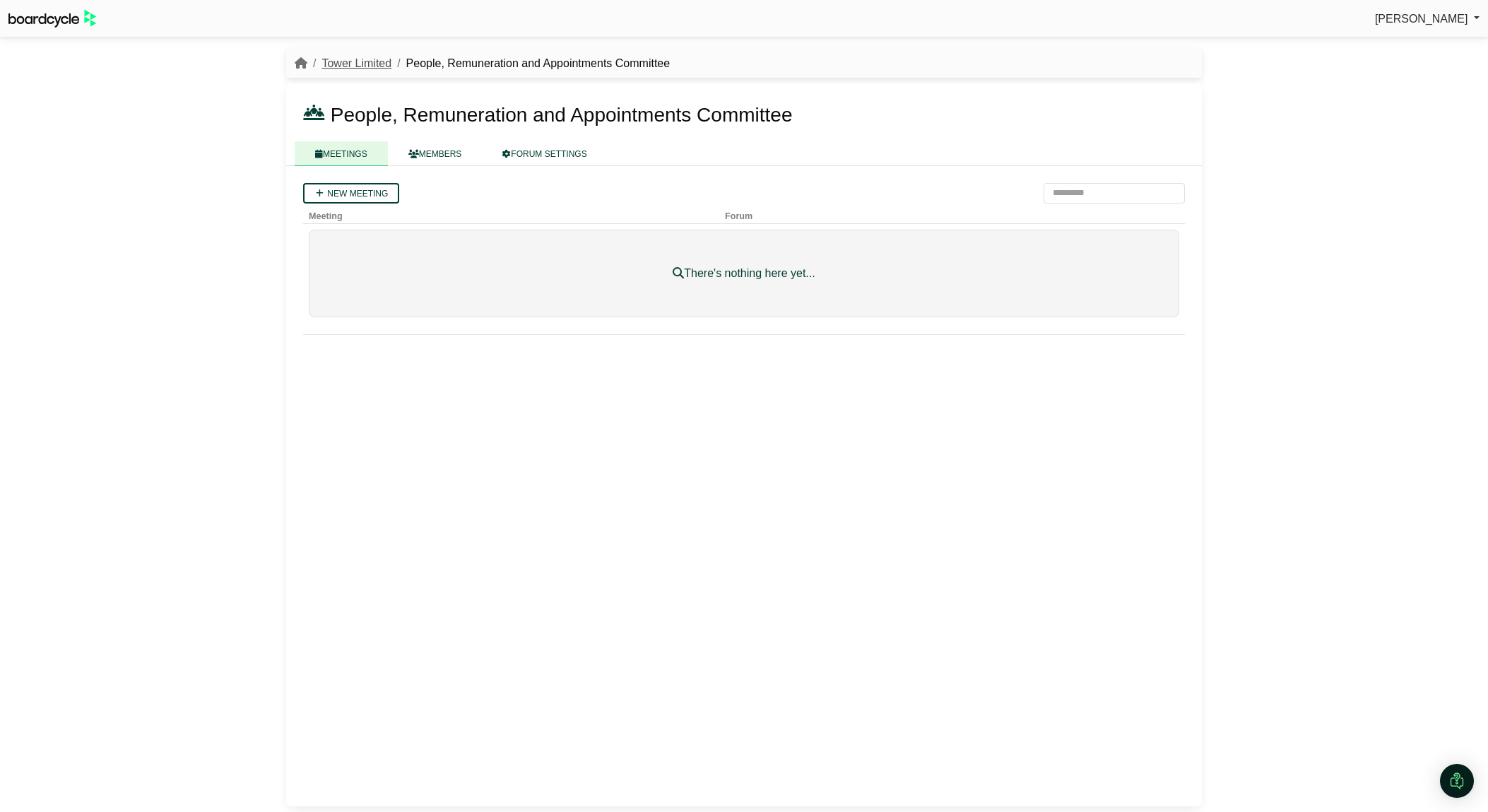
click at [366, 67] on link "Tower Limited" at bounding box center [356, 63] width 70 height 12
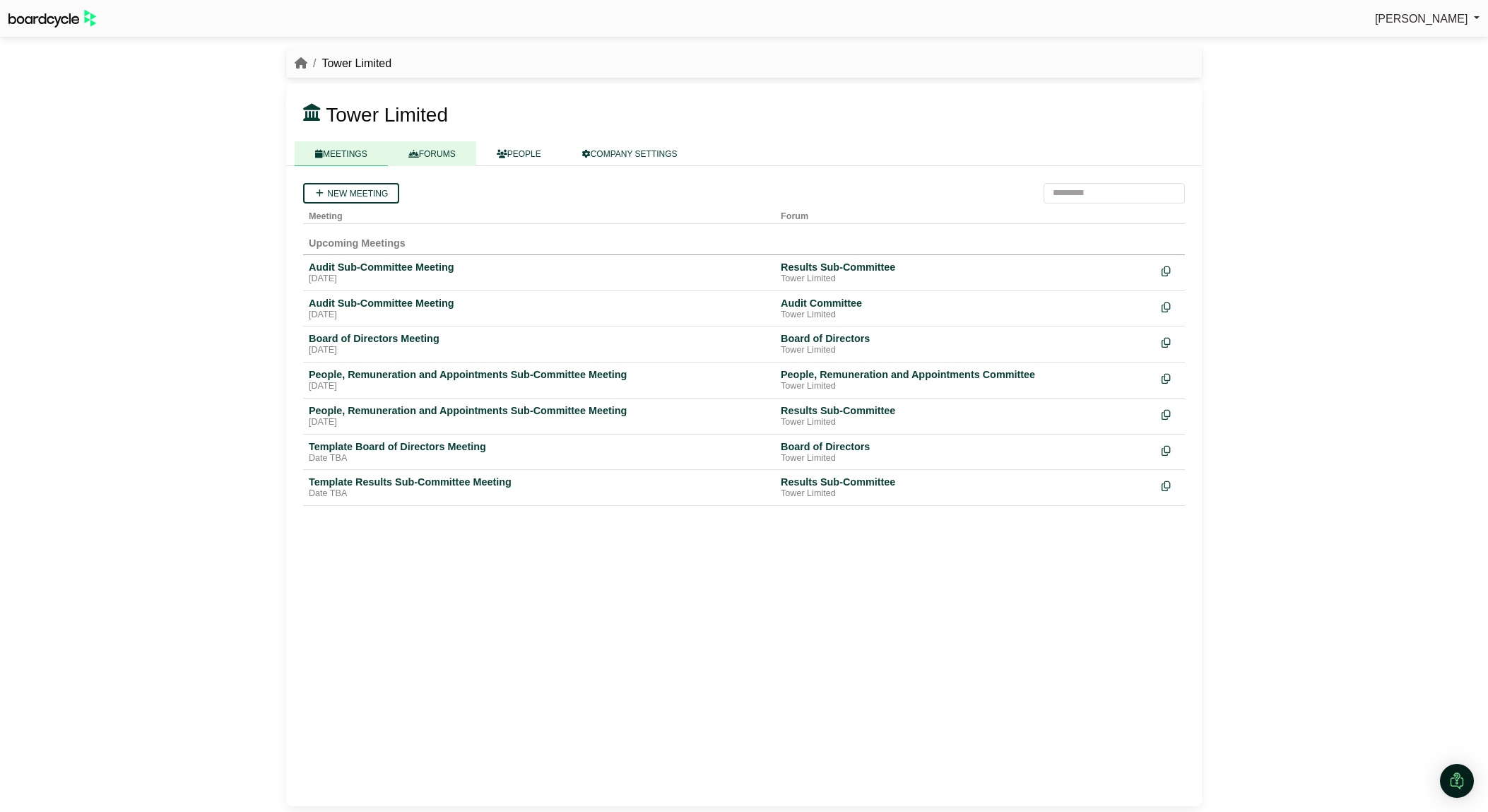
click at [433, 153] on link "FORUMS" at bounding box center [432, 153] width 88 height 25
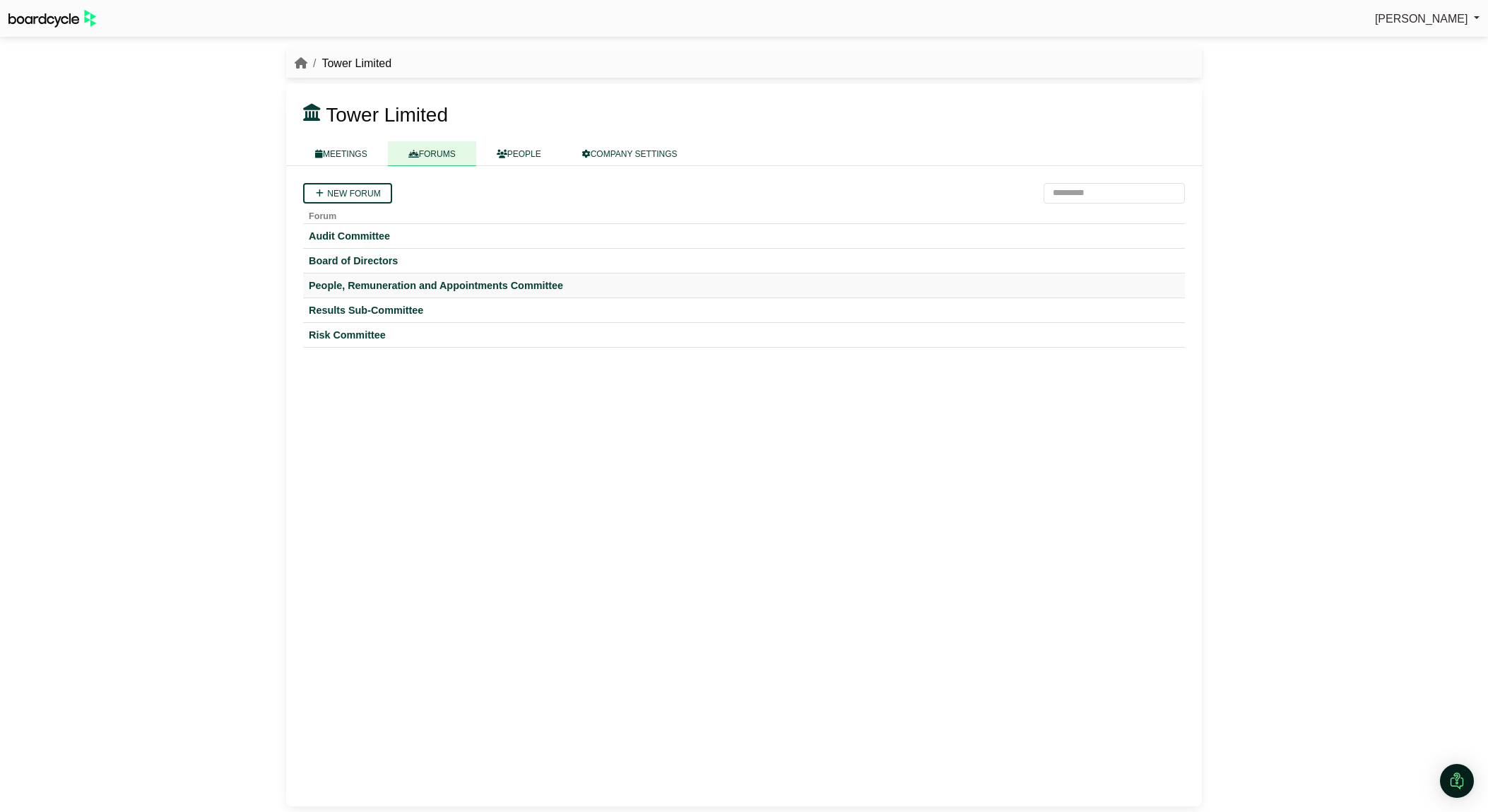
click at [462, 276] on td "People, Remuneration and Appointments Committee" at bounding box center [744, 284] width 882 height 25
click at [463, 284] on div "People, Remuneration and Appointments Committee" at bounding box center [744, 285] width 871 height 13
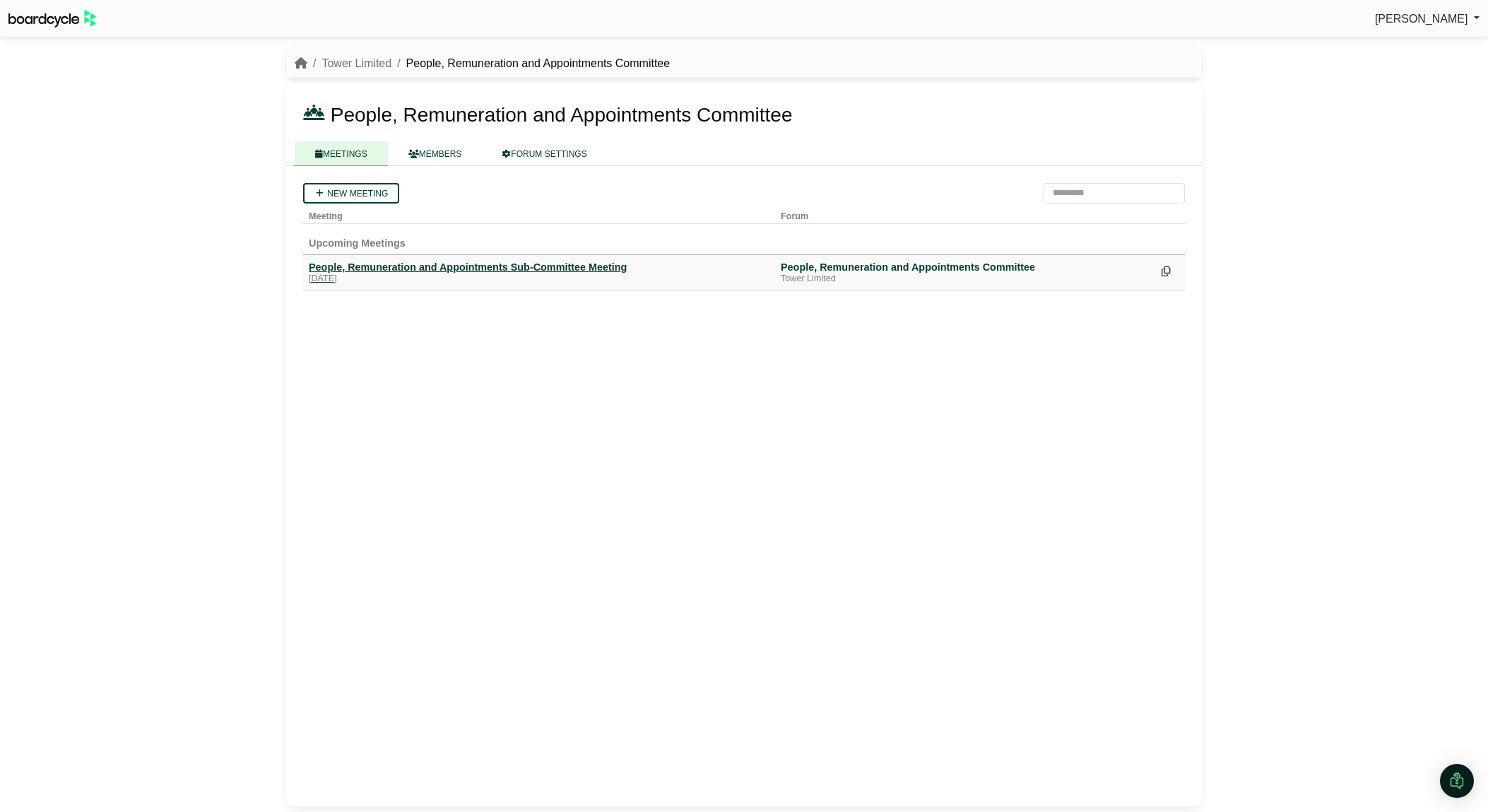
click at [468, 272] on div "People, Remuneration and Appointments Sub-Committee Meeting" at bounding box center [539, 266] width 460 height 13
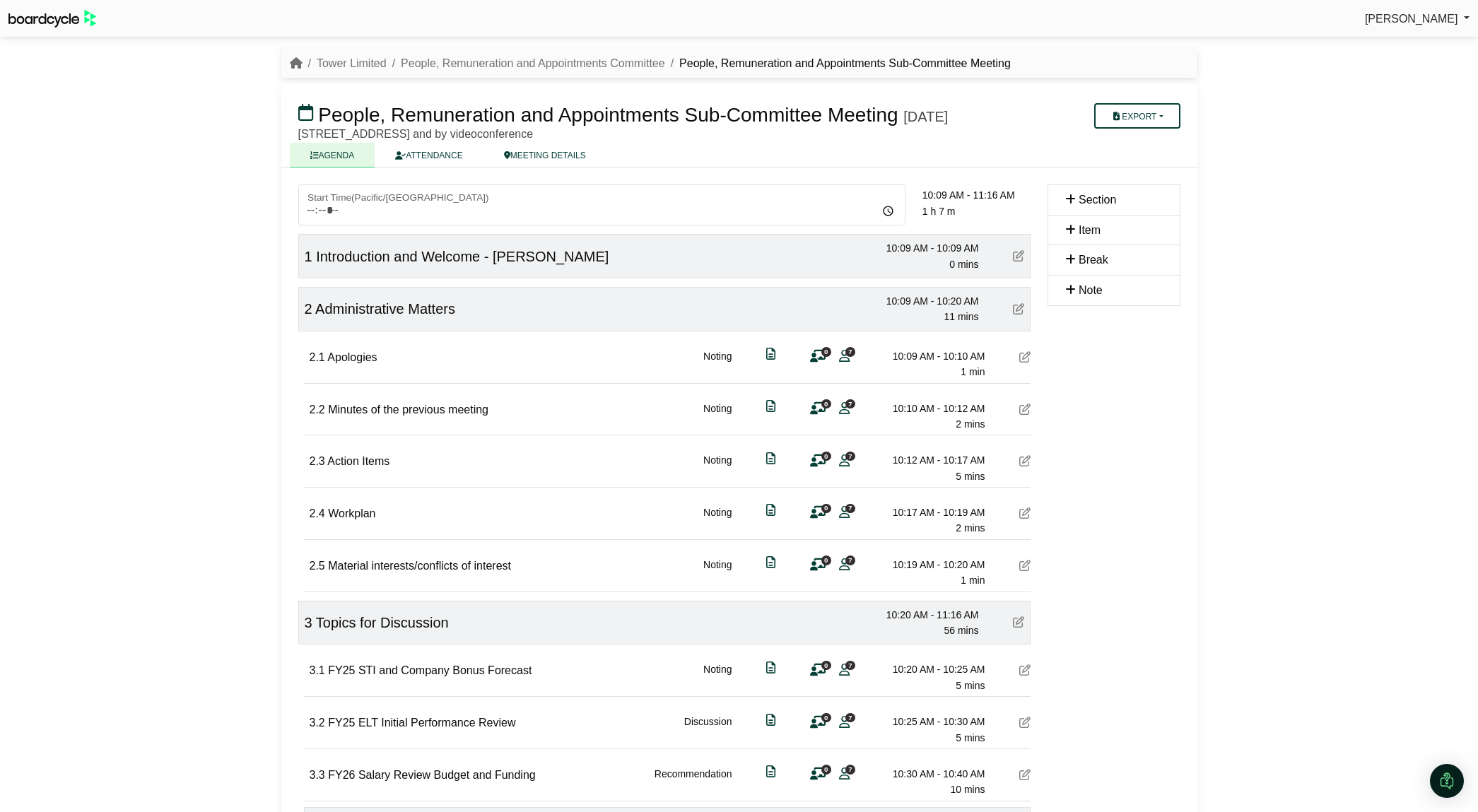
click at [831, 364] on div "0 7" at bounding box center [830, 356] width 42 height 16
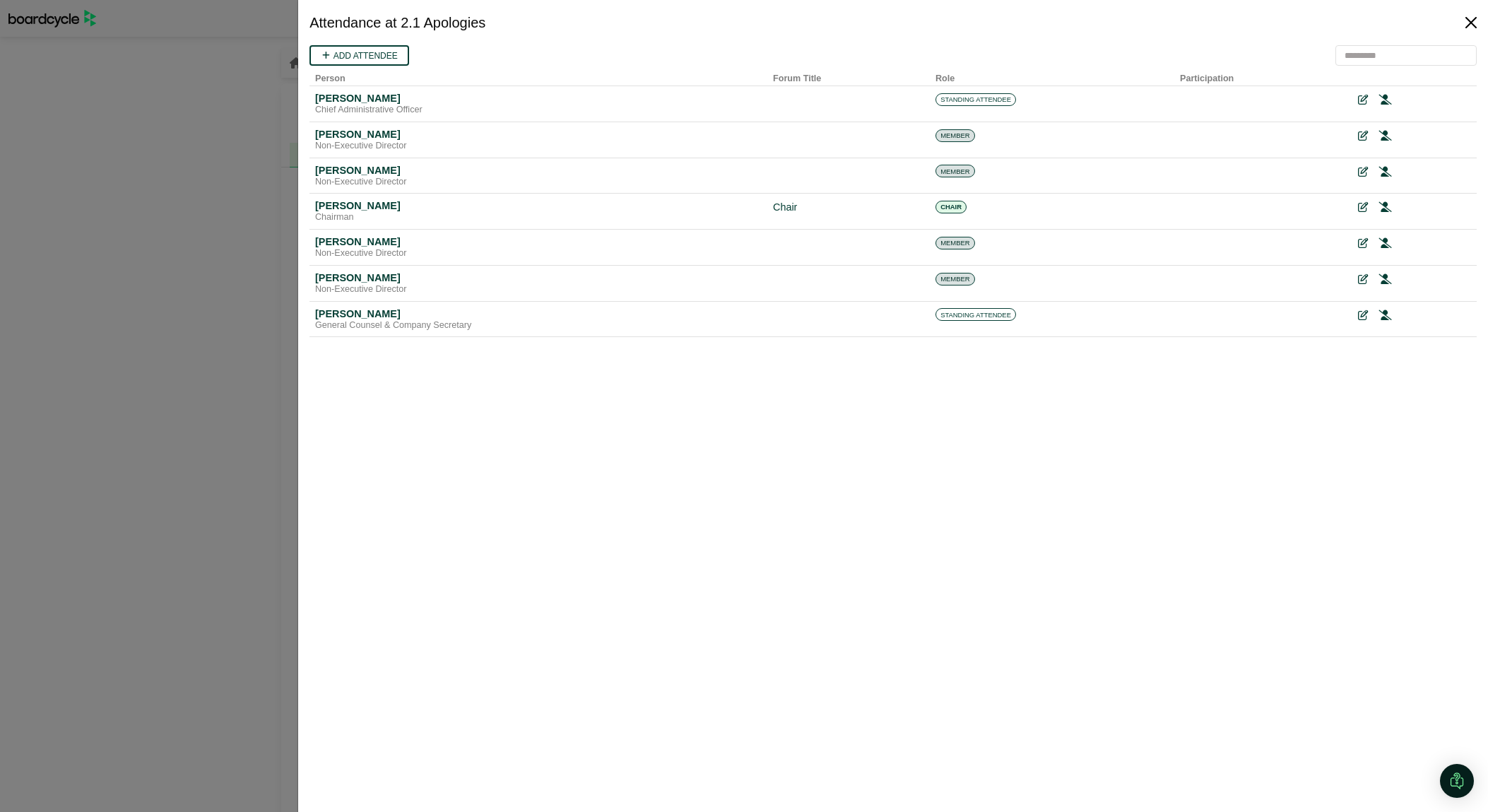
click at [1467, 20] on button "Close" at bounding box center [1472, 22] width 22 height 22
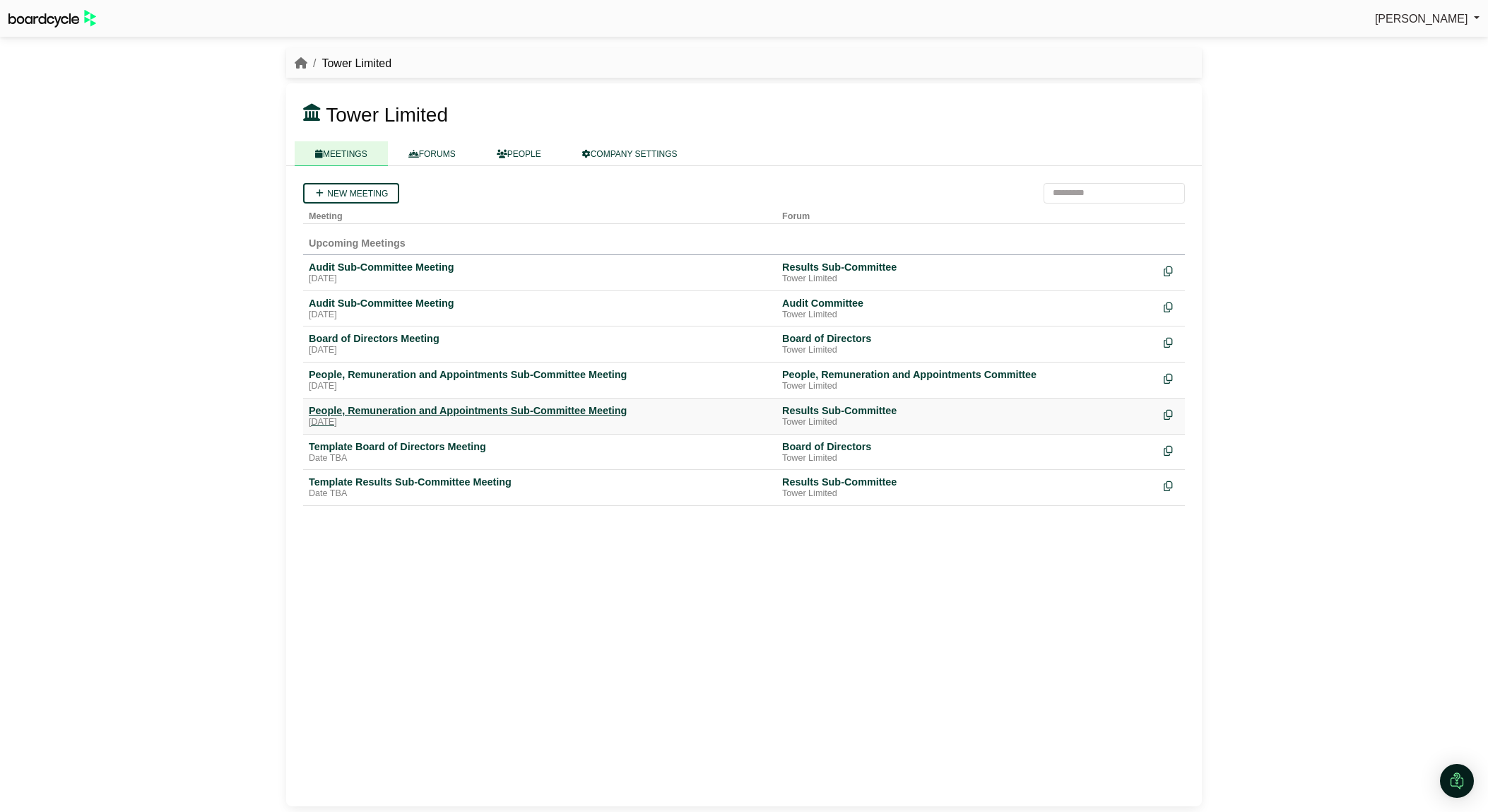
click at [476, 414] on div "People, Remuneration and Appointments Sub-Committee Meeting" at bounding box center [540, 410] width 462 height 13
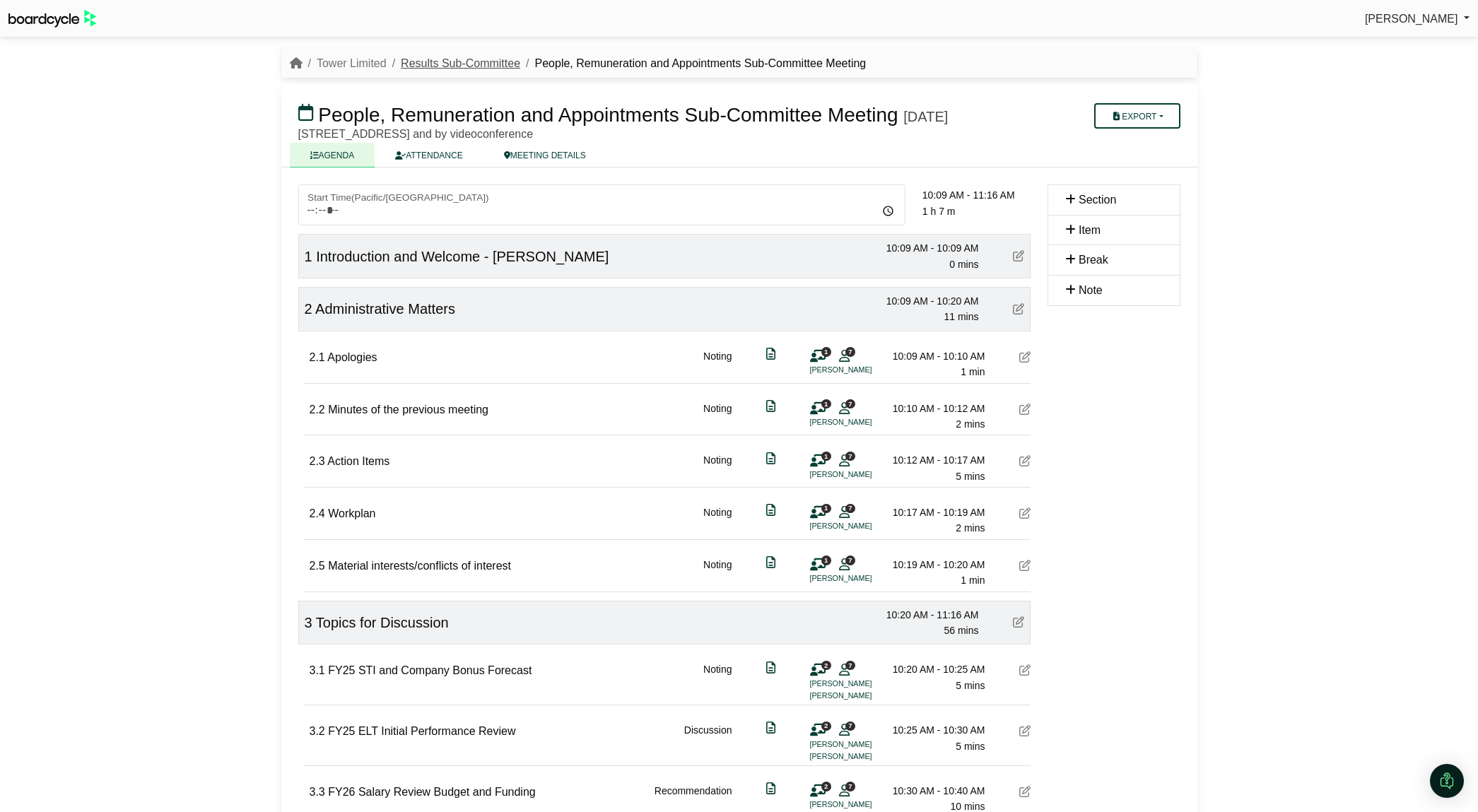
click at [510, 62] on link "Results Sub-Committee" at bounding box center [460, 63] width 120 height 12
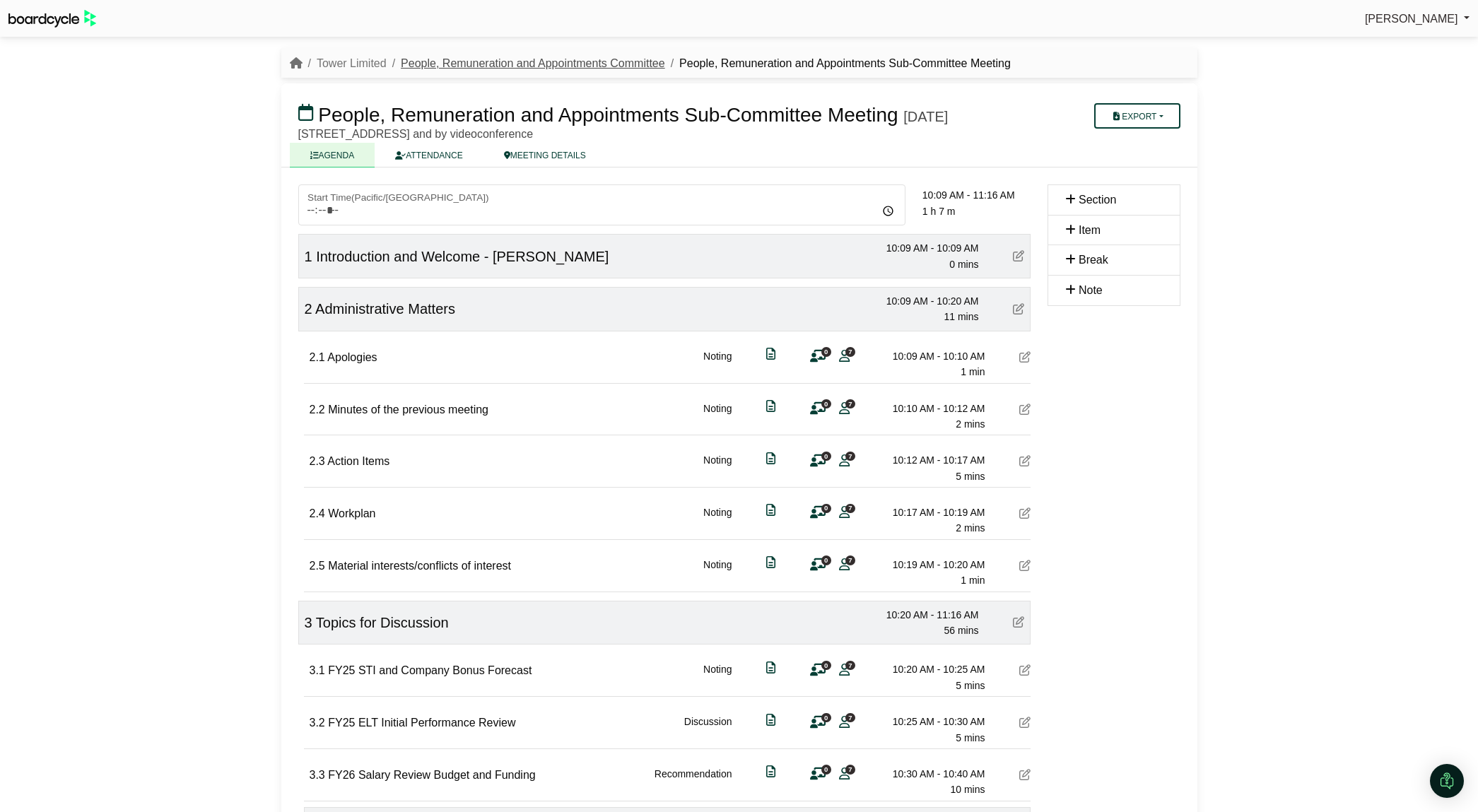
click at [611, 65] on link "People, Remuneration and Appointments Committee" at bounding box center [533, 63] width 265 height 12
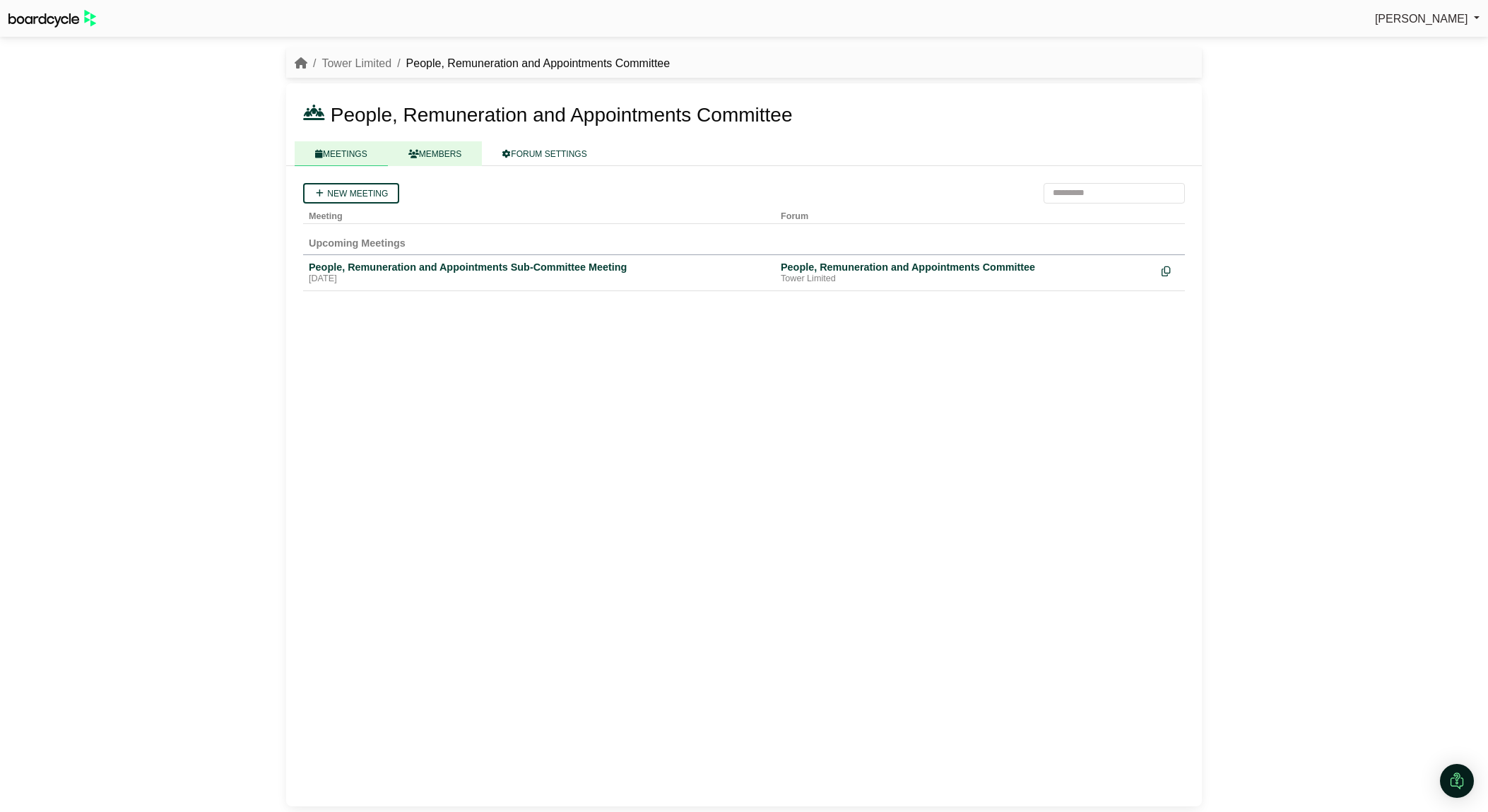
click at [453, 147] on link "MEMBERS" at bounding box center [435, 153] width 95 height 25
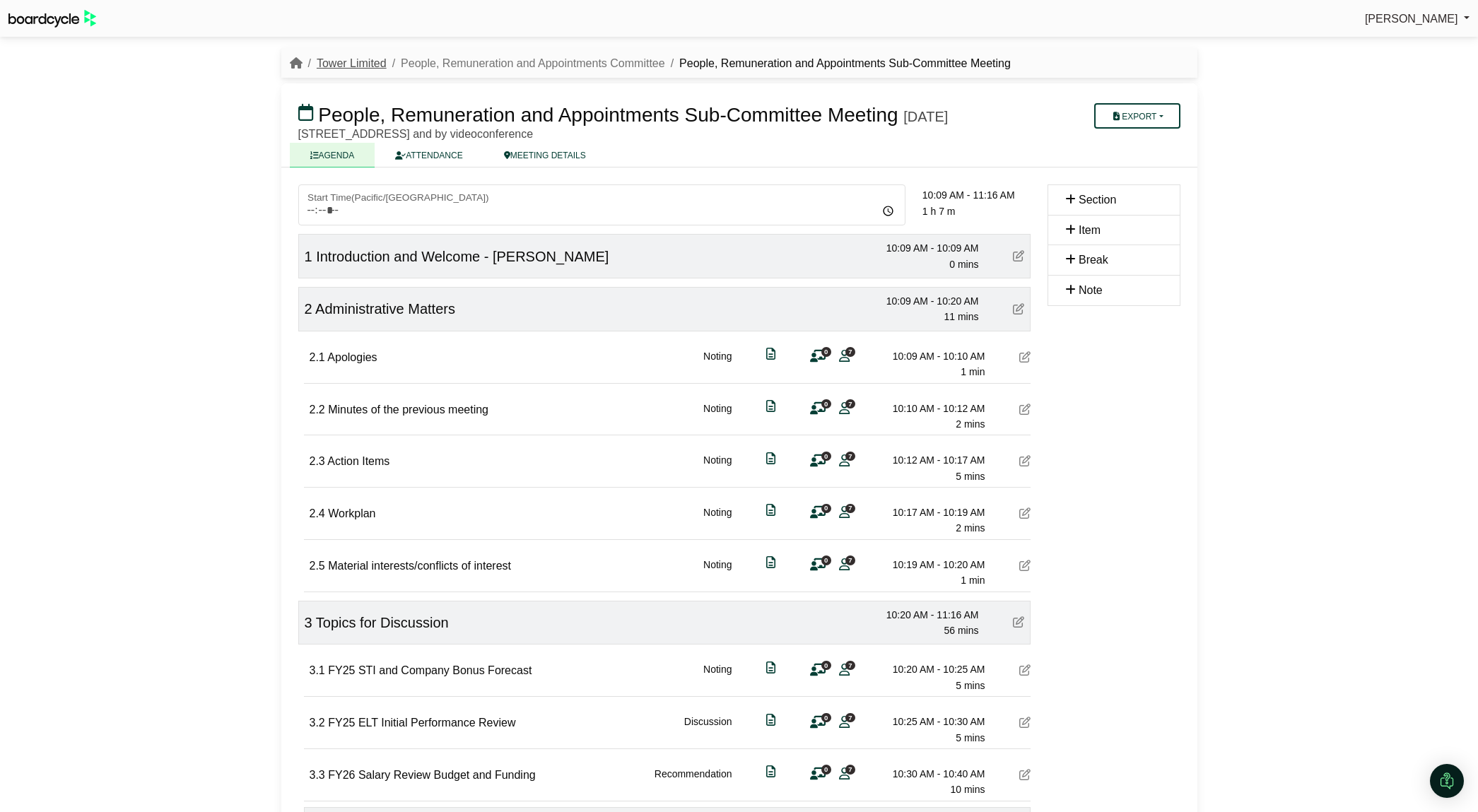
click at [359, 58] on link "Tower Limited" at bounding box center [351, 63] width 70 height 12
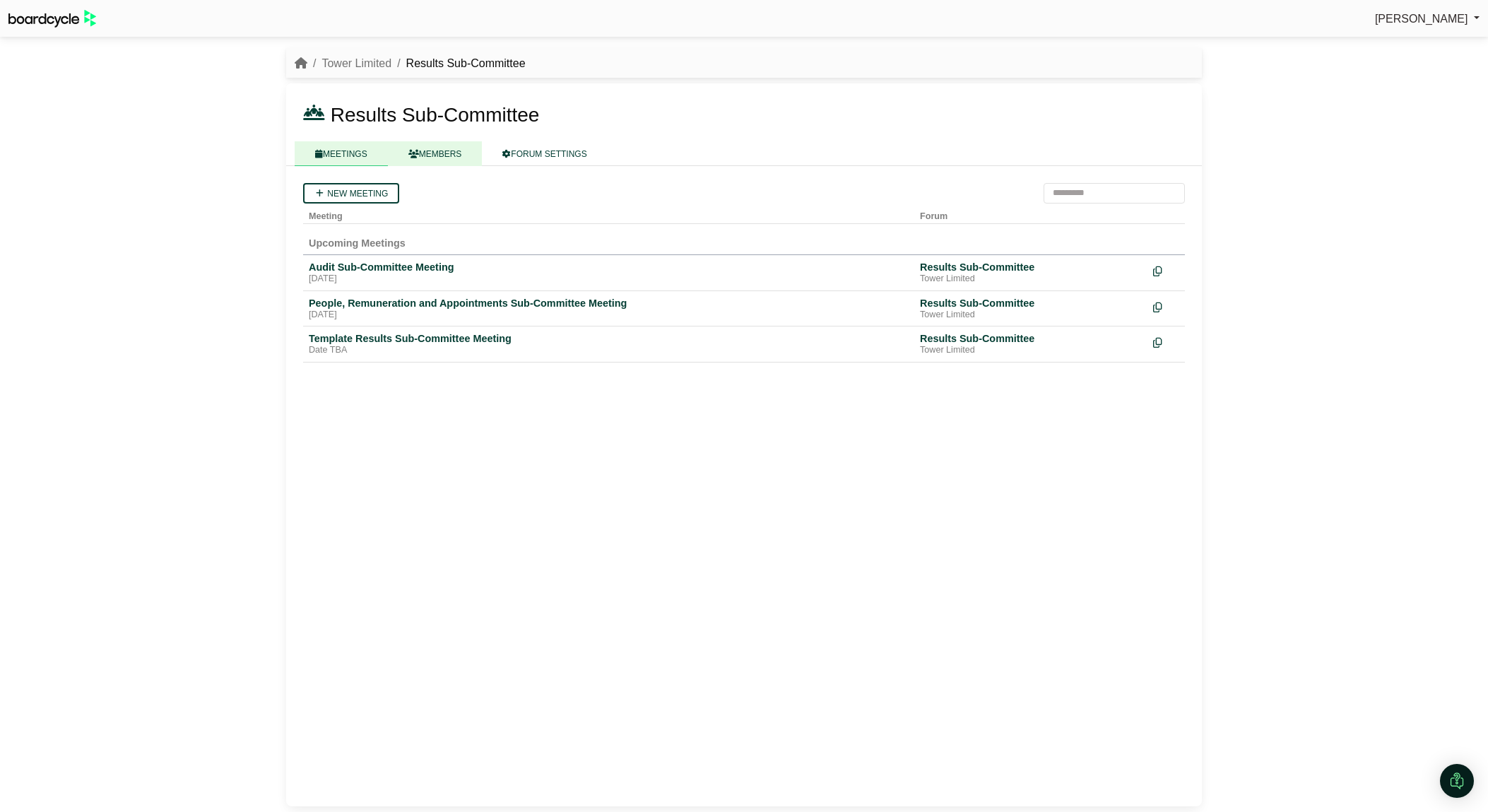
click at [461, 159] on link "MEMBERS" at bounding box center [435, 153] width 95 height 25
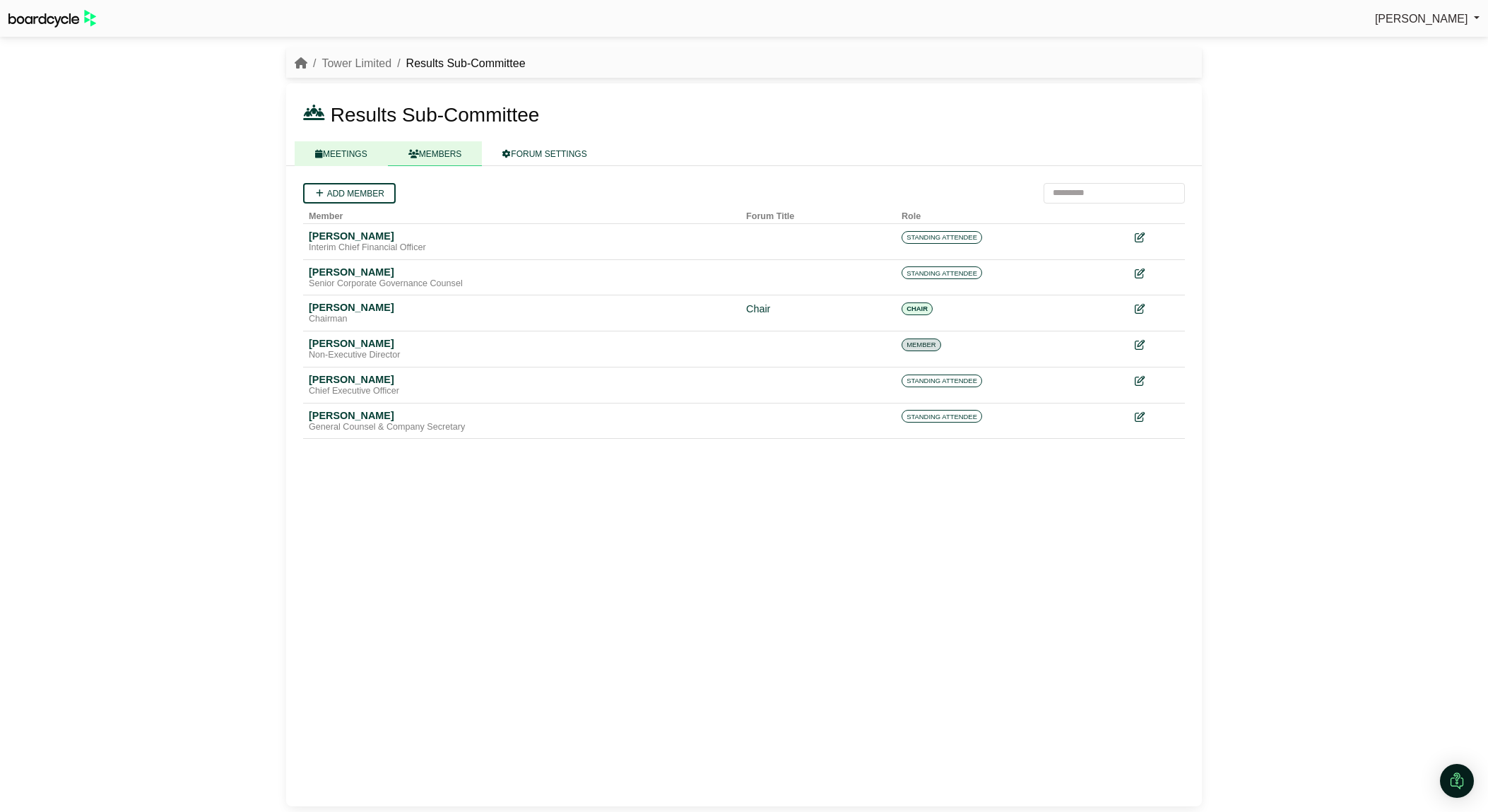
click at [354, 154] on link "MEETINGS" at bounding box center [341, 153] width 93 height 25
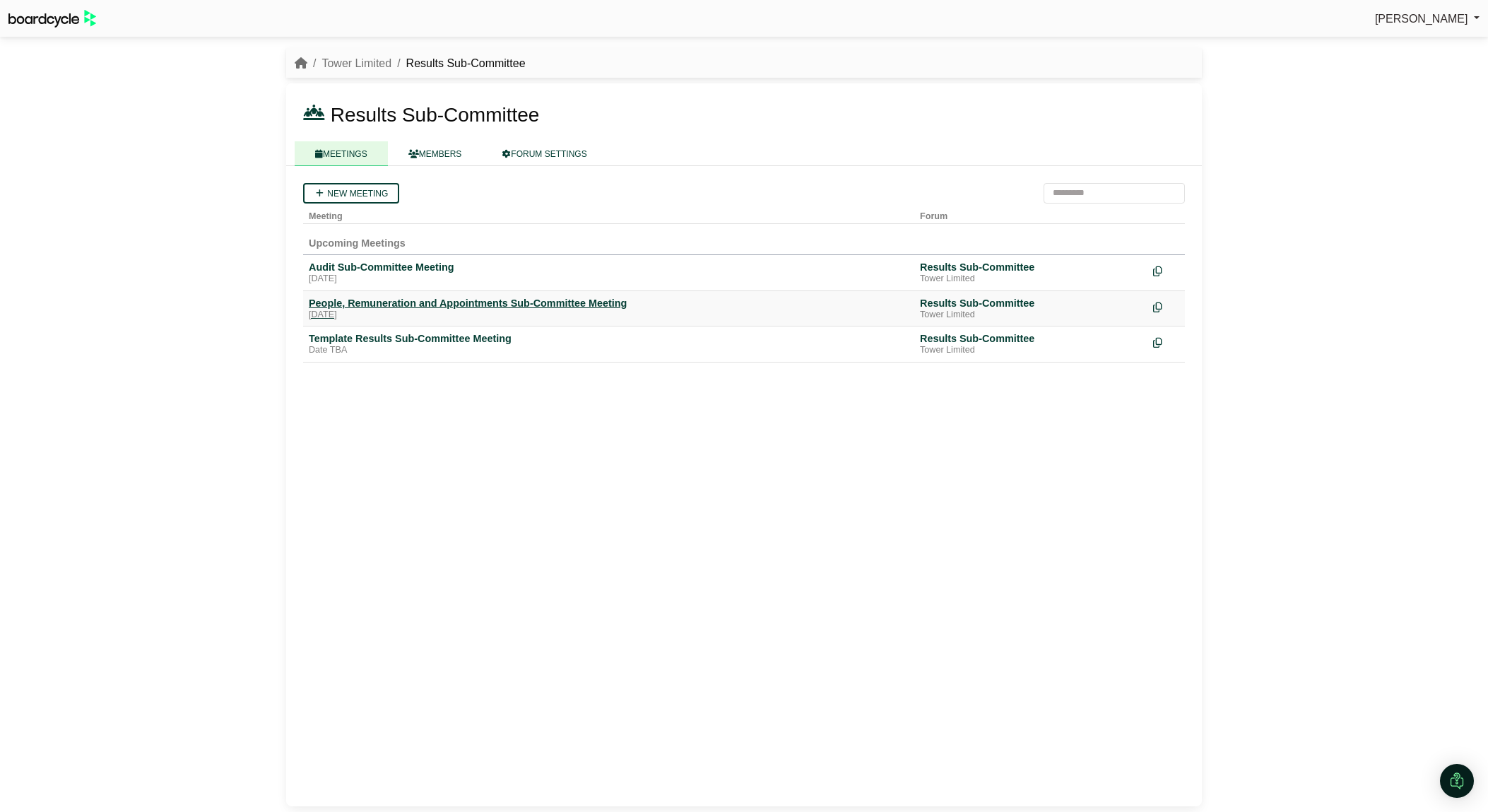
click at [369, 303] on div "People, Remuneration and Appointments Sub-Committee Meeting" at bounding box center [609, 303] width 600 height 13
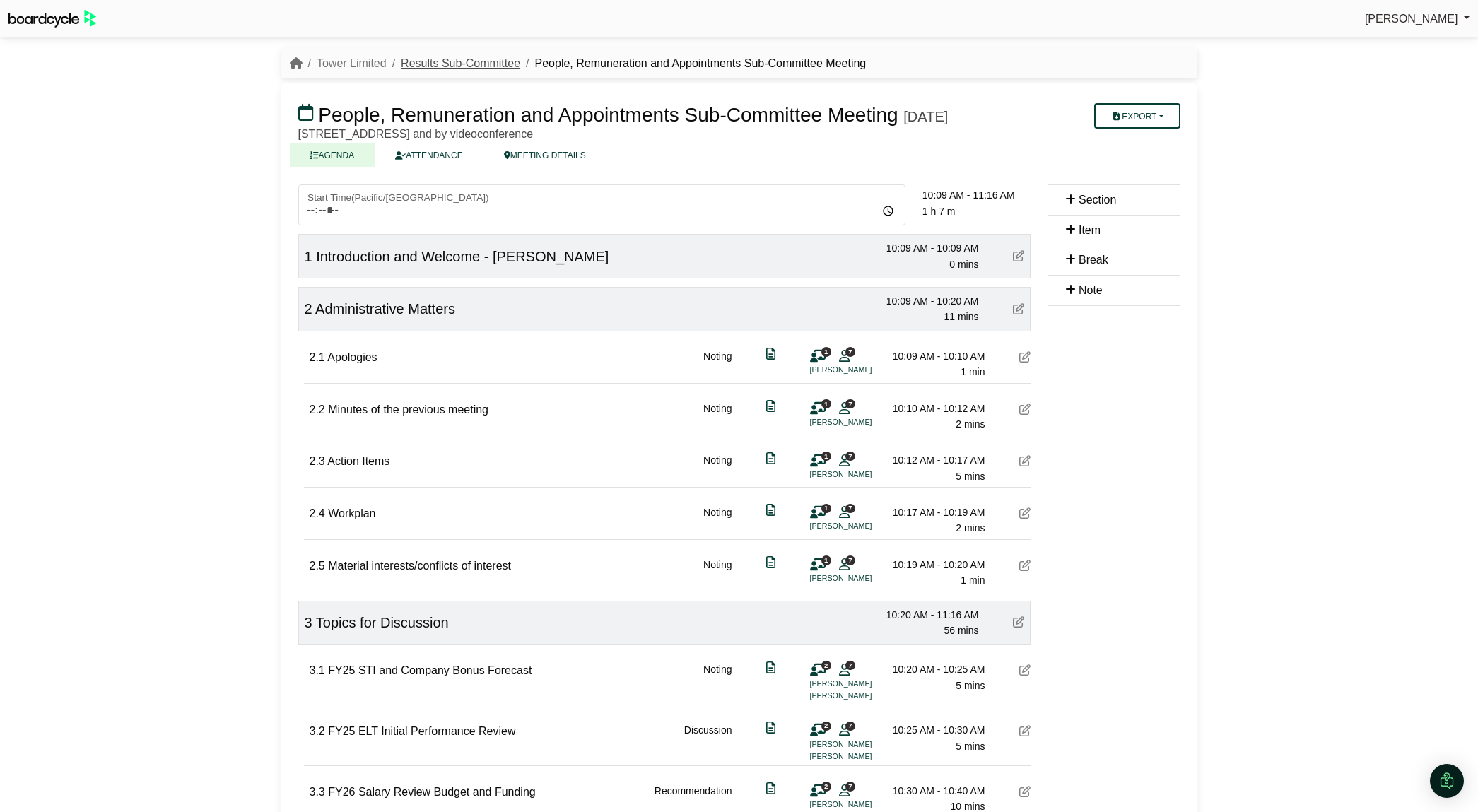
click at [445, 66] on link "Results Sub-Committee" at bounding box center [460, 63] width 120 height 12
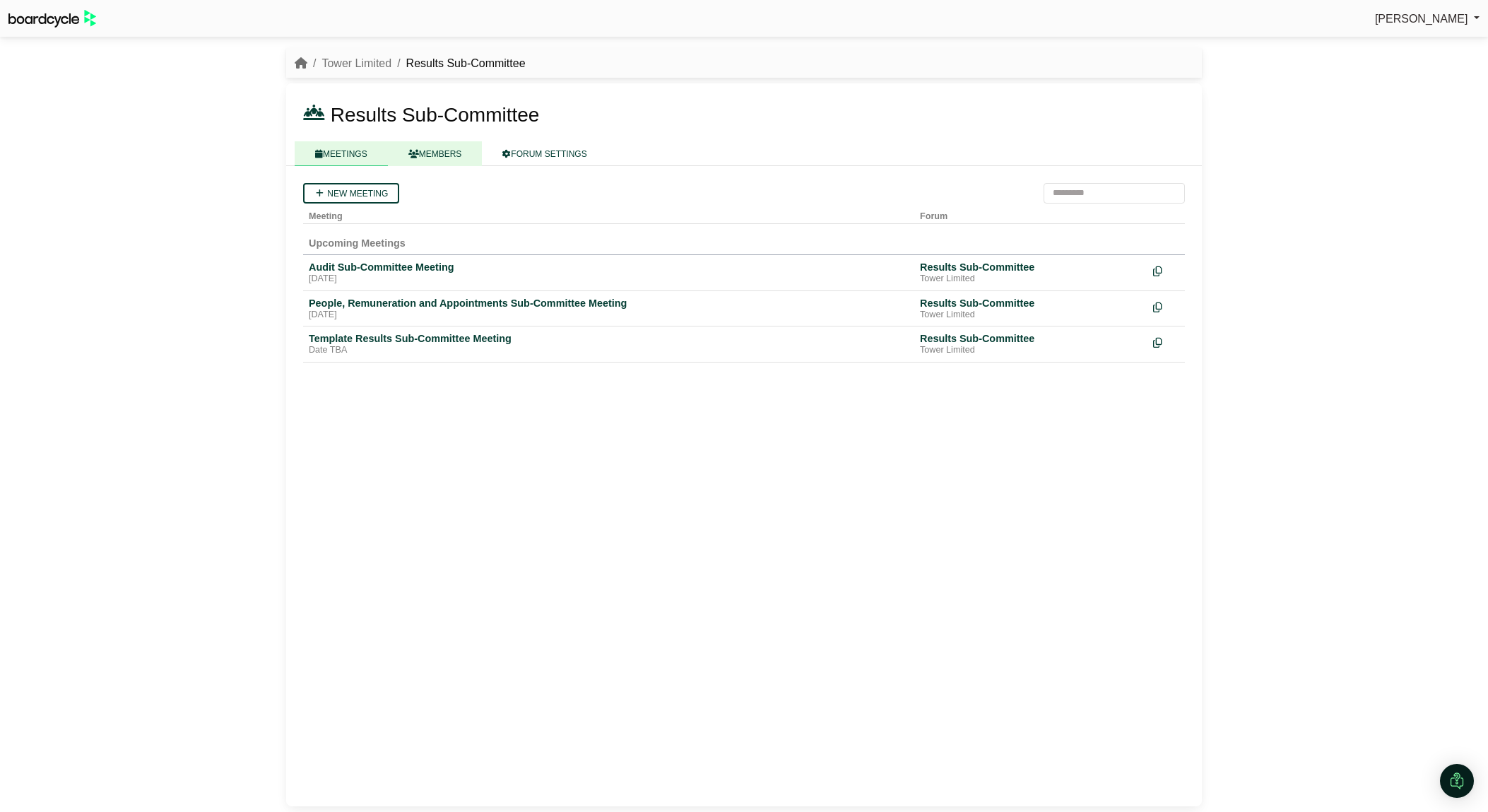
click at [441, 143] on link "MEMBERS" at bounding box center [435, 153] width 95 height 25
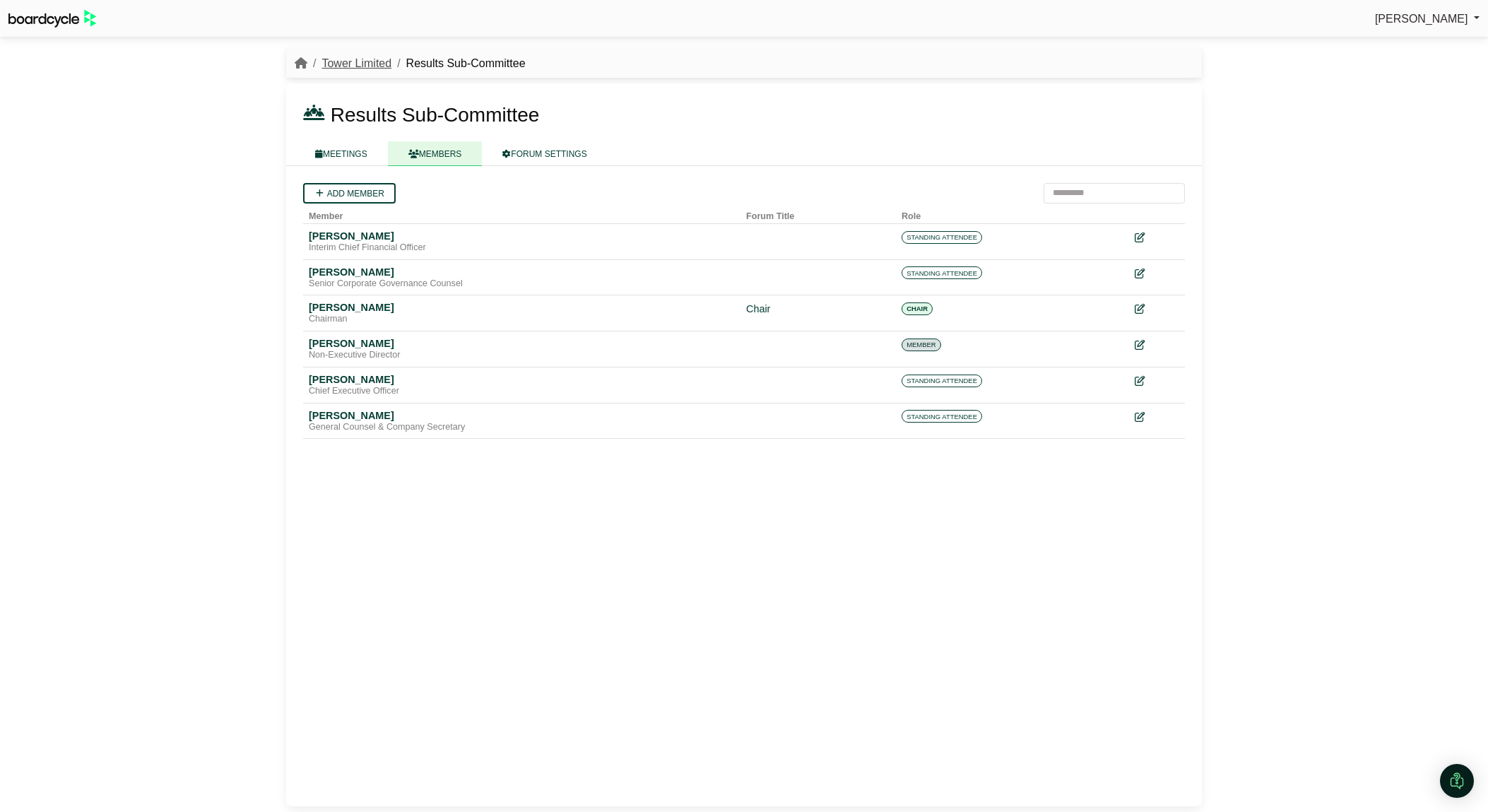
click at [365, 59] on link "Tower Limited" at bounding box center [356, 63] width 70 height 12
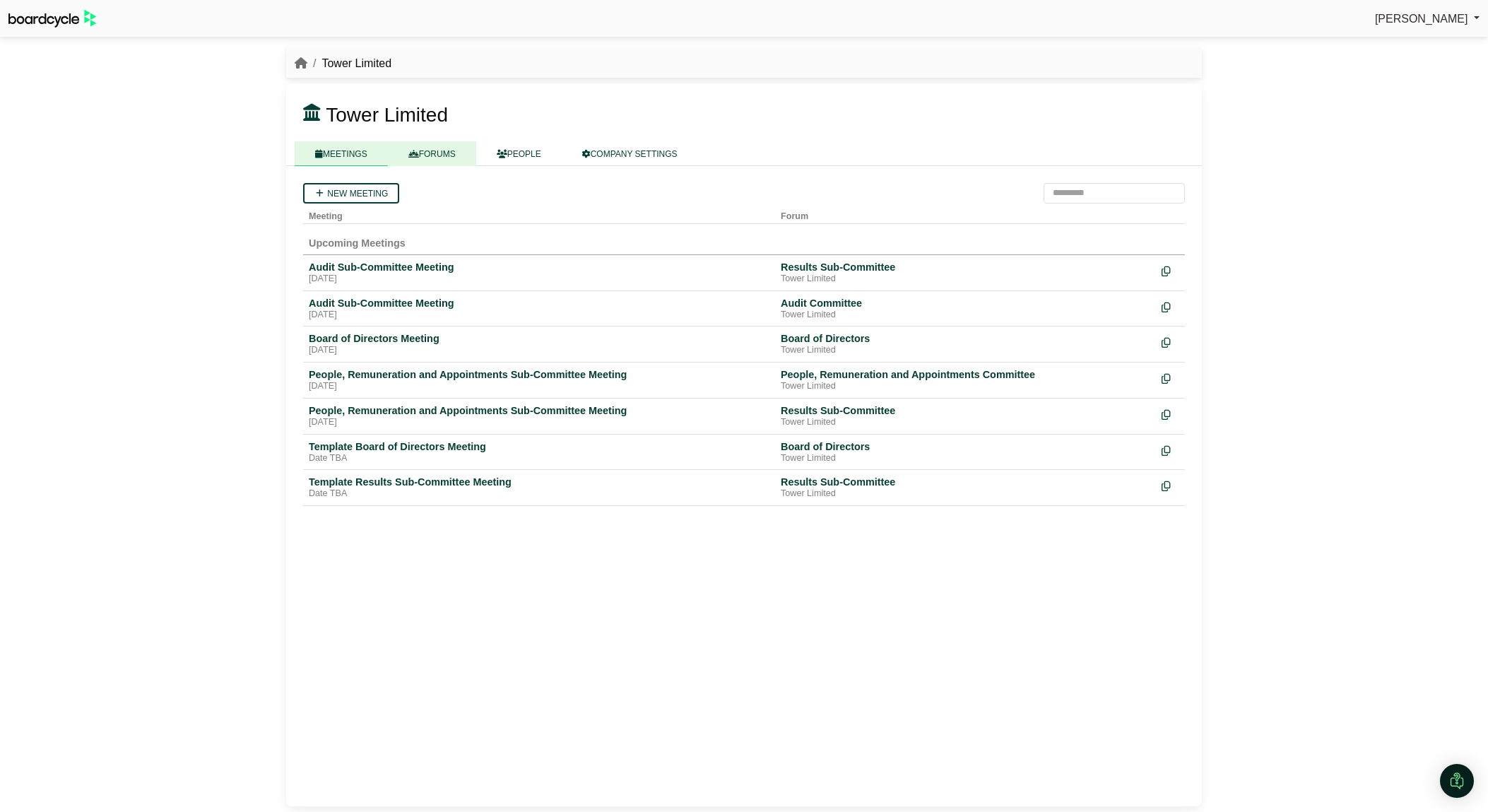
click at [465, 149] on link "FORUMS" at bounding box center [432, 153] width 88 height 25
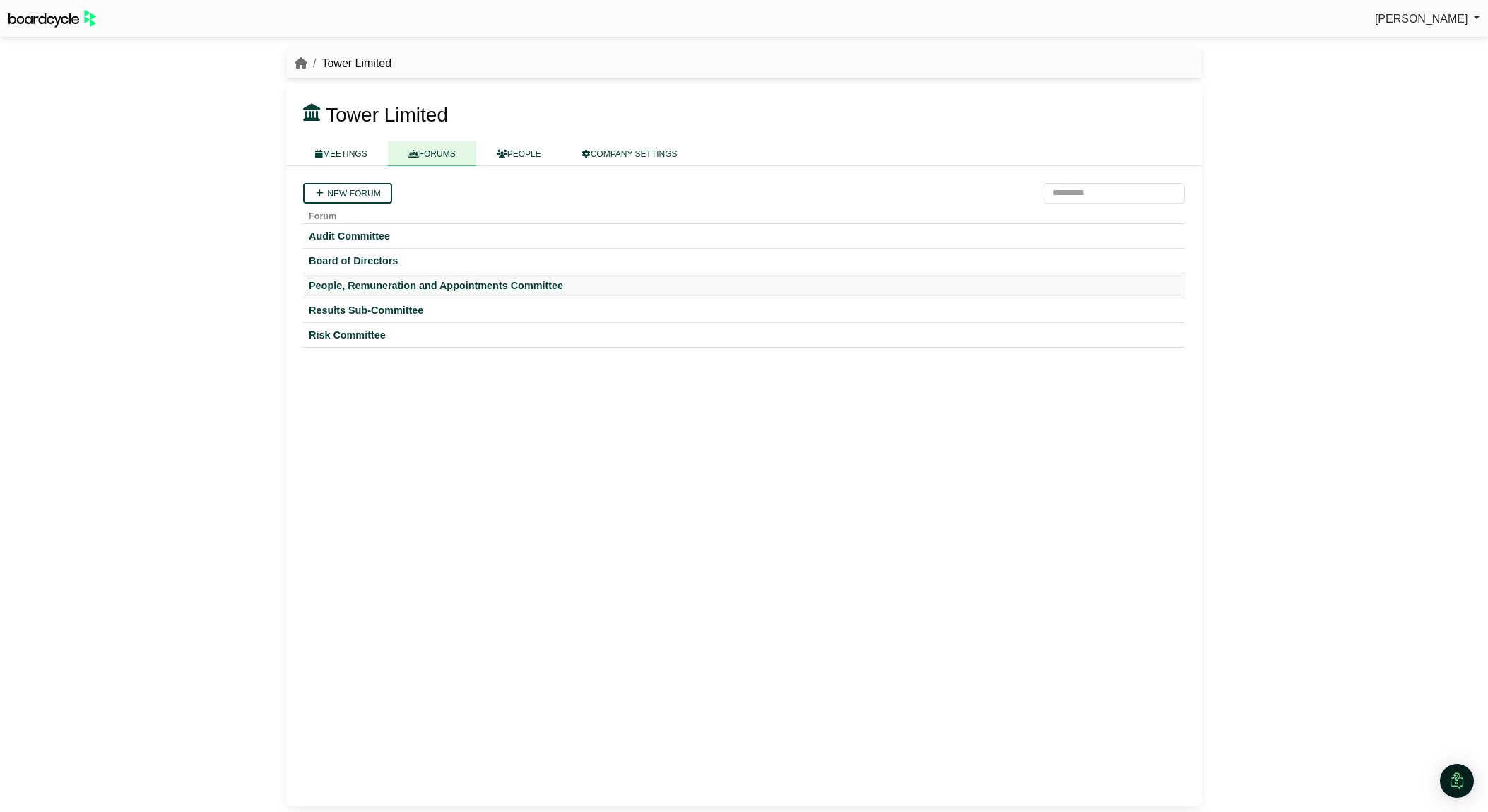
click at [488, 280] on div "People, Remuneration and Appointments Committee" at bounding box center [744, 285] width 871 height 13
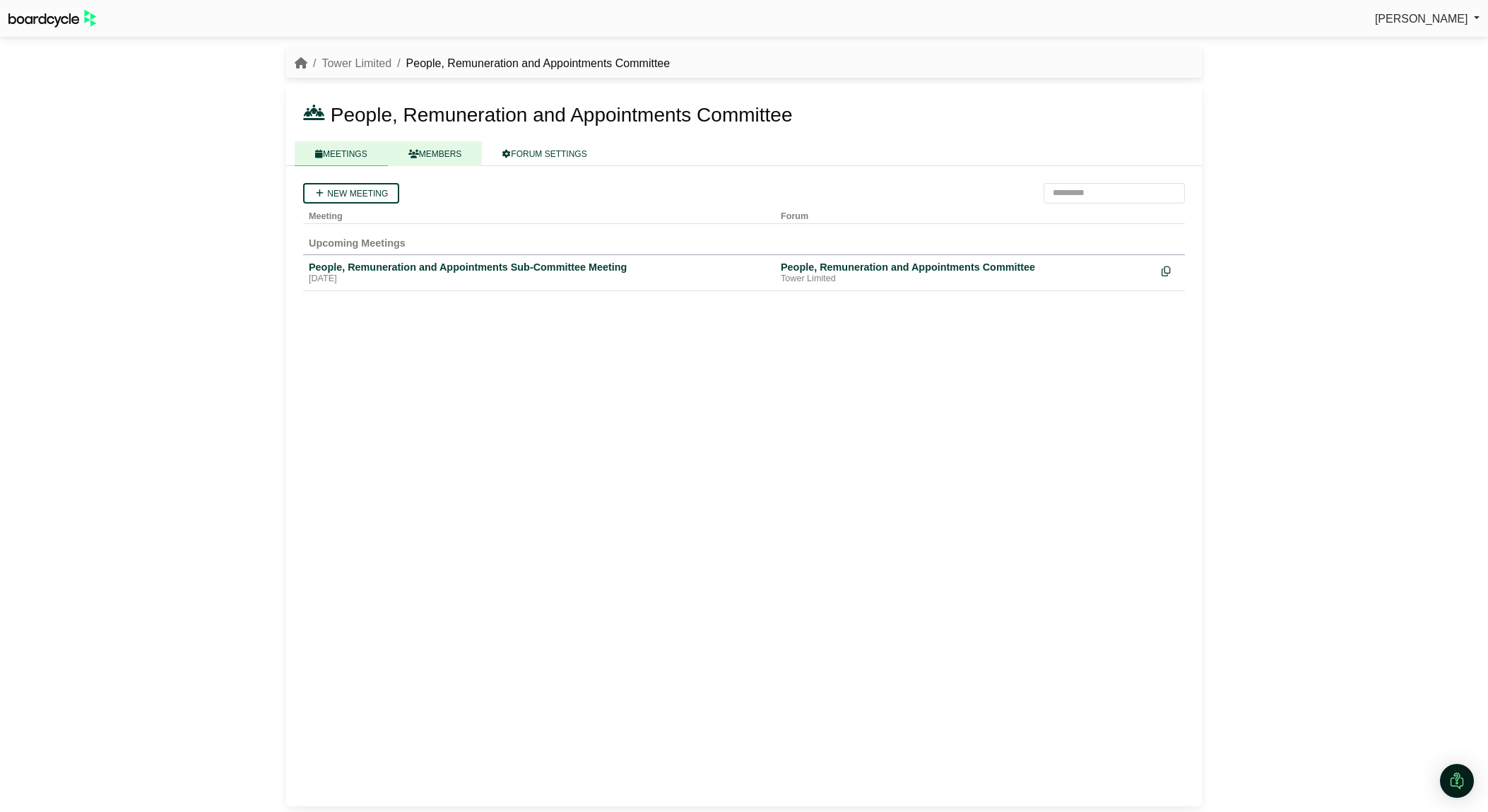
click at [461, 156] on link "MEMBERS" at bounding box center [435, 153] width 95 height 25
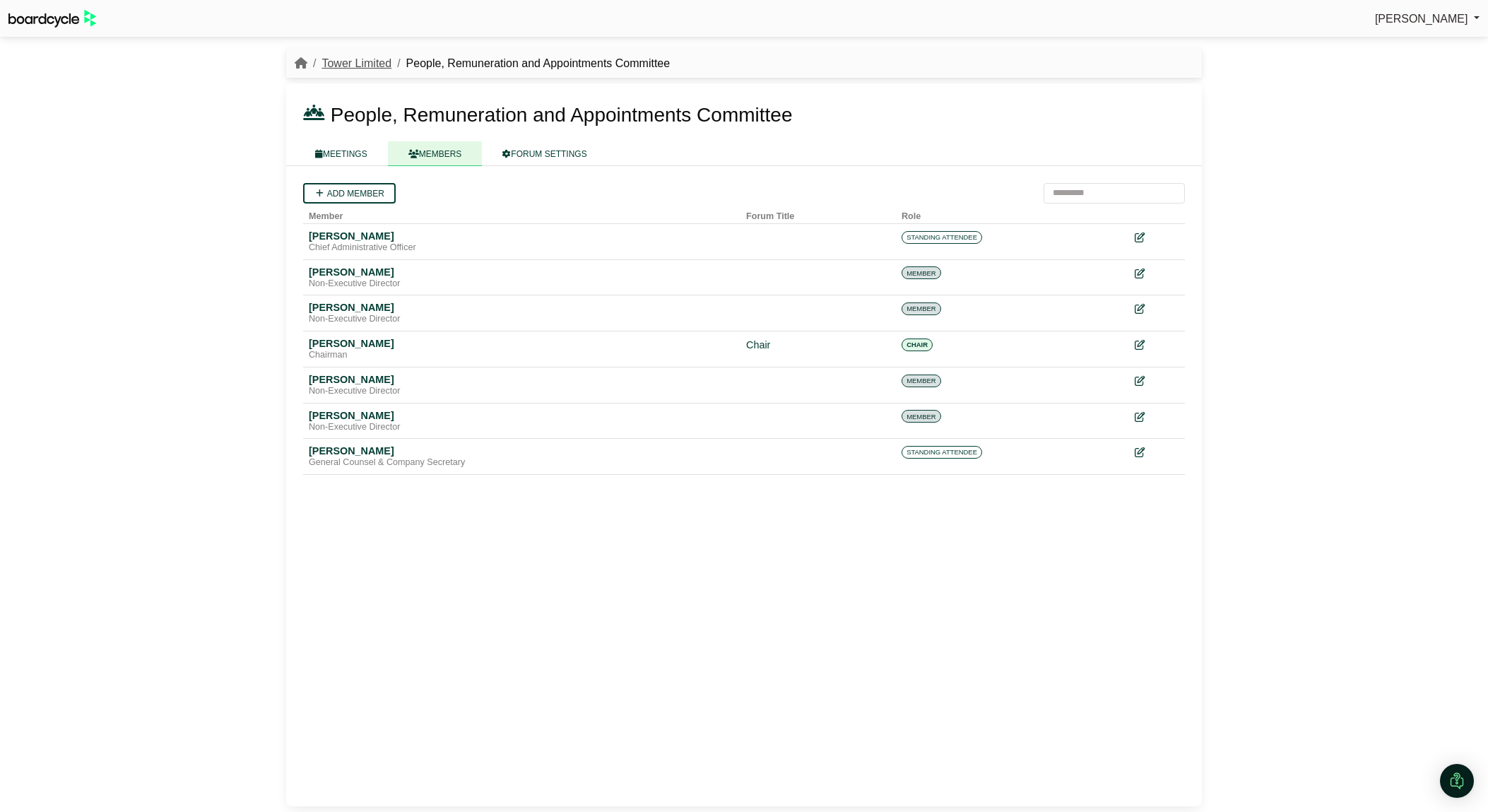
click at [339, 66] on link "Tower Limited" at bounding box center [356, 63] width 70 height 12
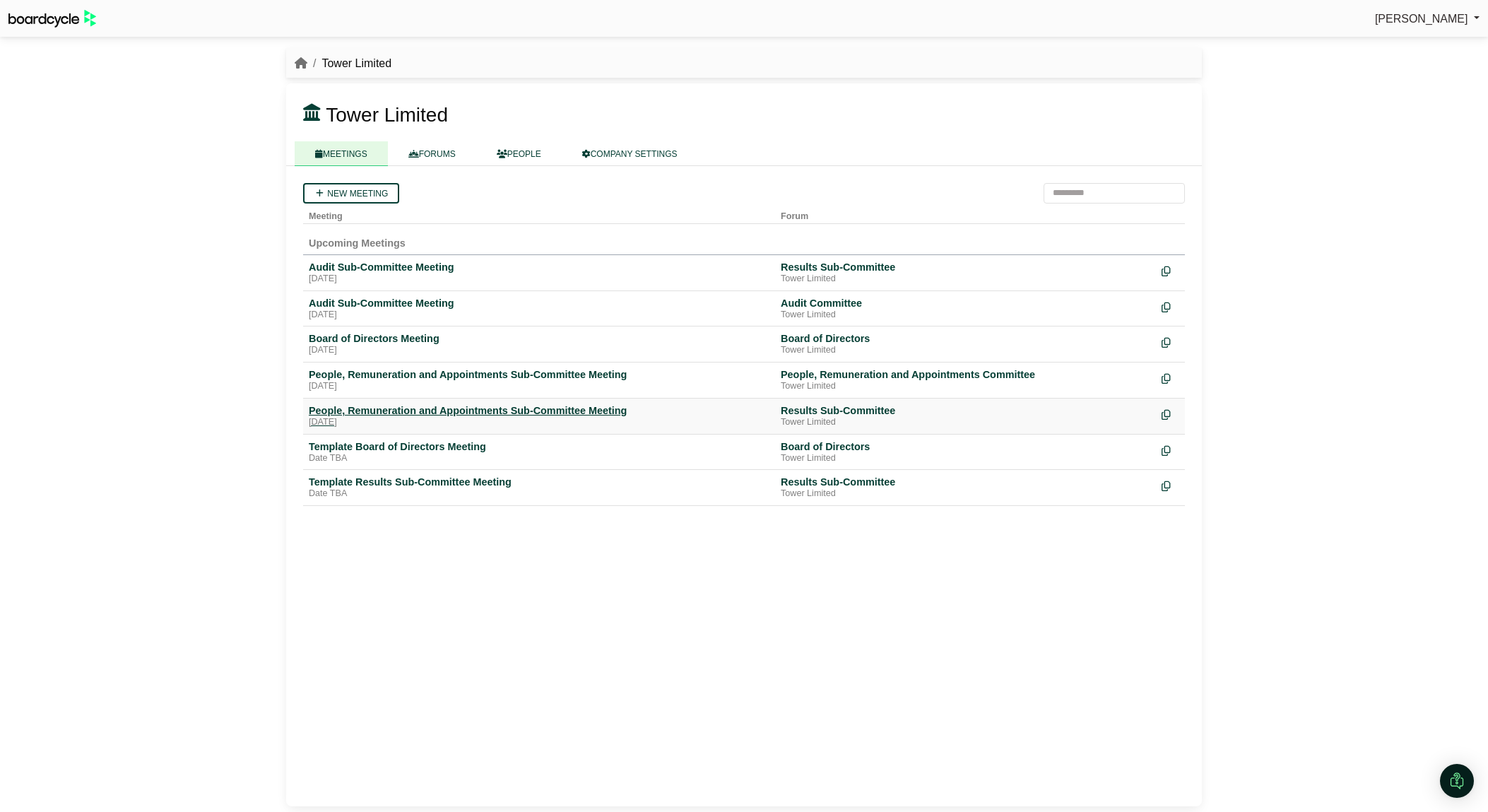
click at [581, 409] on div "People, Remuneration and Appointments Sub-Committee Meeting" at bounding box center [539, 410] width 460 height 13
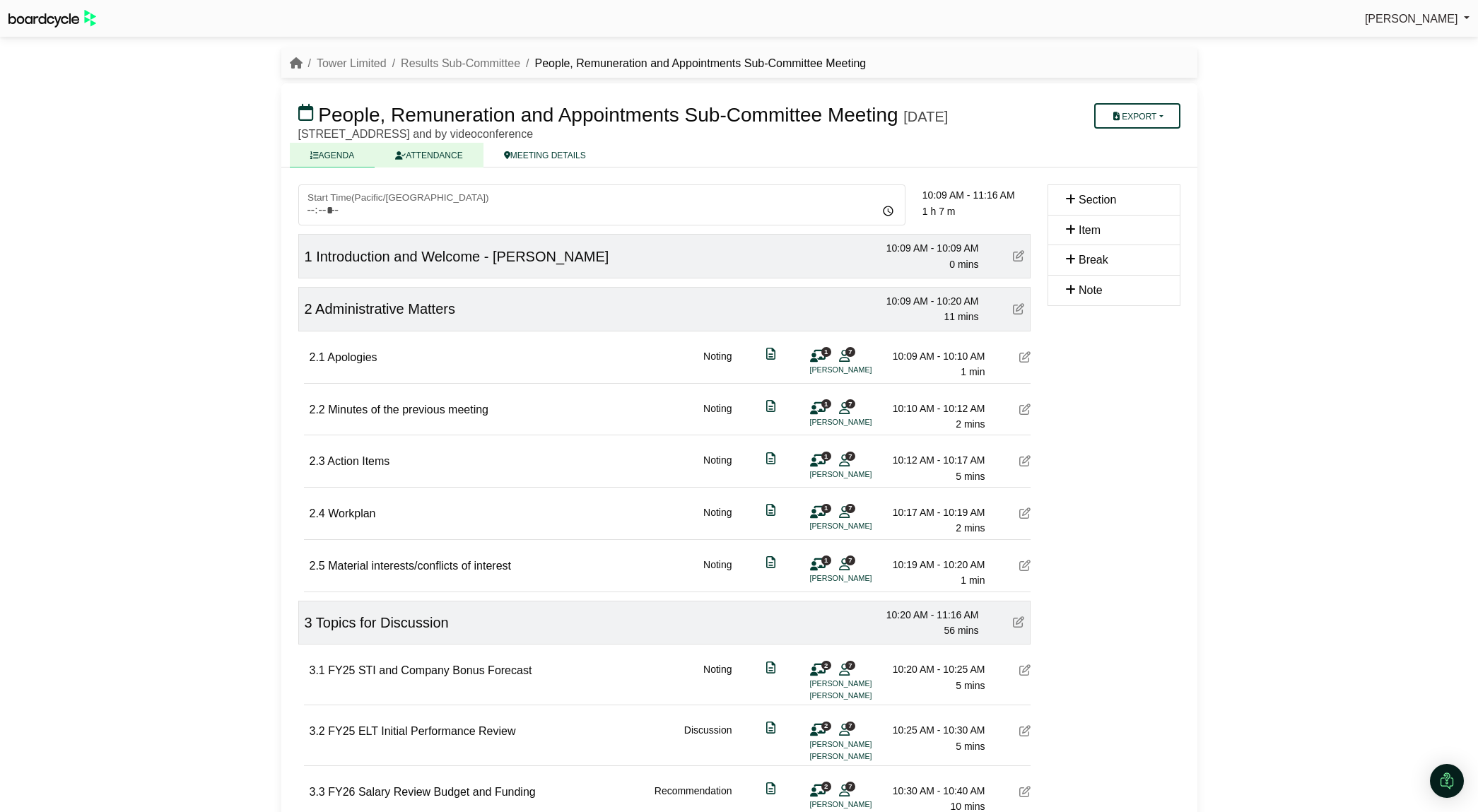
click at [463, 167] on link "ATTENDANCE" at bounding box center [428, 155] width 108 height 25
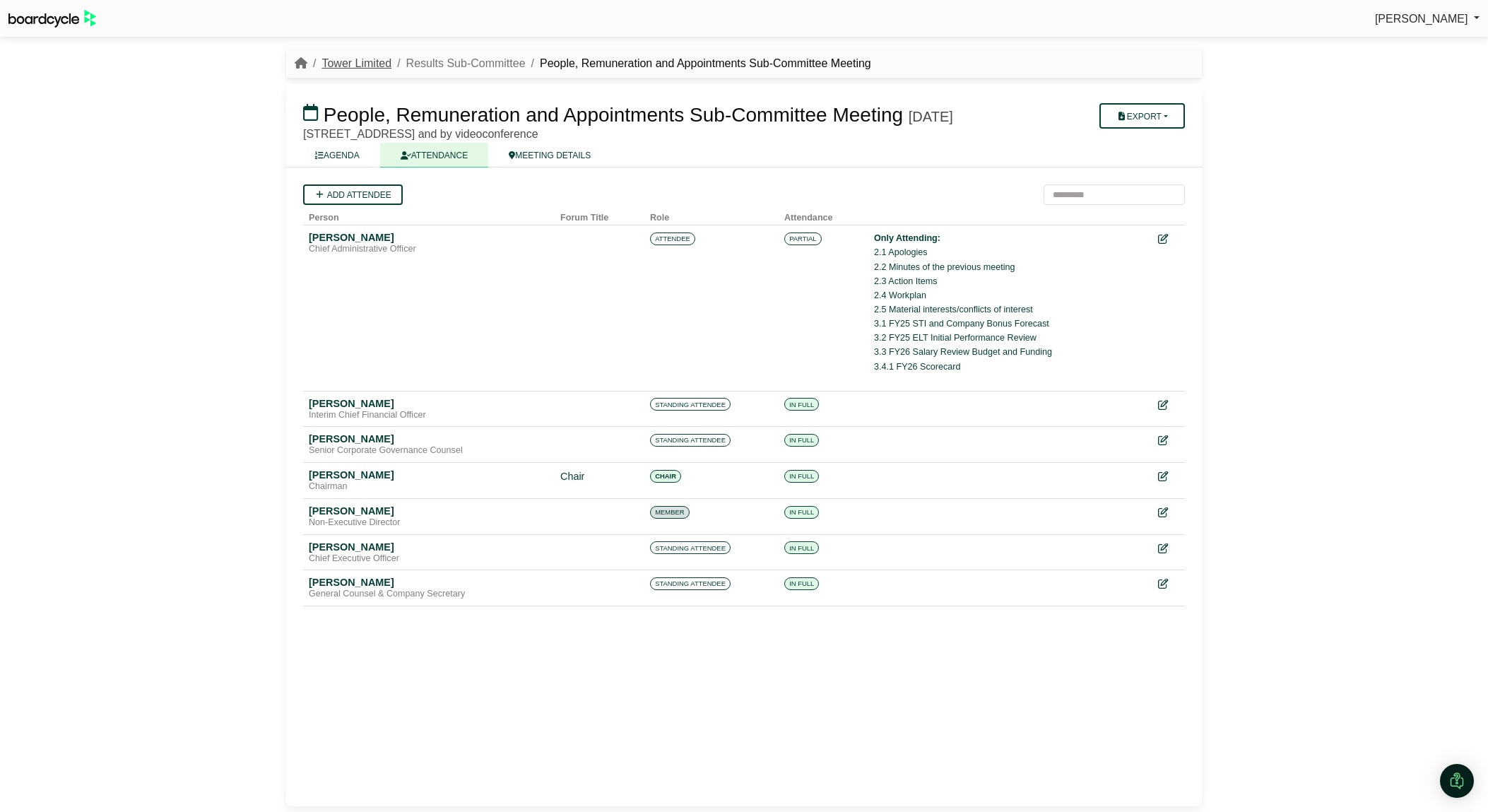
click at [371, 60] on link "Tower Limited" at bounding box center [356, 63] width 70 height 12
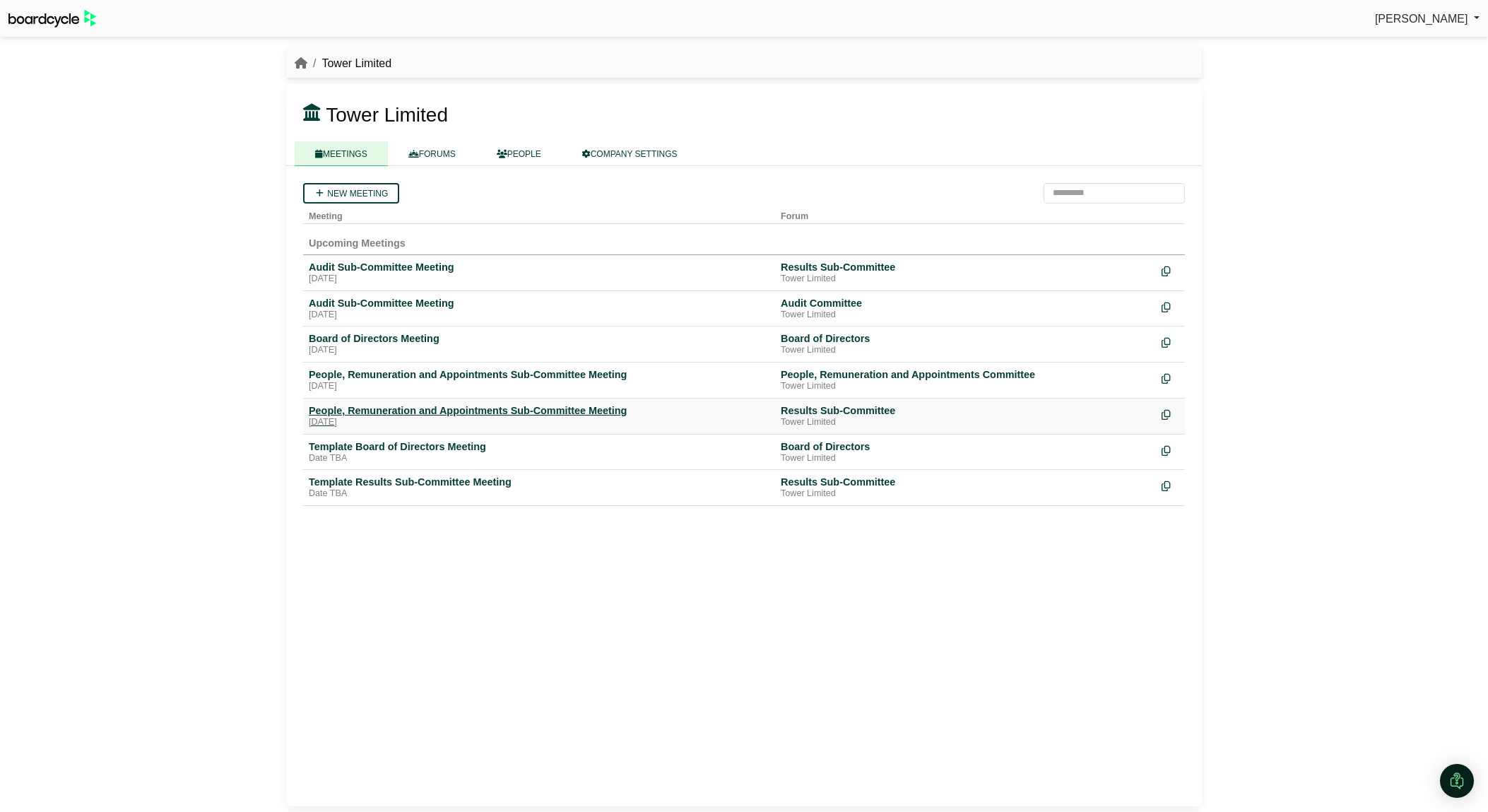
click at [534, 409] on div "People, Remuneration and Appointments Sub-Committee Meeting" at bounding box center [539, 410] width 460 height 13
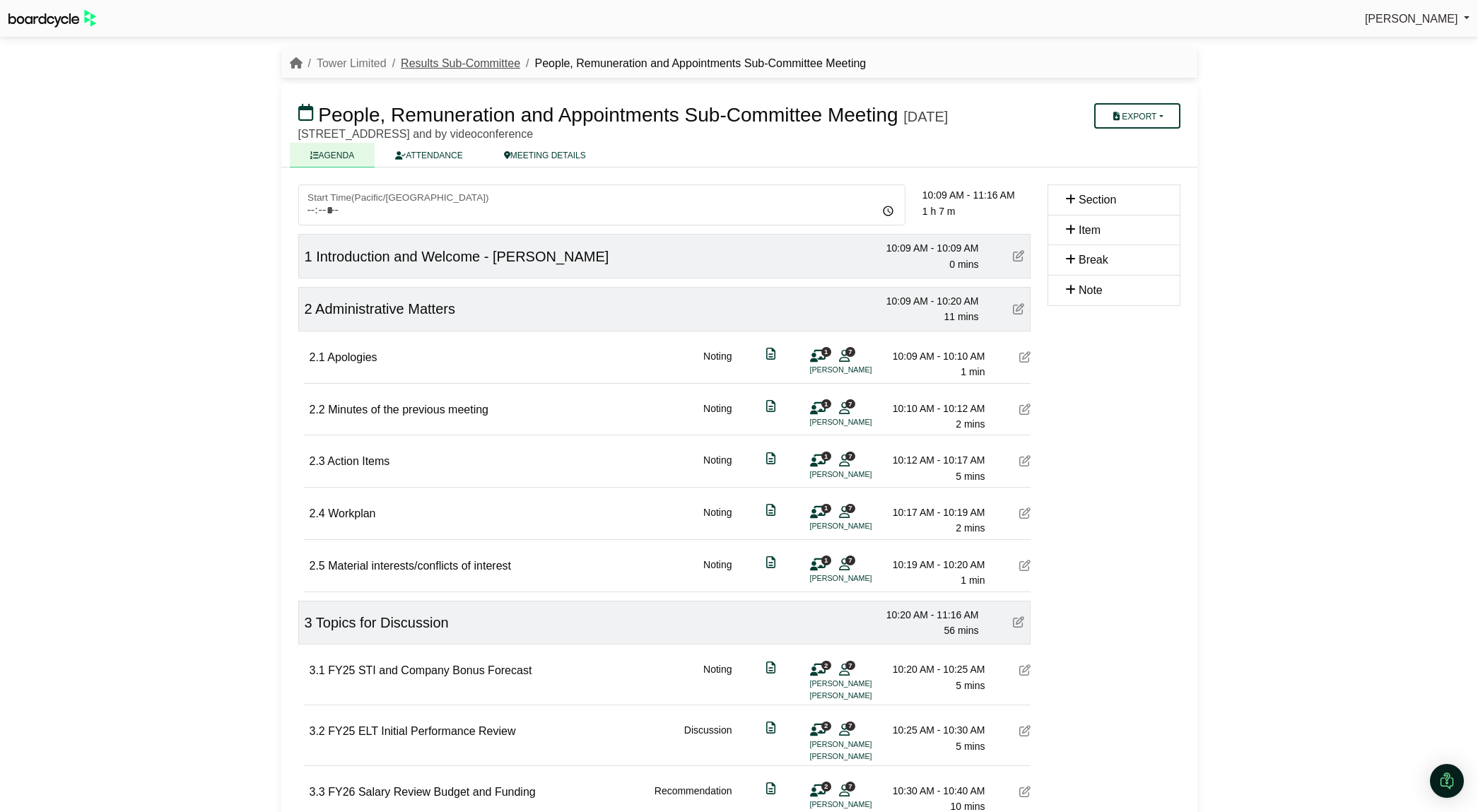
click at [441, 61] on link "Results Sub-Committee" at bounding box center [460, 63] width 120 height 12
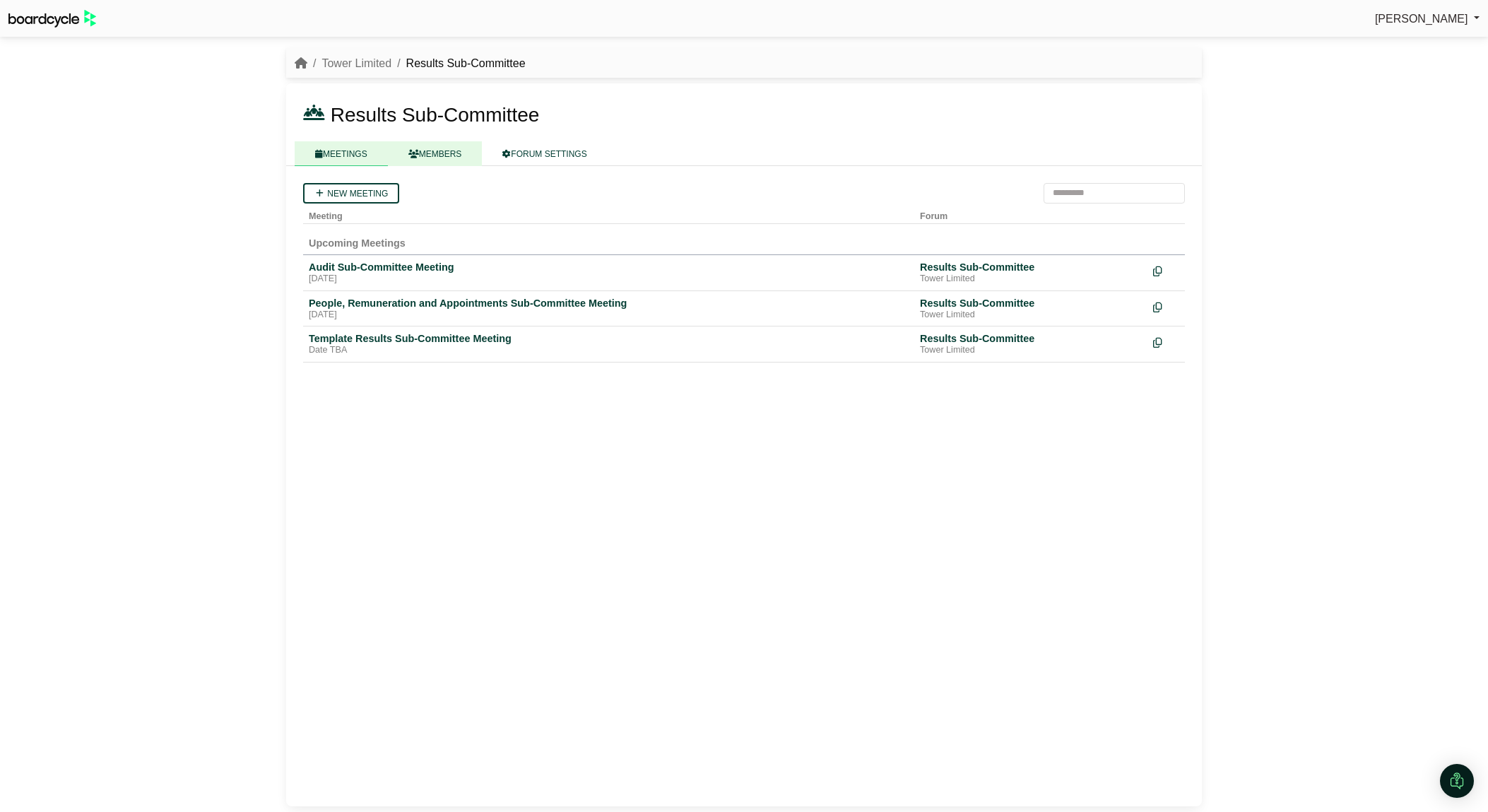
click at [445, 155] on link "MEMBERS" at bounding box center [435, 153] width 95 height 25
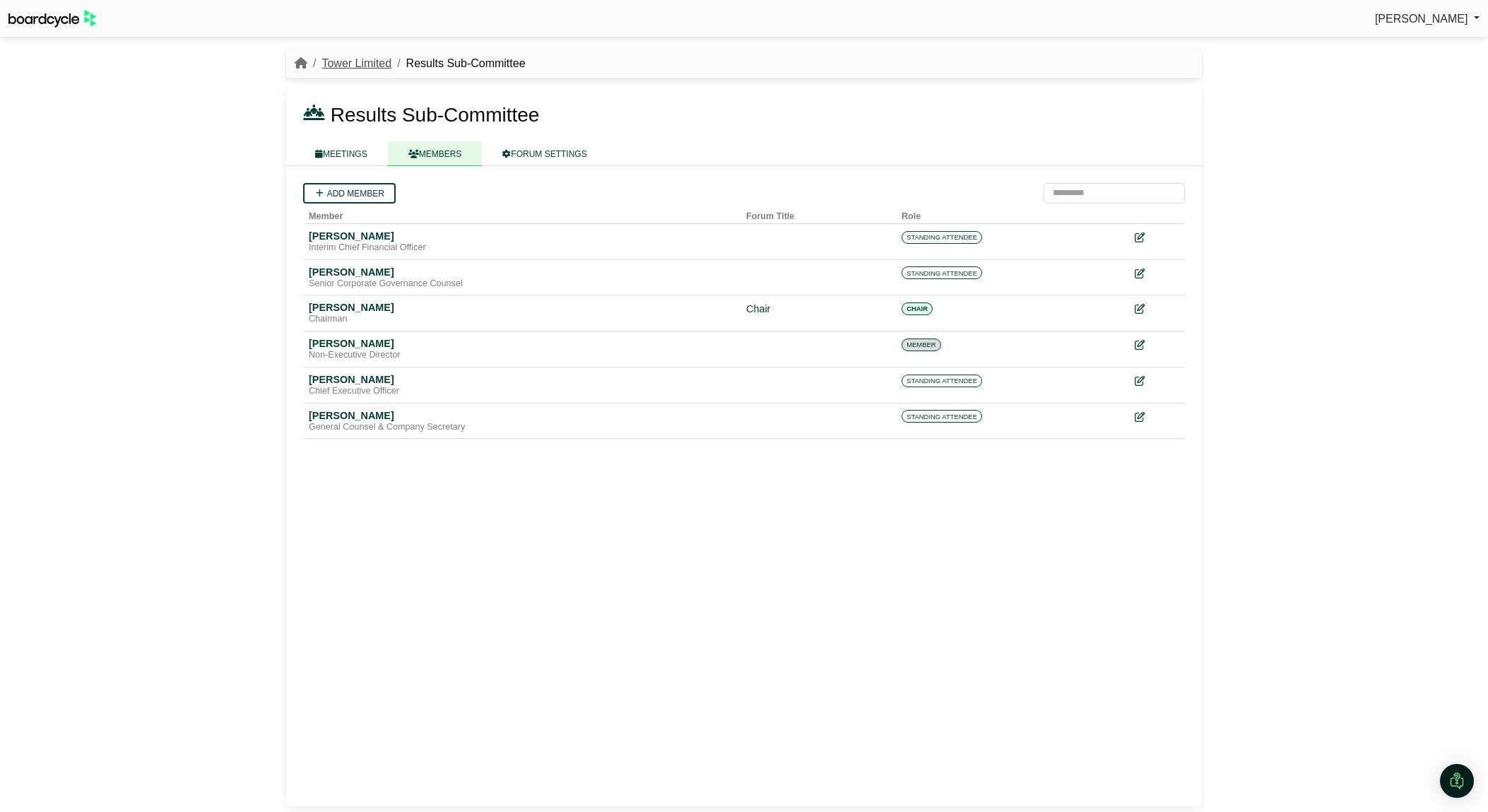
click at [349, 65] on link "Tower Limited" at bounding box center [356, 63] width 70 height 12
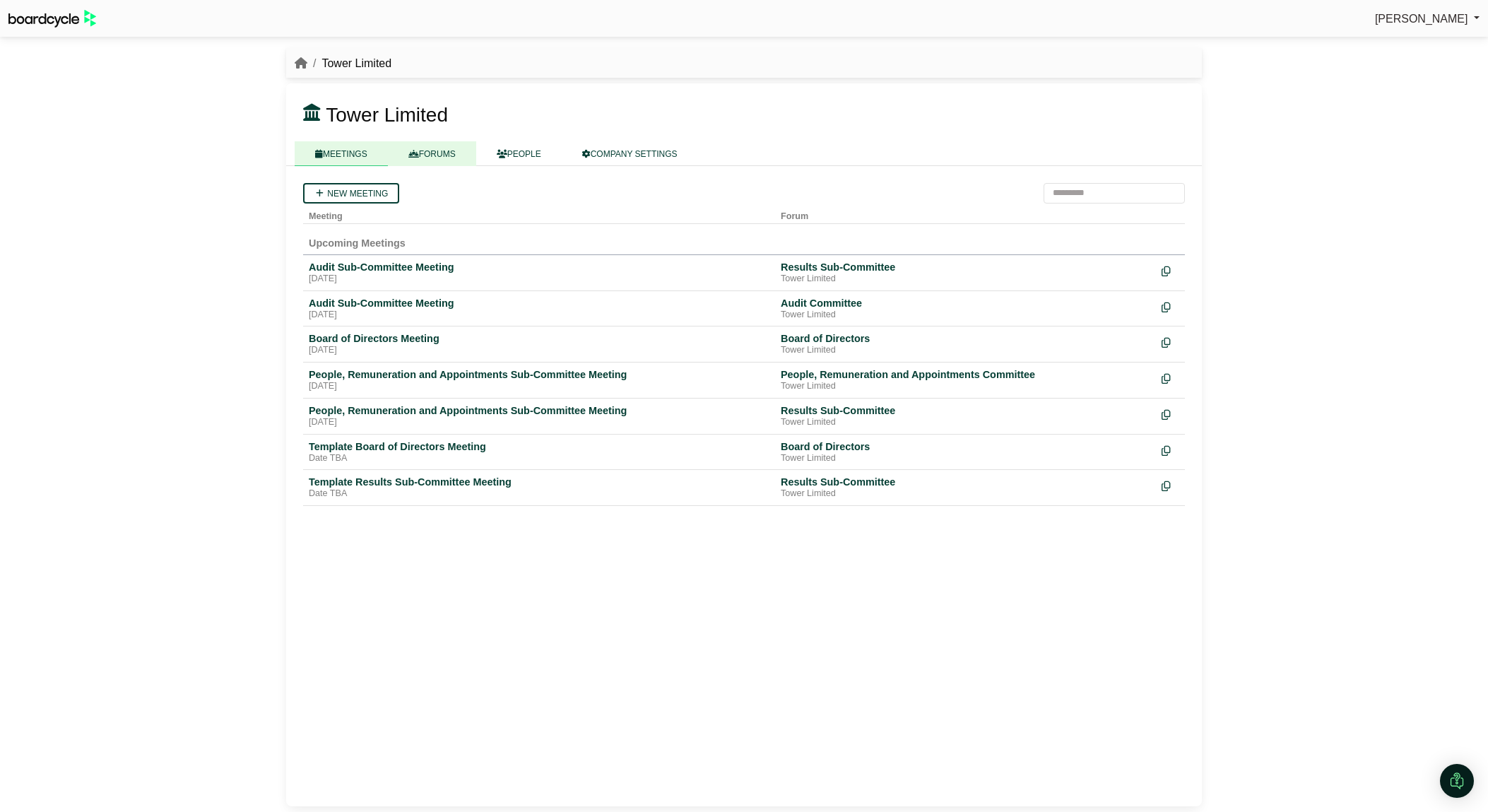
click at [428, 145] on link "FORUMS" at bounding box center [432, 153] width 88 height 25
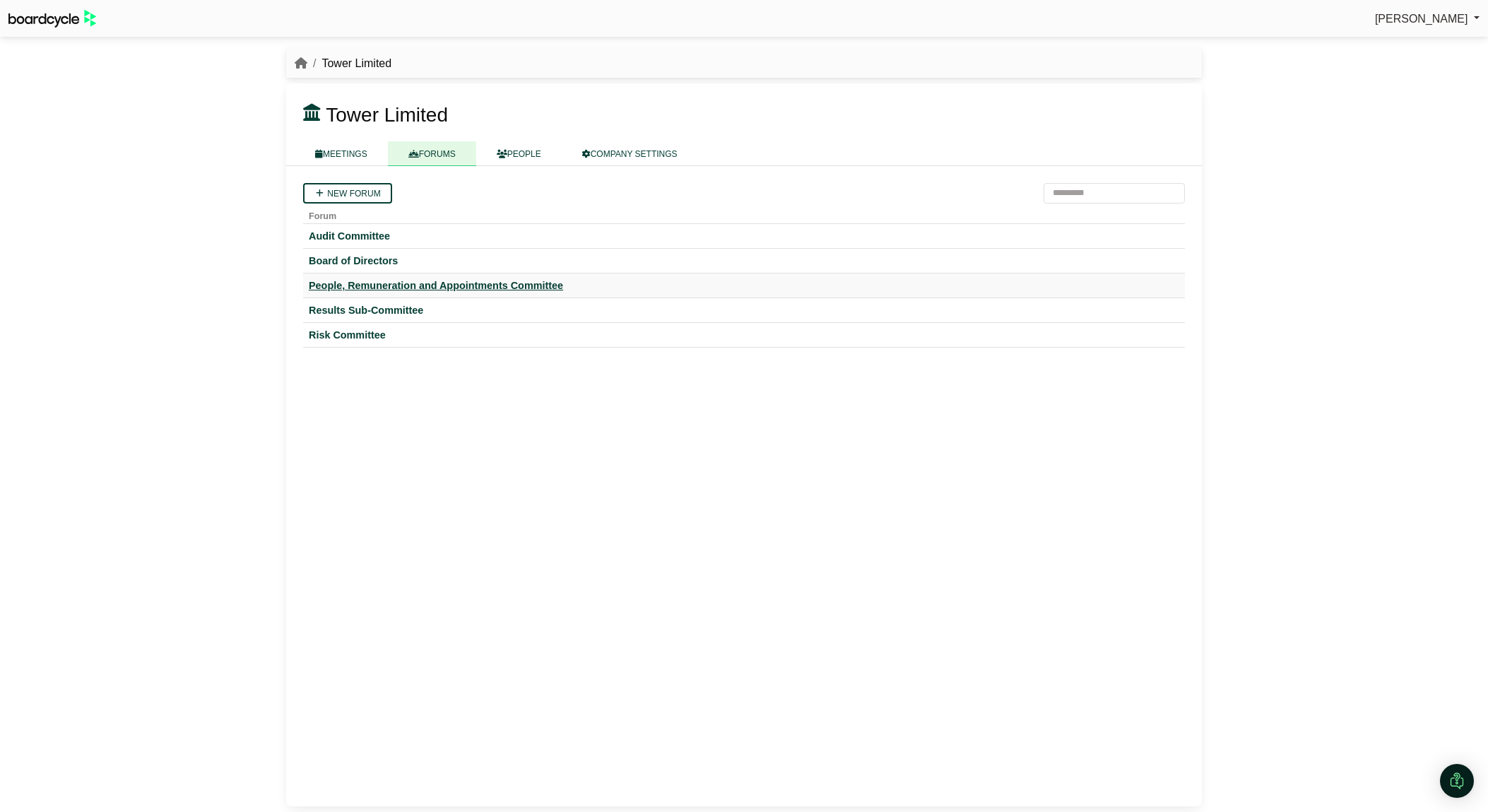
click at [472, 288] on div "People, Remuneration and Appointments Committee" at bounding box center [744, 285] width 871 height 13
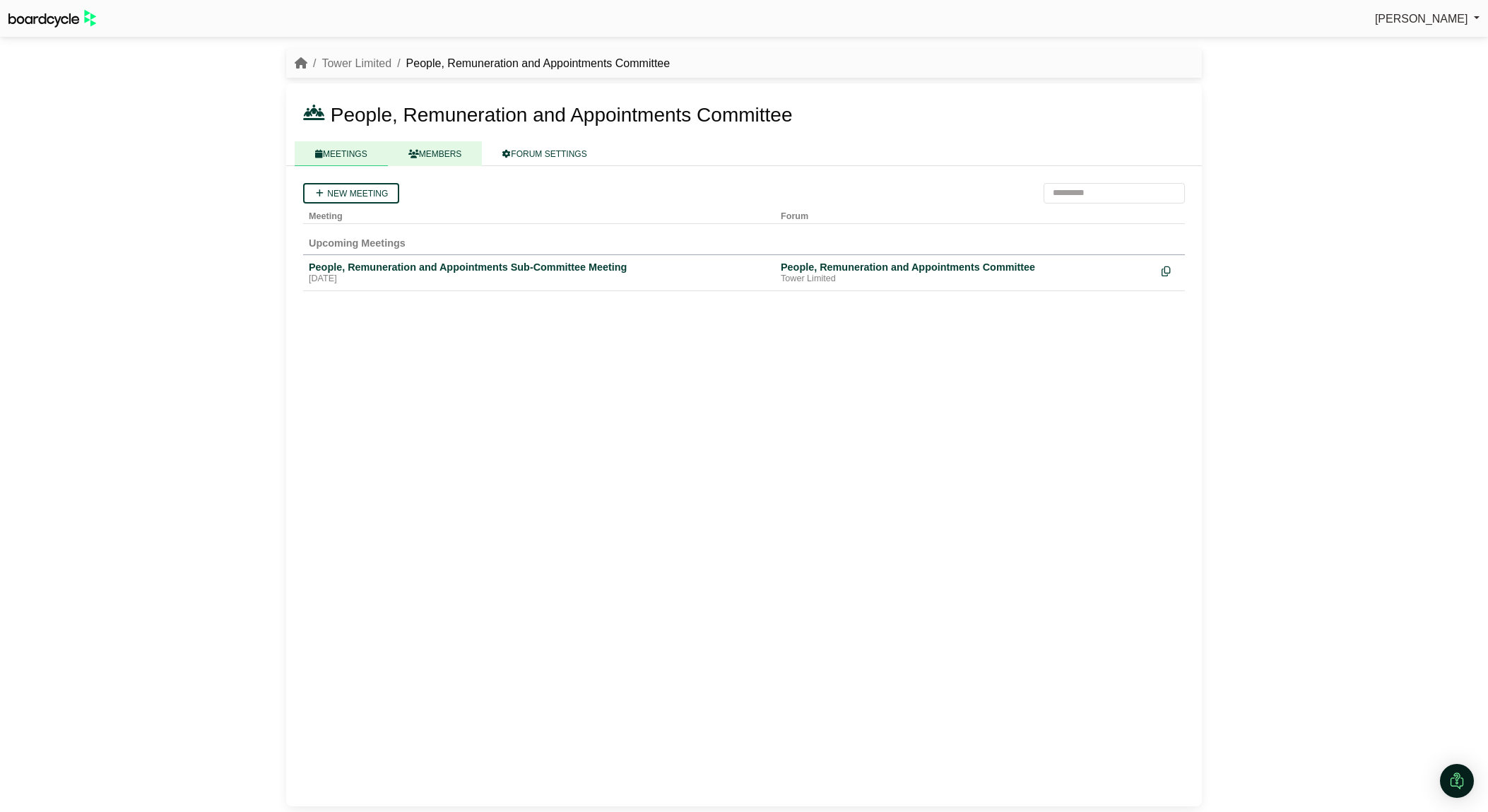
click at [450, 163] on link "MEMBERS" at bounding box center [435, 153] width 95 height 25
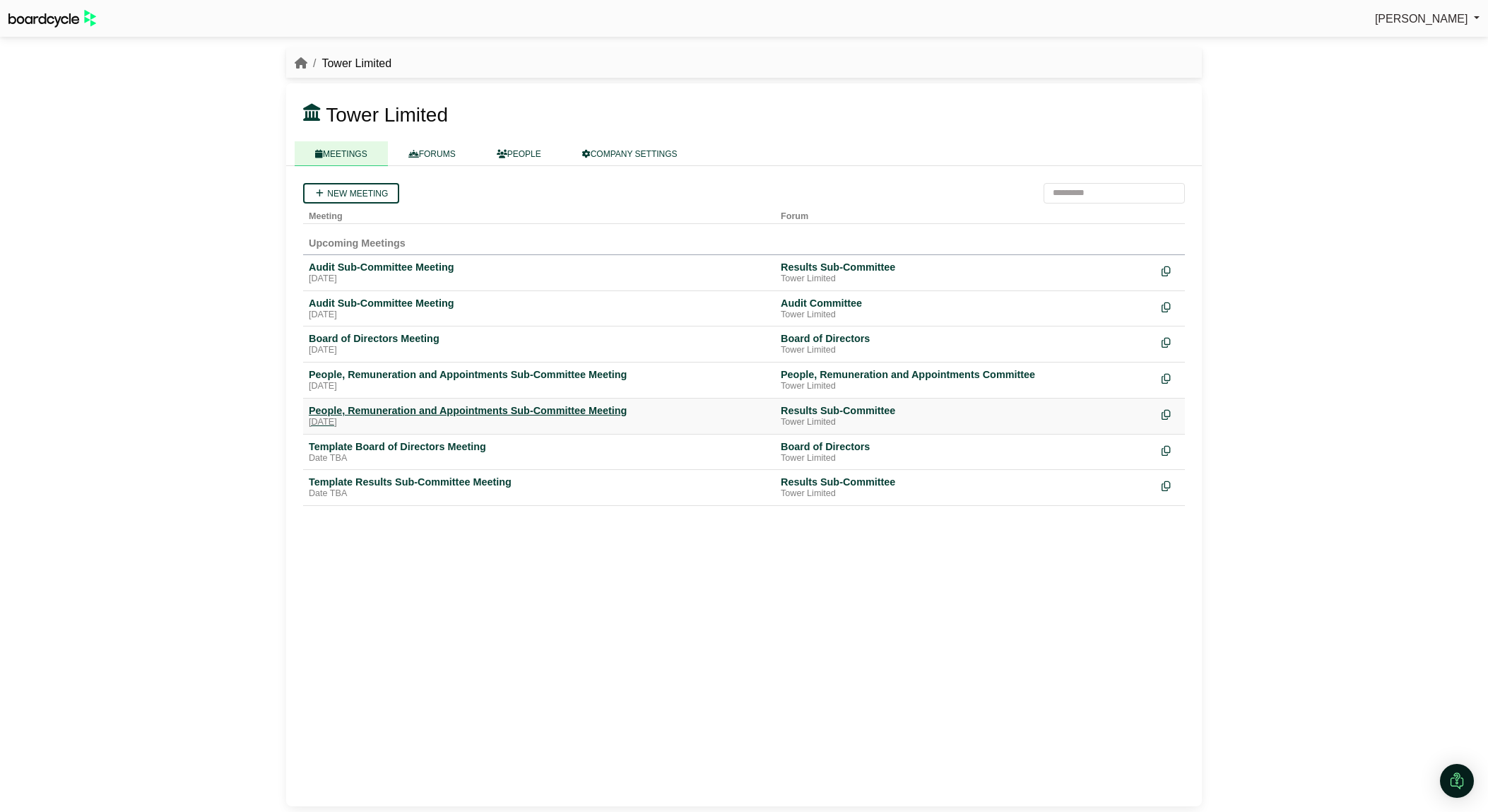
click at [392, 409] on div "People, Remuneration and Appointments Sub-Committee Meeting" at bounding box center [539, 410] width 460 height 13
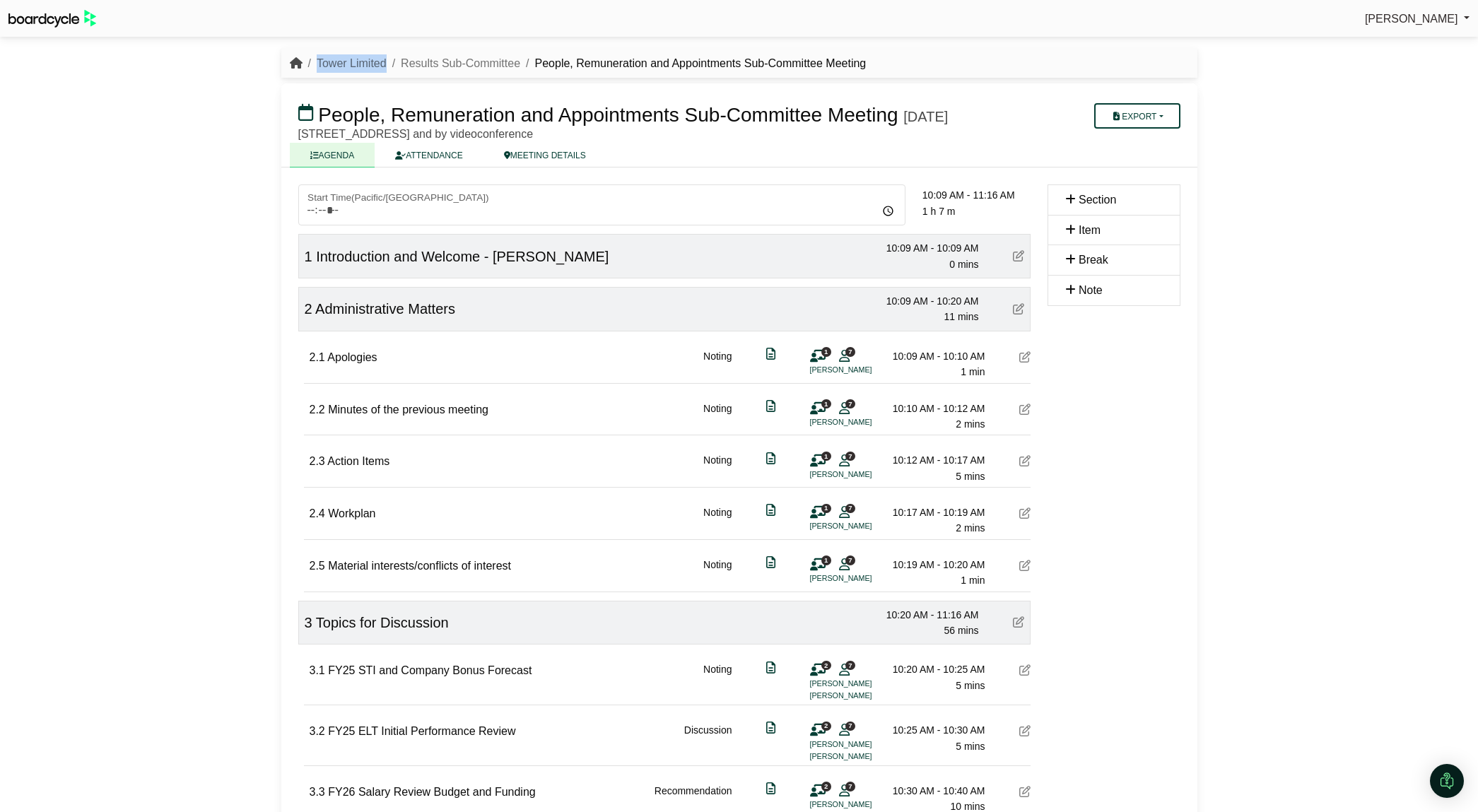
click at [297, 59] on icon "breadcrumb" at bounding box center [296, 62] width 13 height 11
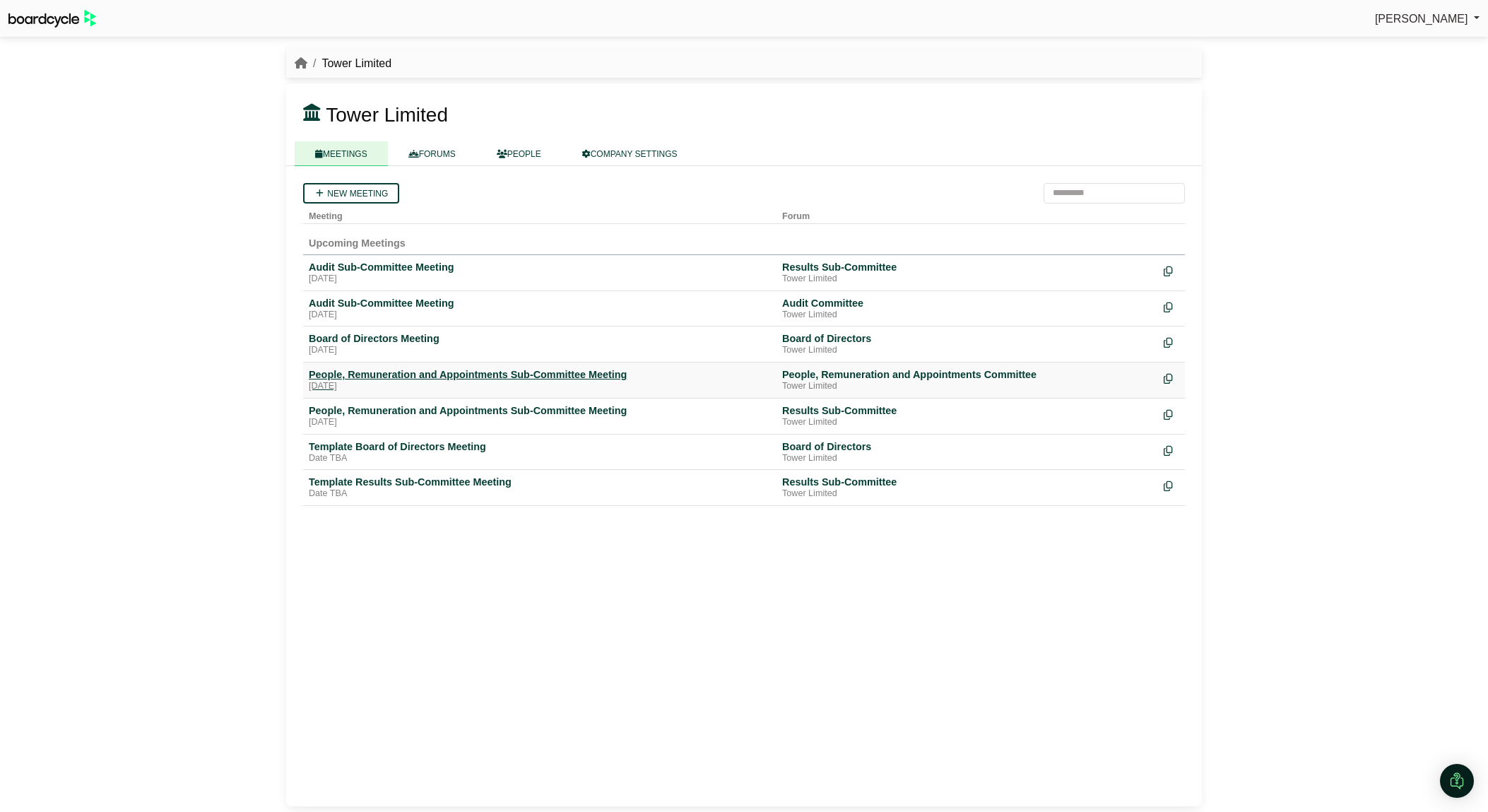
click at [462, 371] on div "People, Remuneration and Appointments Sub-Committee Meeting" at bounding box center [540, 374] width 462 height 13
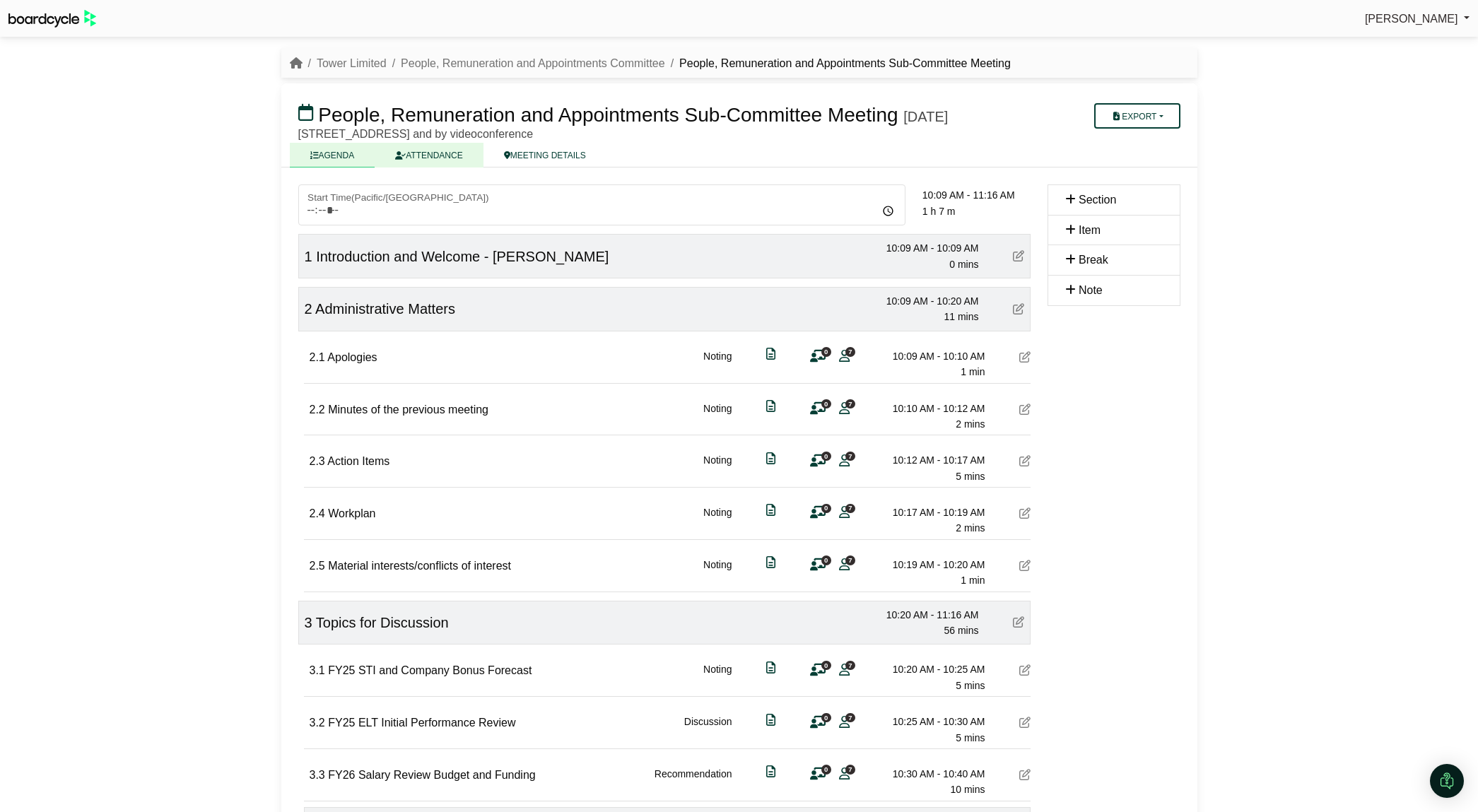
click at [433, 167] on link "ATTENDANCE" at bounding box center [428, 155] width 108 height 25
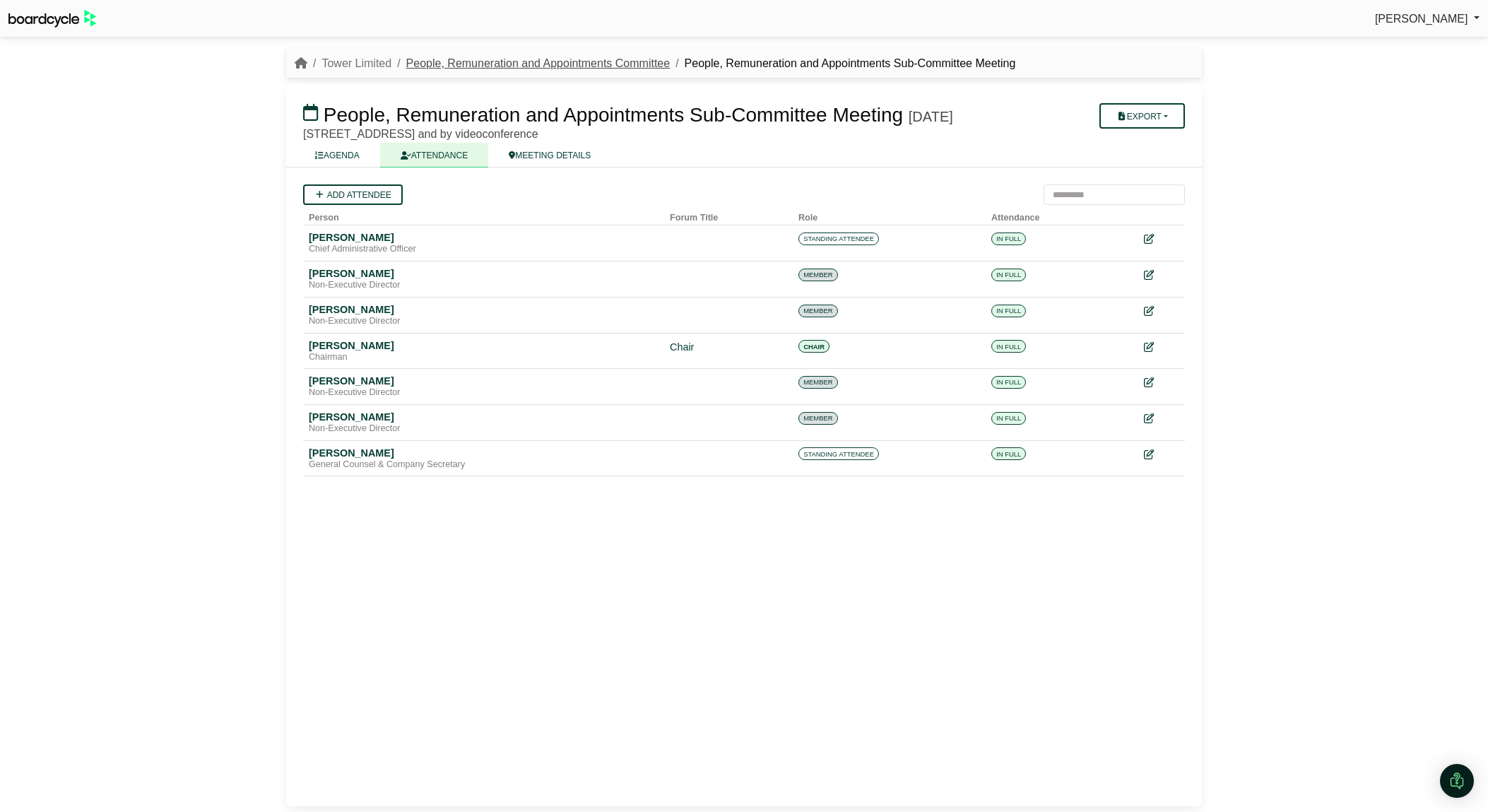
click at [457, 61] on link "People, Remuneration and Appointments Committee" at bounding box center [538, 63] width 265 height 12
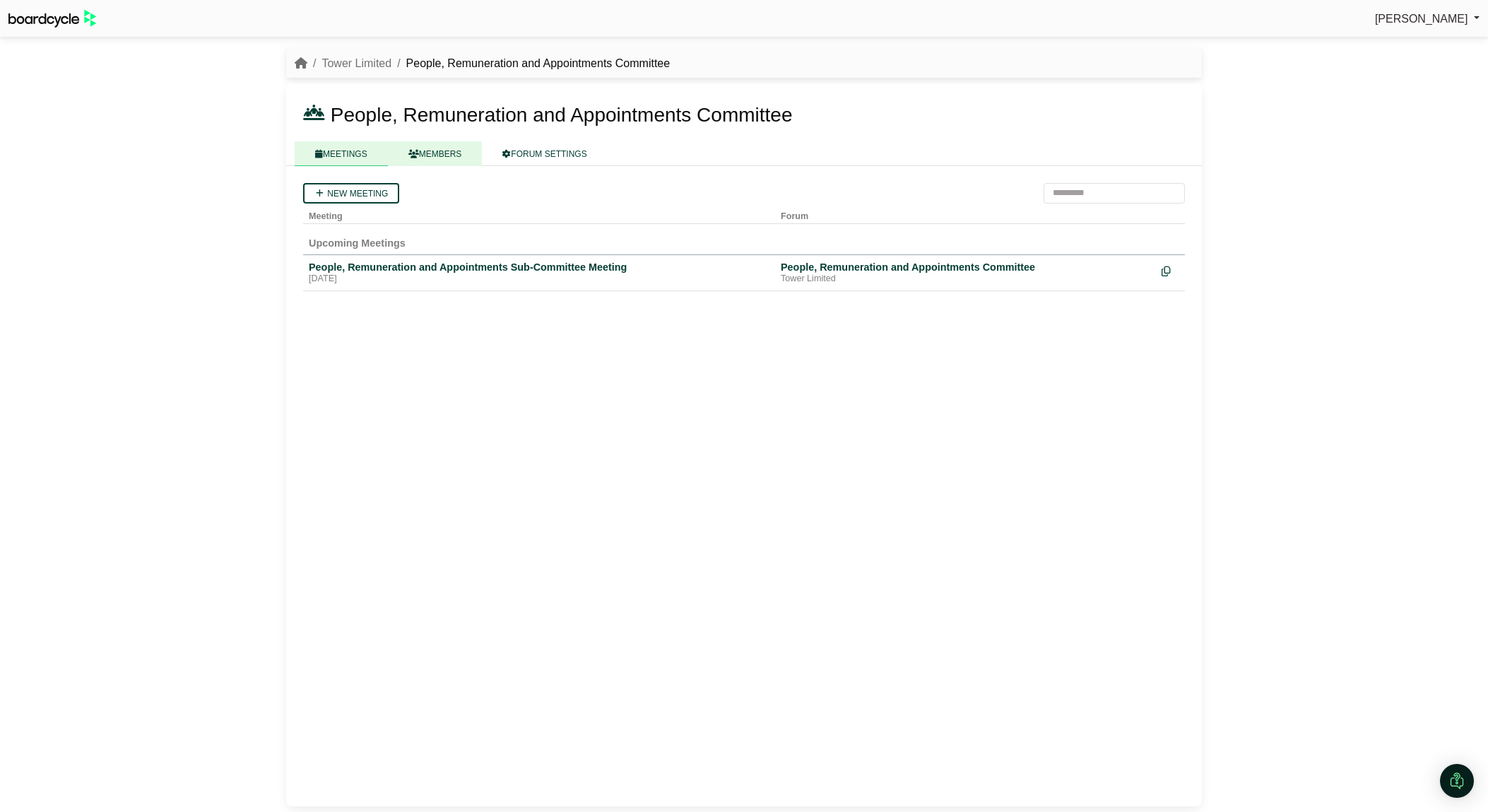
click at [447, 149] on link "MEMBERS" at bounding box center [435, 153] width 95 height 25
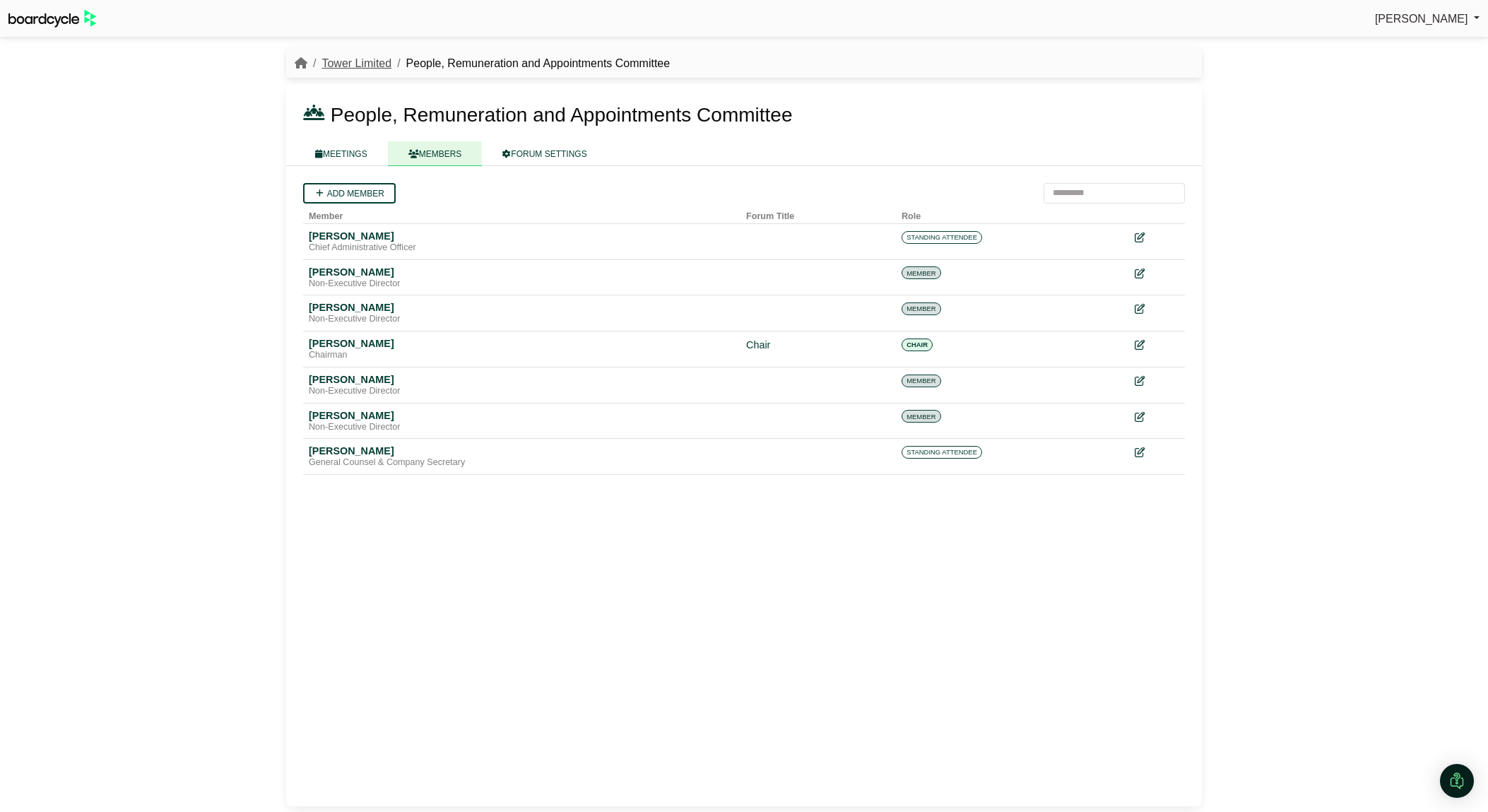
click at [367, 65] on link "Tower Limited" at bounding box center [356, 63] width 70 height 12
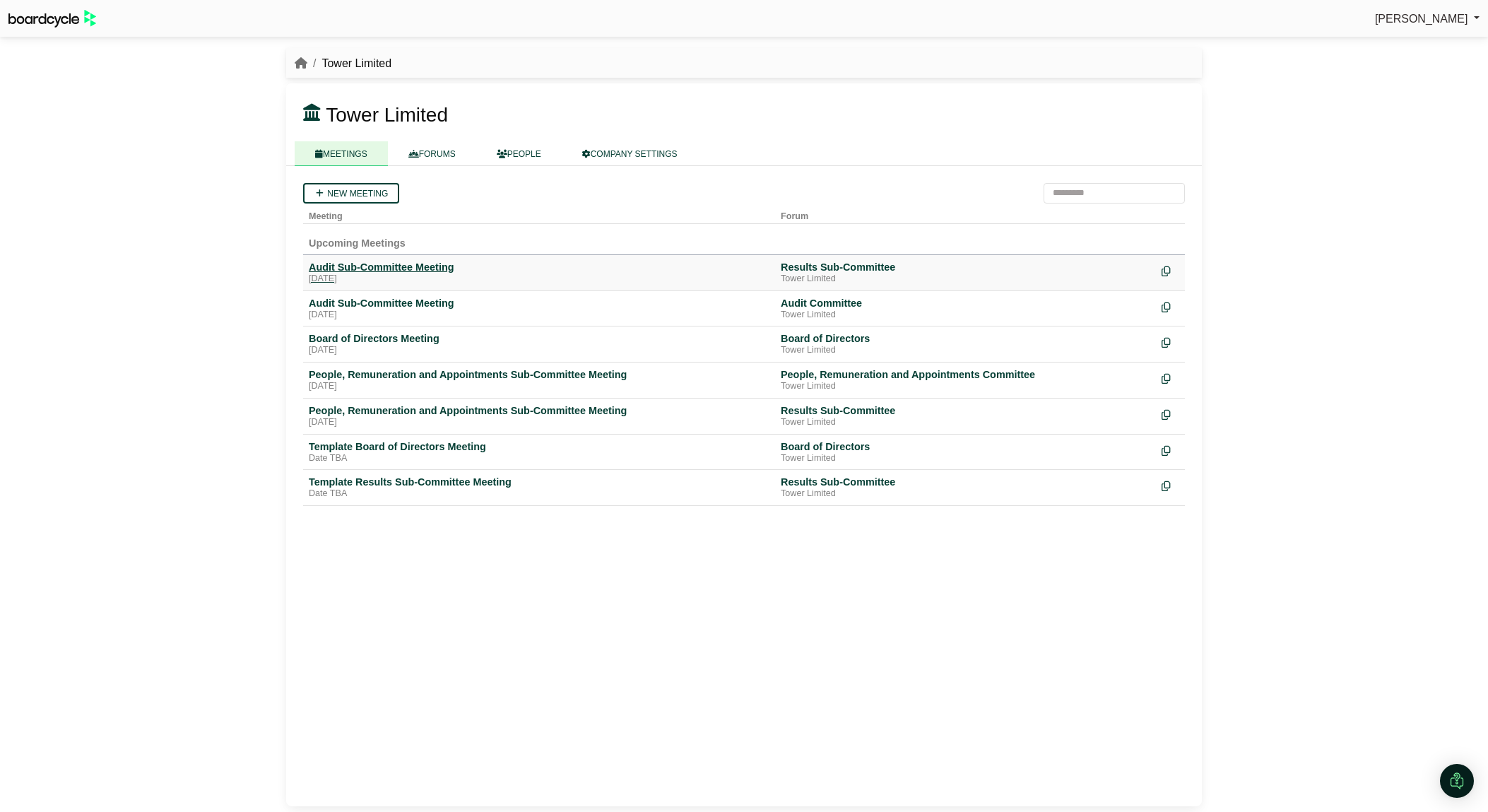
click at [398, 265] on div "Audit Sub-Committee Meeting" at bounding box center [539, 266] width 460 height 13
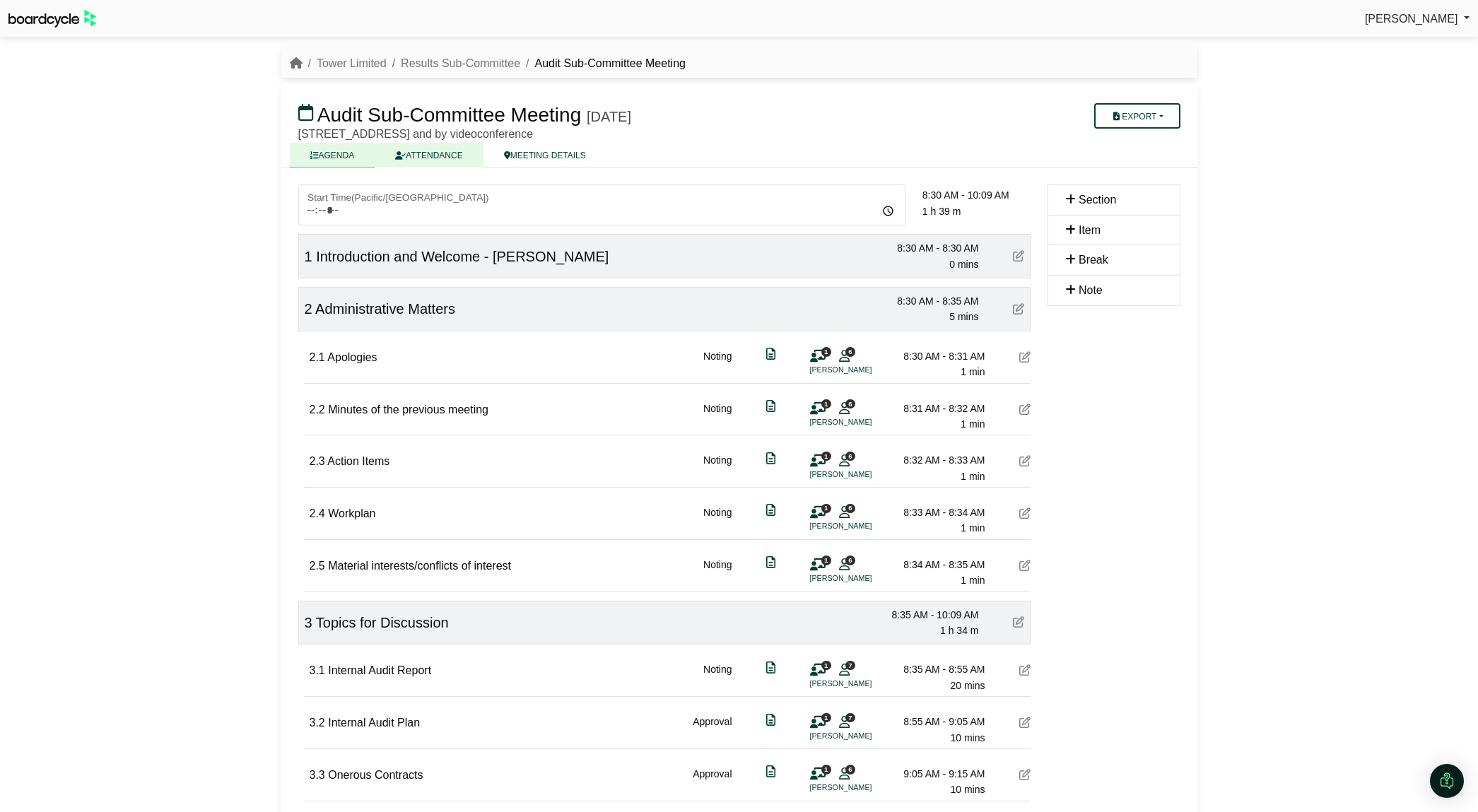
click at [440, 159] on link "ATTENDANCE" at bounding box center [428, 155] width 108 height 25
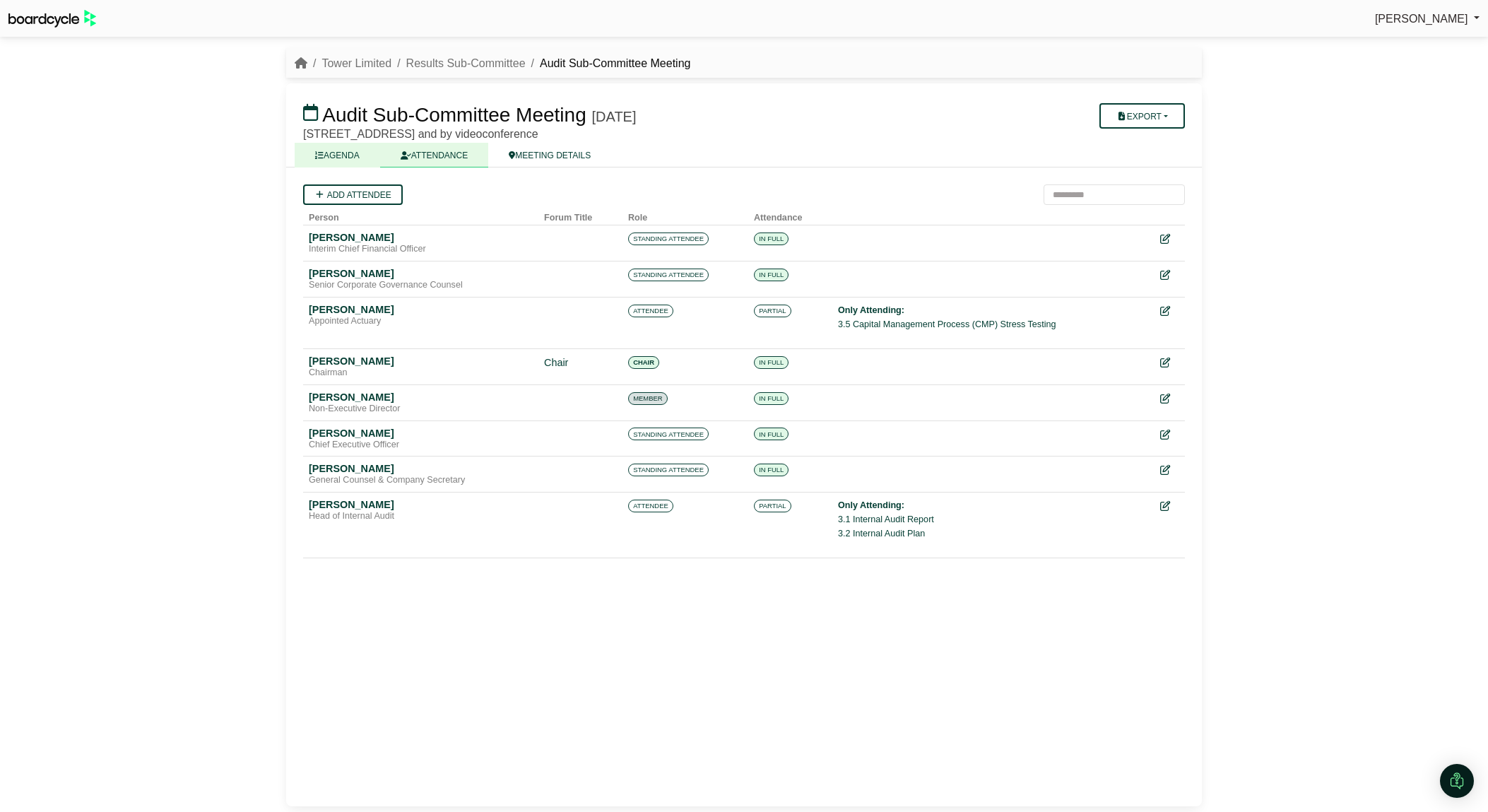
click at [369, 156] on link "AGENDA" at bounding box center [337, 155] width 85 height 25
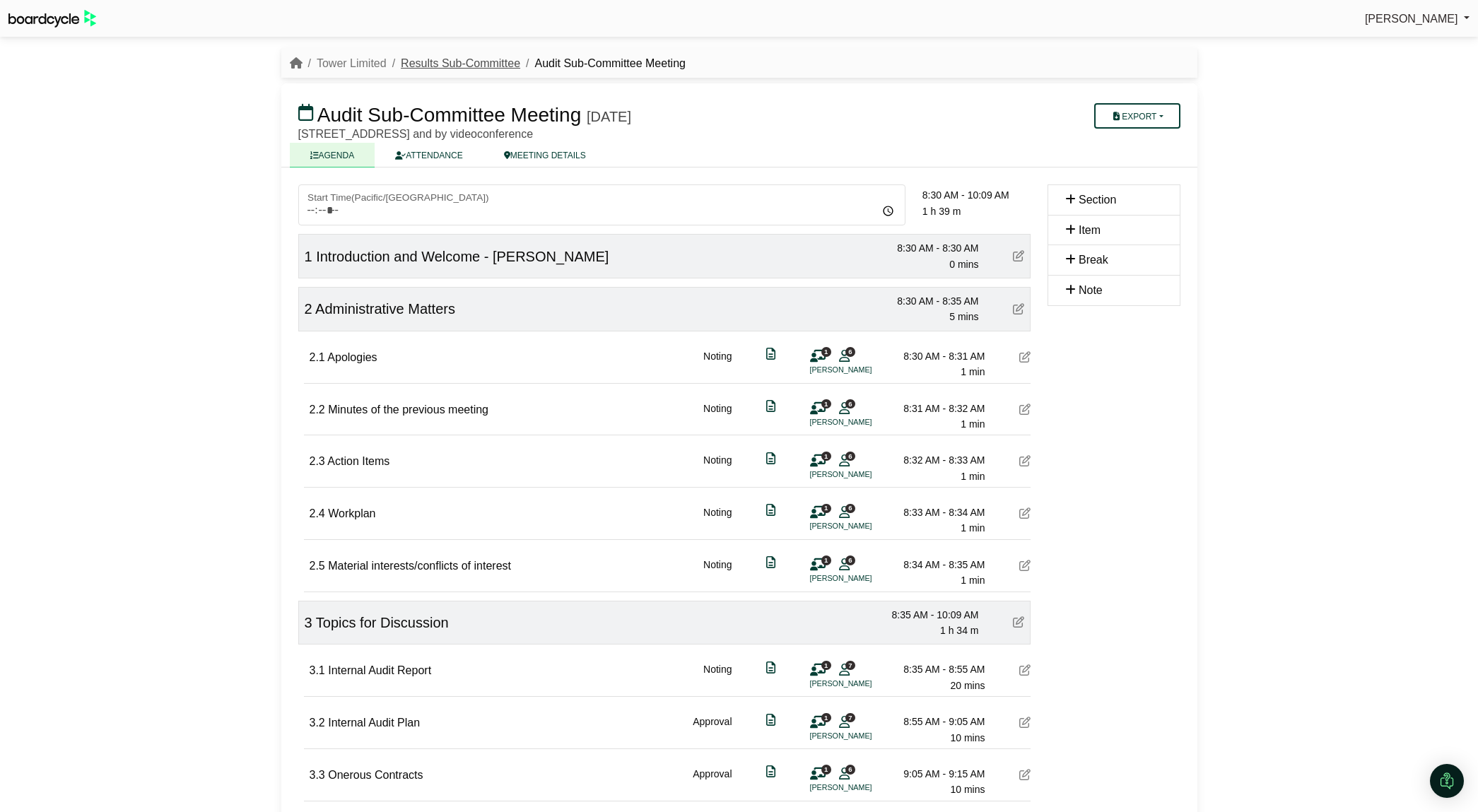
click at [473, 66] on link "Results Sub-Committee" at bounding box center [460, 63] width 120 height 12
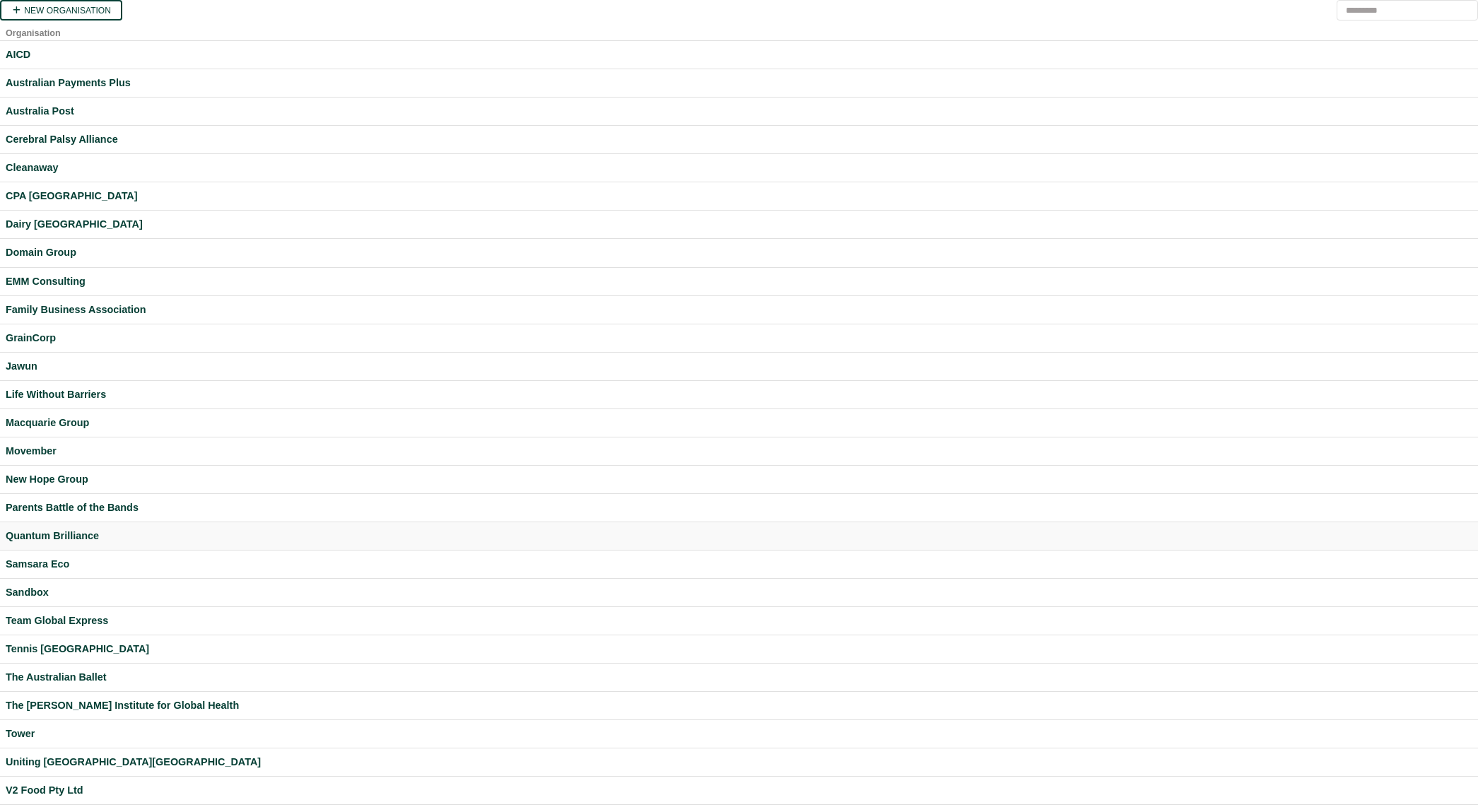
scroll to position [89, 0]
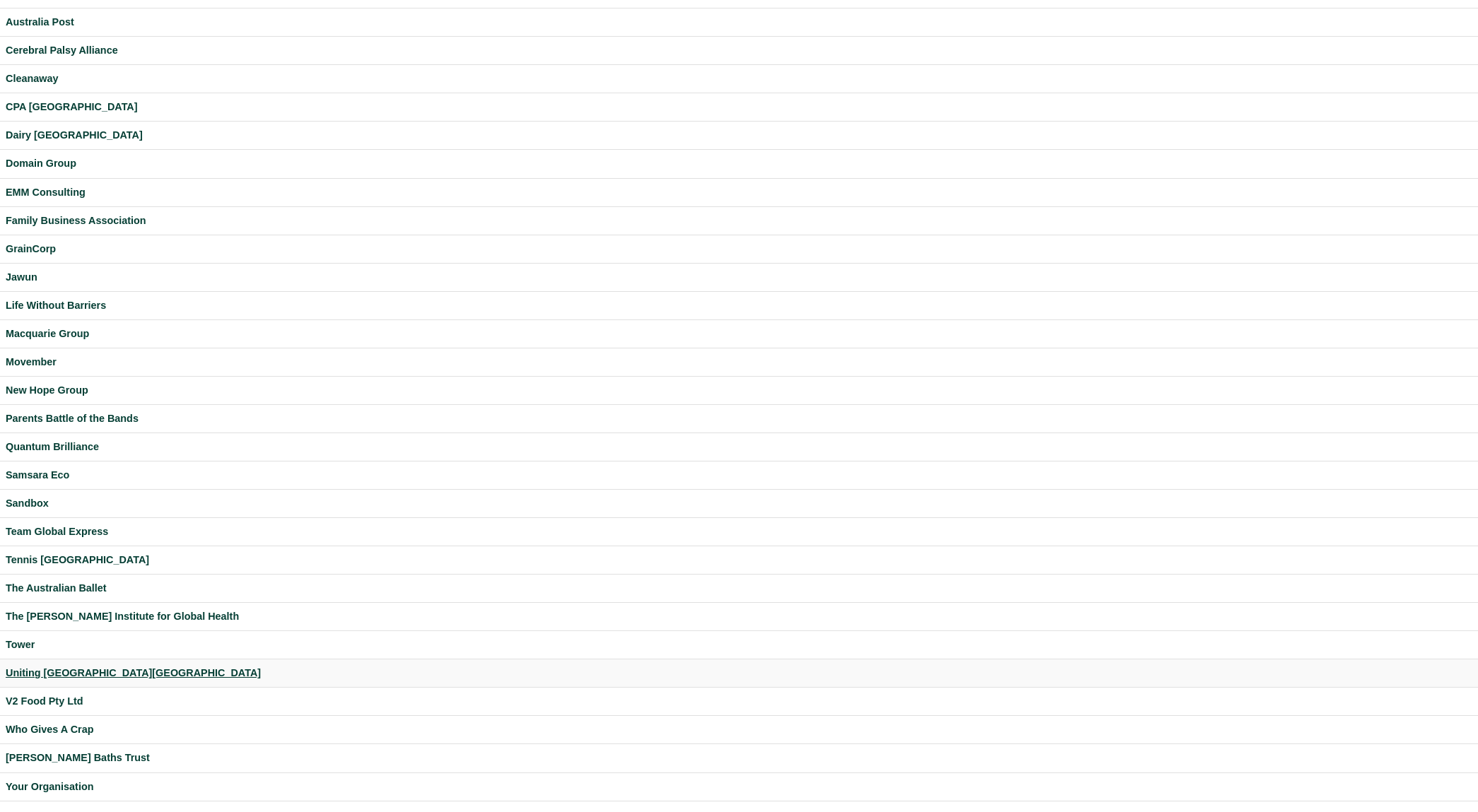
click at [78, 676] on div "Uniting NSW.ACT" at bounding box center [739, 672] width 1467 height 16
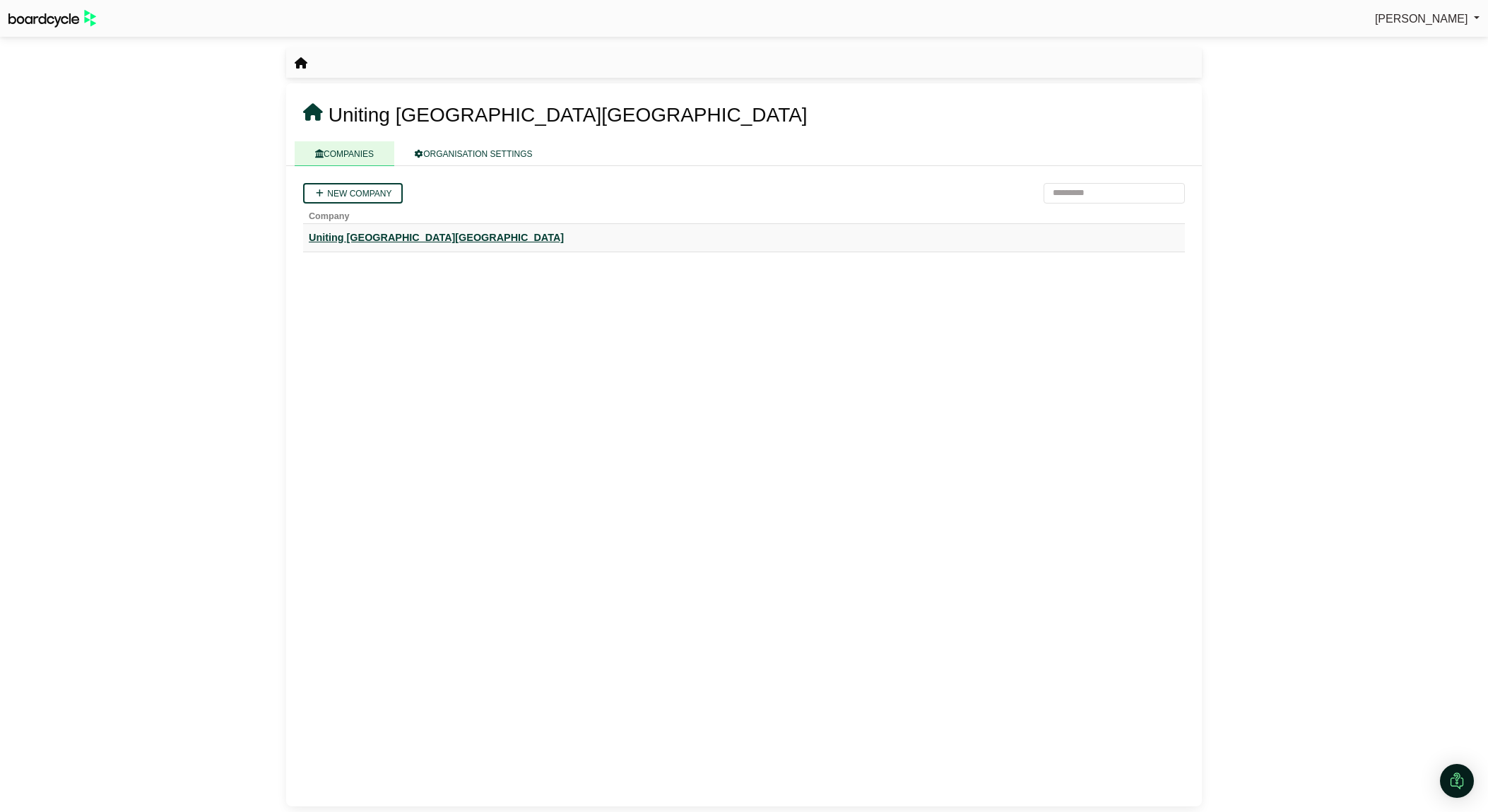
click at [371, 236] on div "Uniting [GEOGRAPHIC_DATA][GEOGRAPHIC_DATA]" at bounding box center [744, 237] width 871 height 16
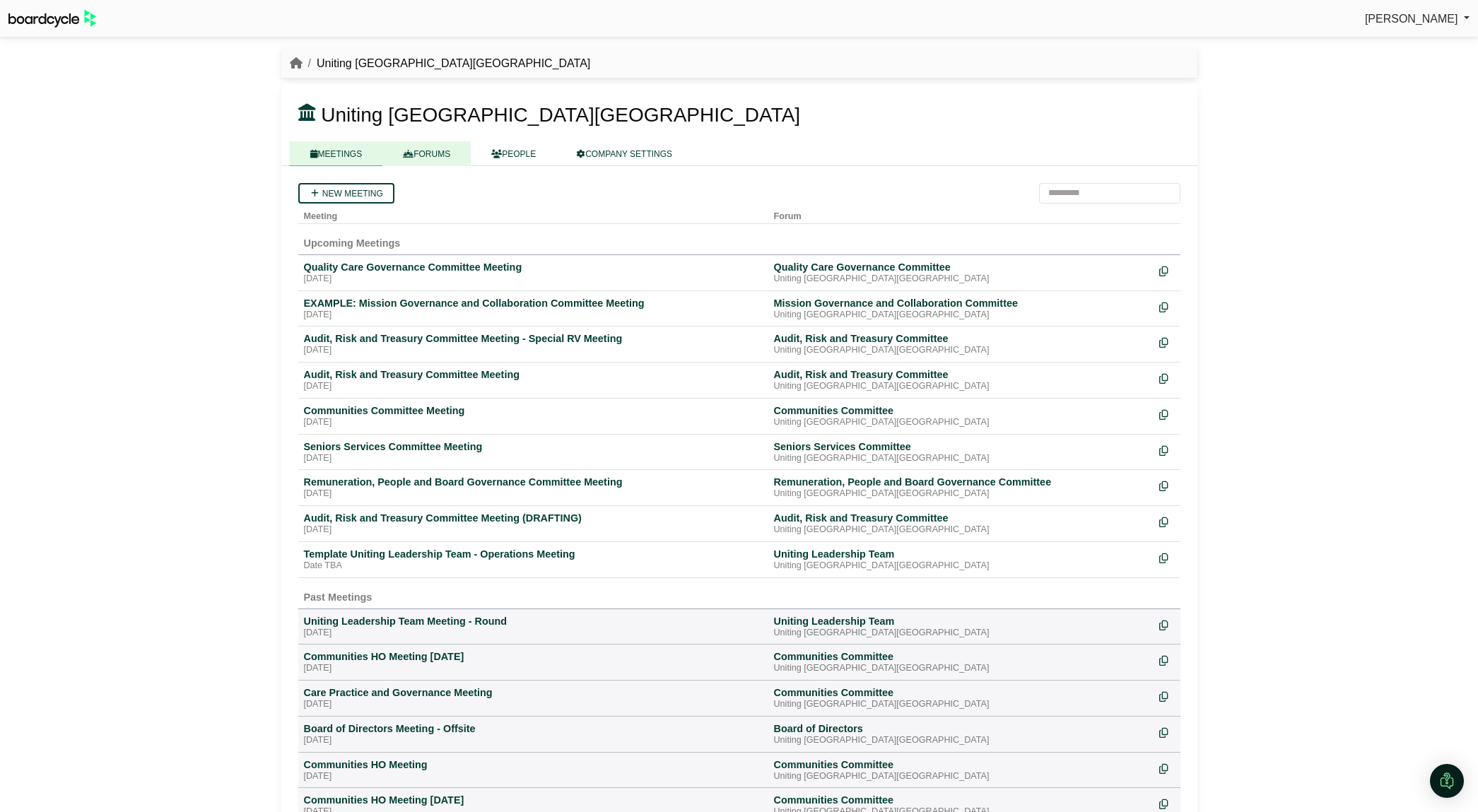
click at [429, 159] on link "FORUMS" at bounding box center [426, 153] width 88 height 25
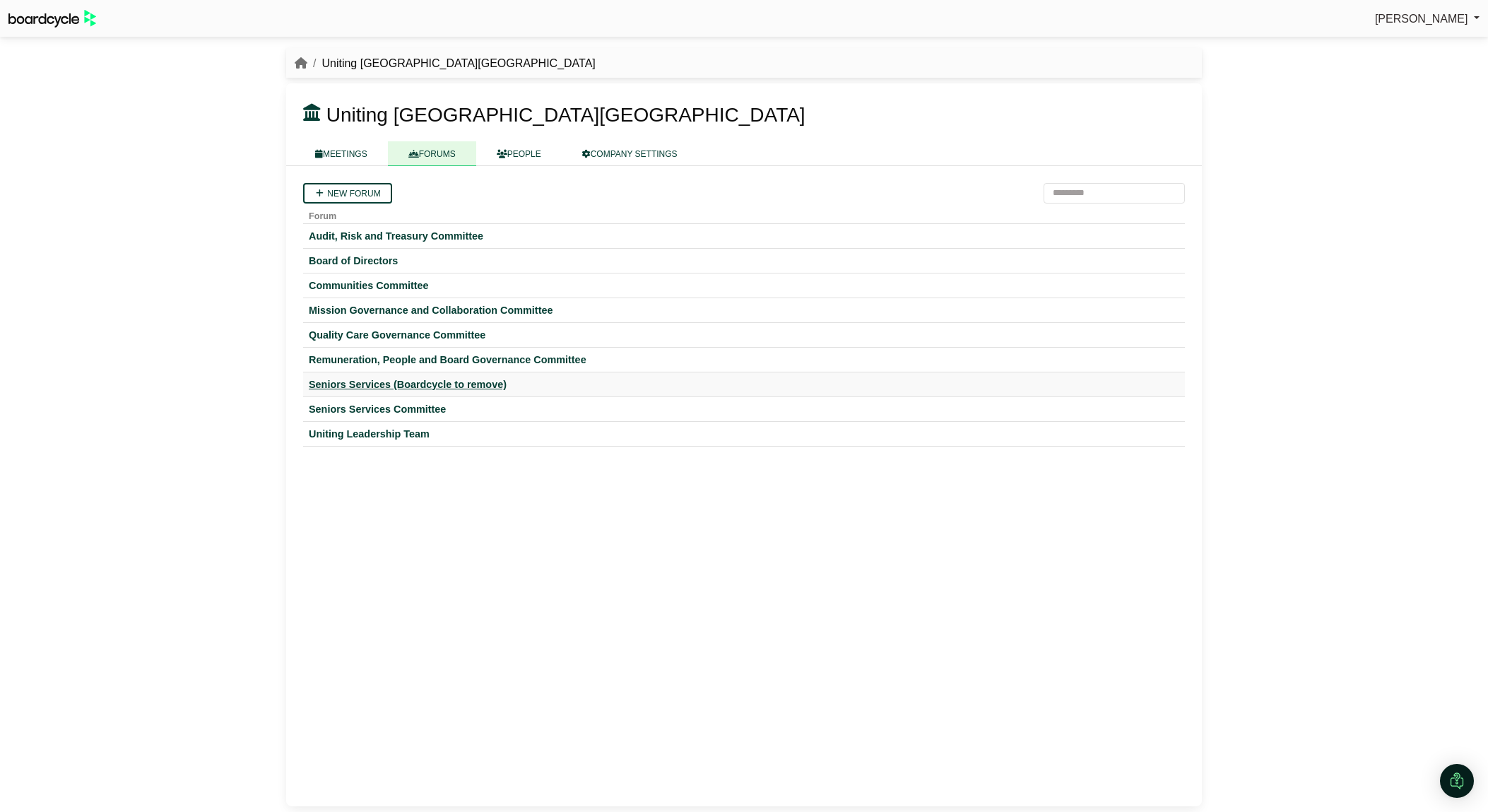
click at [380, 382] on div "Seniors Services (Boardcycle to remove)" at bounding box center [744, 384] width 871 height 13
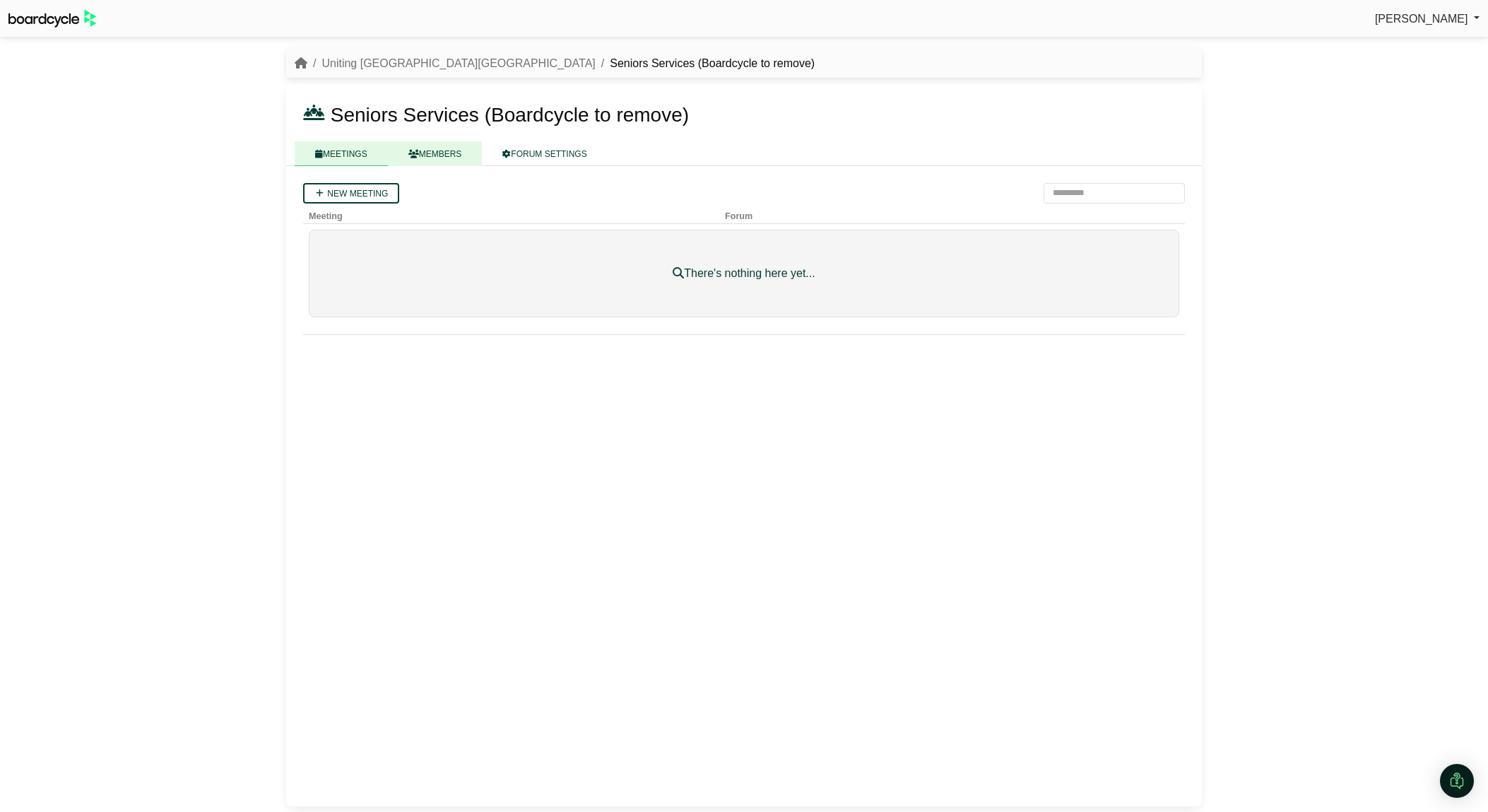
click at [433, 155] on link "MEMBERS" at bounding box center [435, 153] width 95 height 25
click at [534, 156] on link "FORUM SETTINGS" at bounding box center [544, 153] width 125 height 25
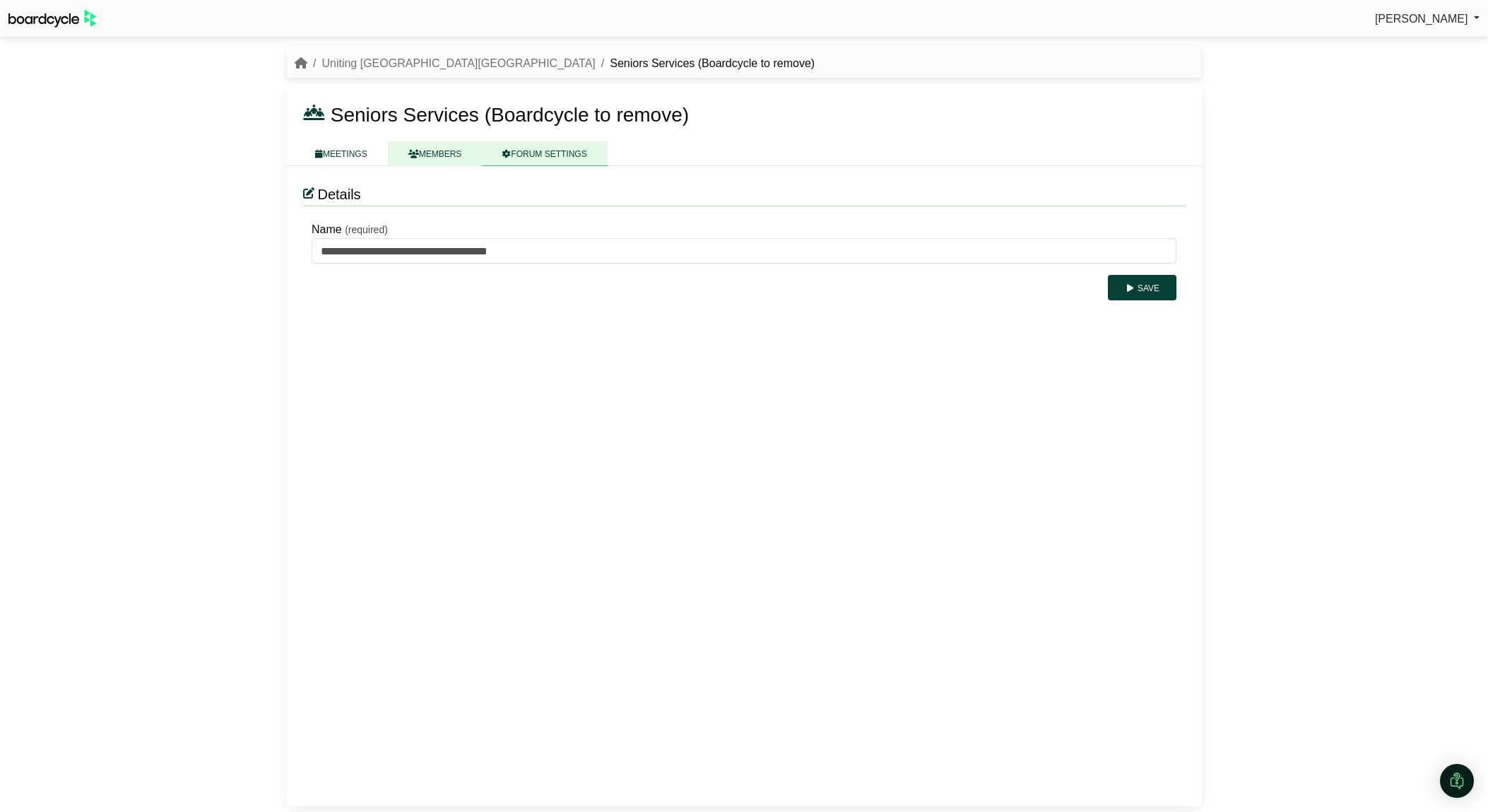
click at [457, 153] on link "MEMBERS" at bounding box center [435, 153] width 95 height 25
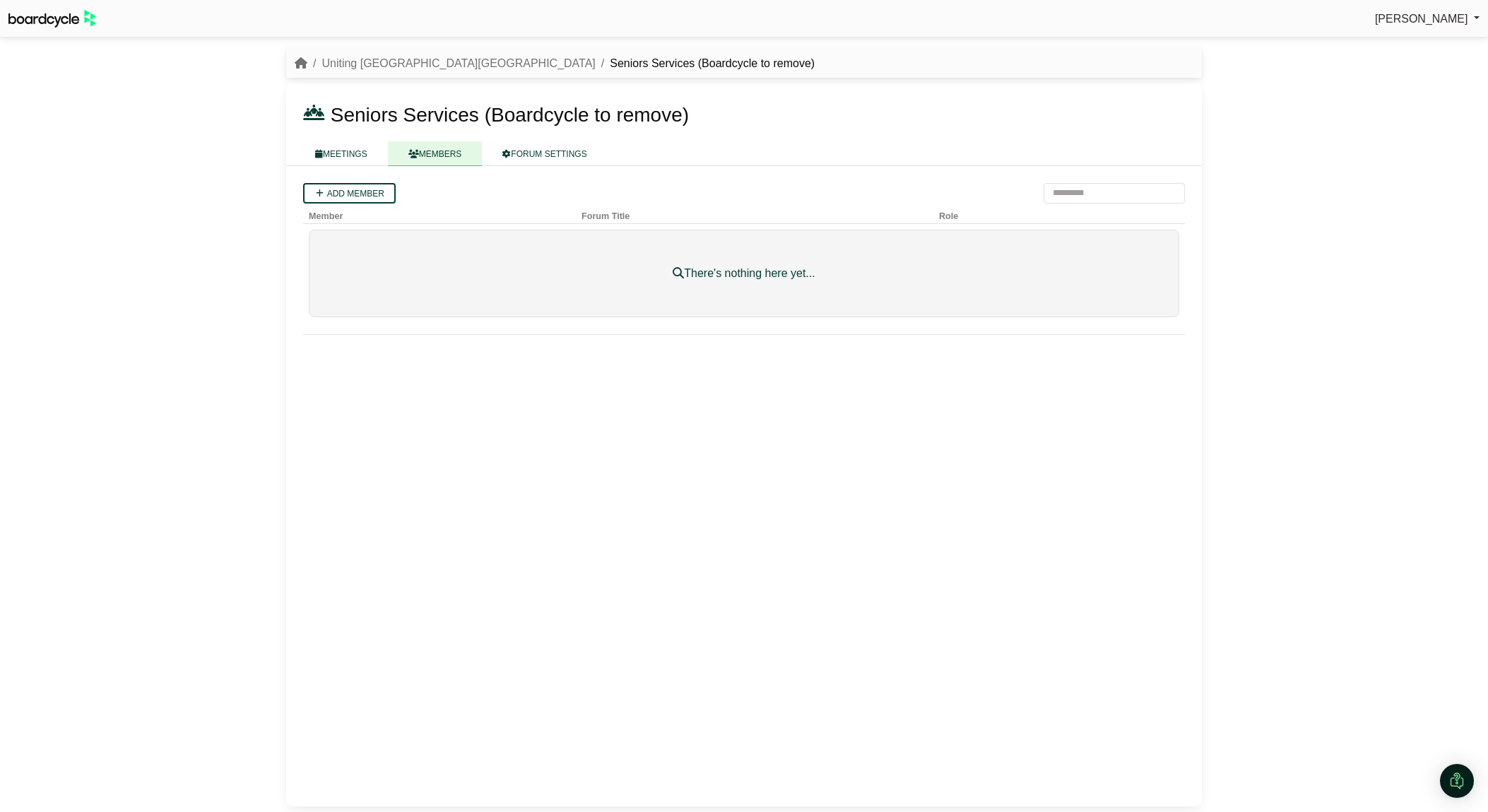
click at [347, 150] on link "MEETINGS" at bounding box center [341, 153] width 93 height 25
